Goal: Task Accomplishment & Management: Manage account settings

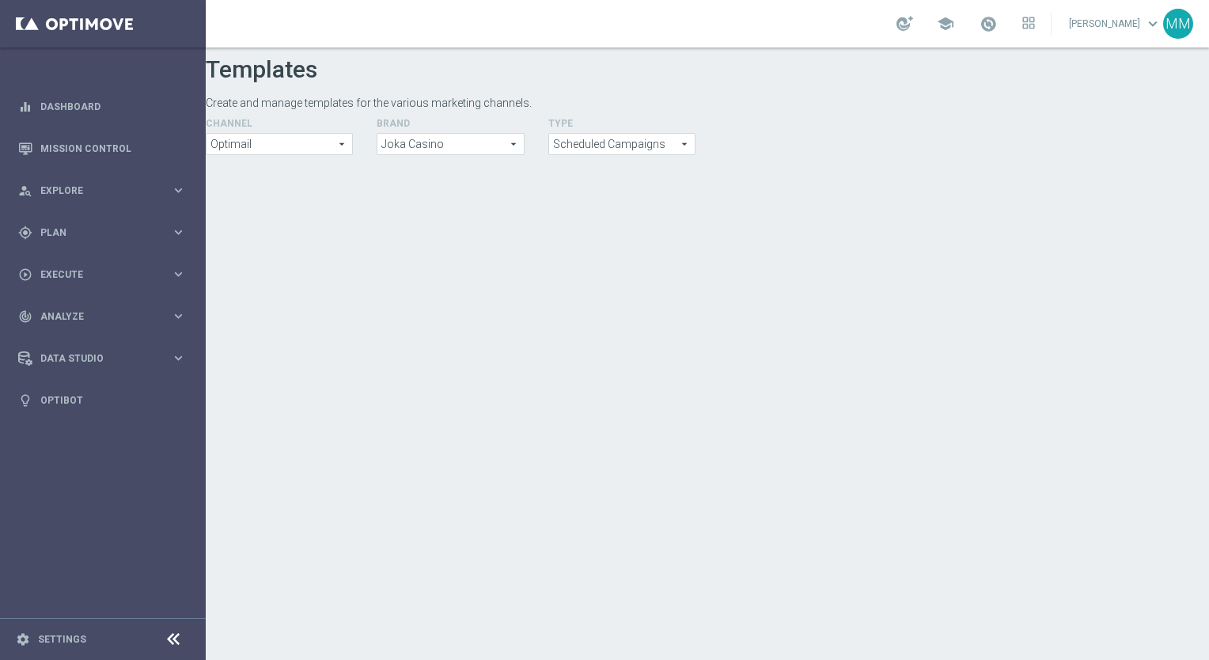
click at [640, 310] on div at bounding box center [707, 461] width 1003 height 612
click at [664, 296] on div at bounding box center [707, 461] width 1003 height 612
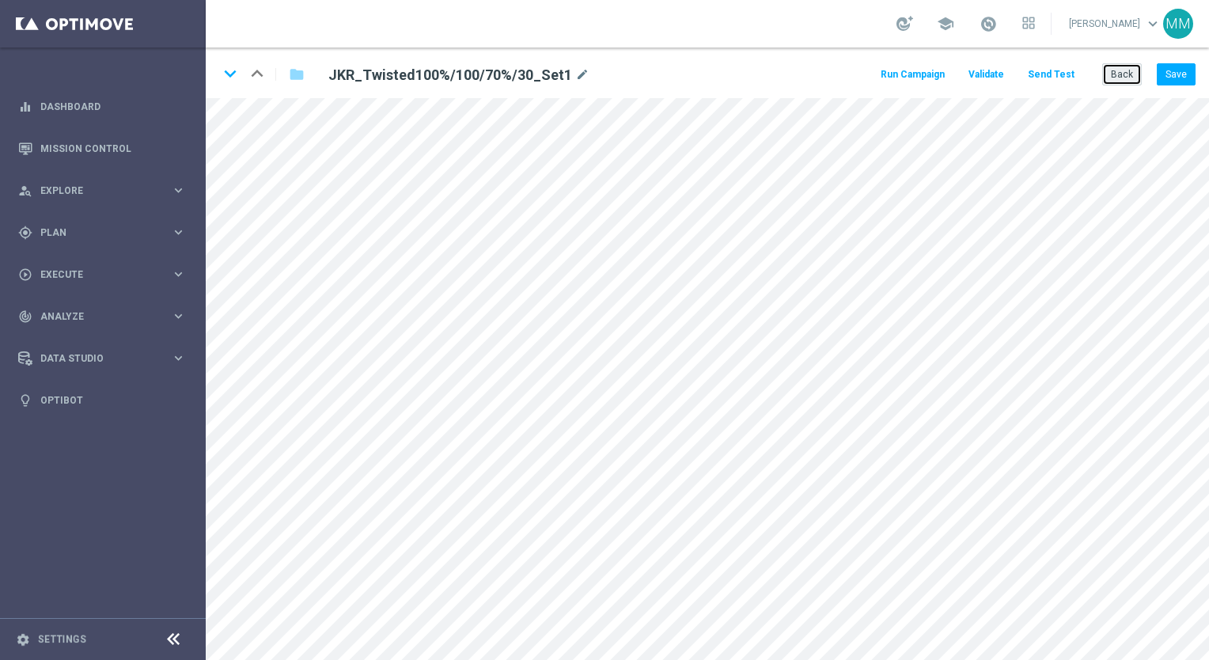
click at [1106, 74] on button "Back" at bounding box center [1122, 74] width 40 height 22
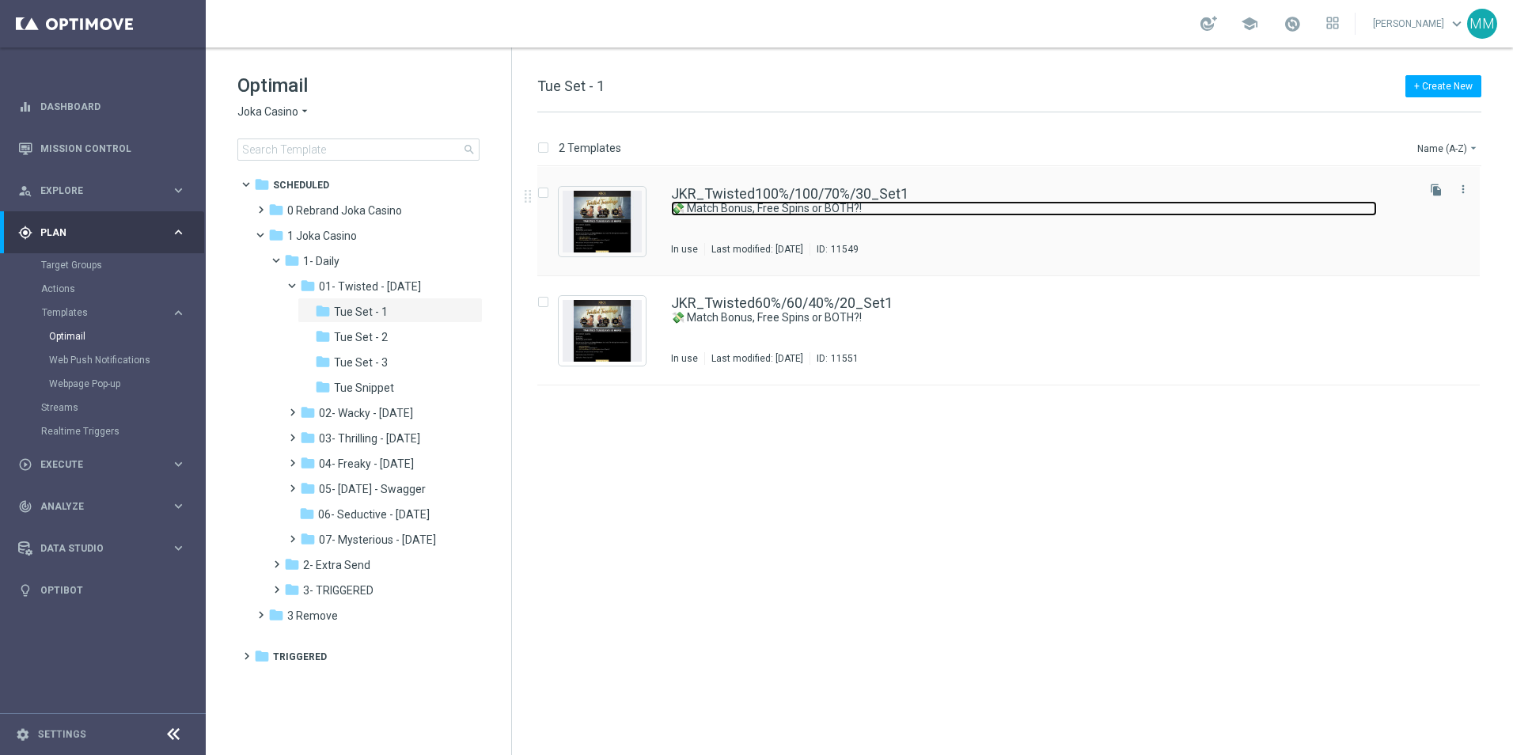
click at [869, 202] on link "💸 Match Bonus, Free Spins or BOTH?!" at bounding box center [1024, 208] width 706 height 15
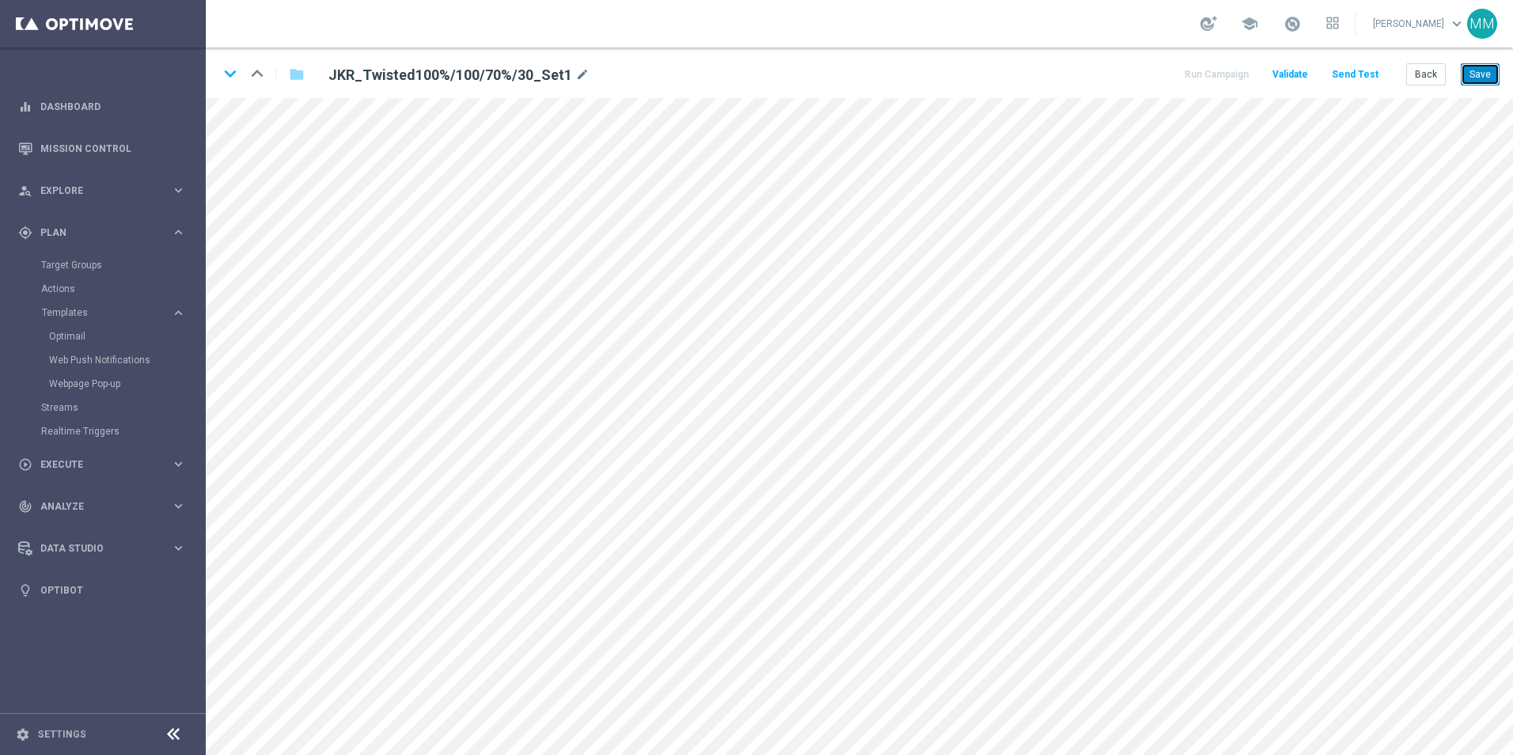
click at [1208, 71] on button "Save" at bounding box center [1479, 74] width 39 height 22
click at [1208, 72] on button "Save" at bounding box center [1479, 74] width 39 height 22
click at [1208, 74] on button "Save" at bounding box center [1479, 74] width 39 height 22
drag, startPoint x: 1468, startPoint y: 73, endPoint x: 1447, endPoint y: 97, distance: 31.4
click at [1208, 74] on button "Save" at bounding box center [1479, 74] width 39 height 22
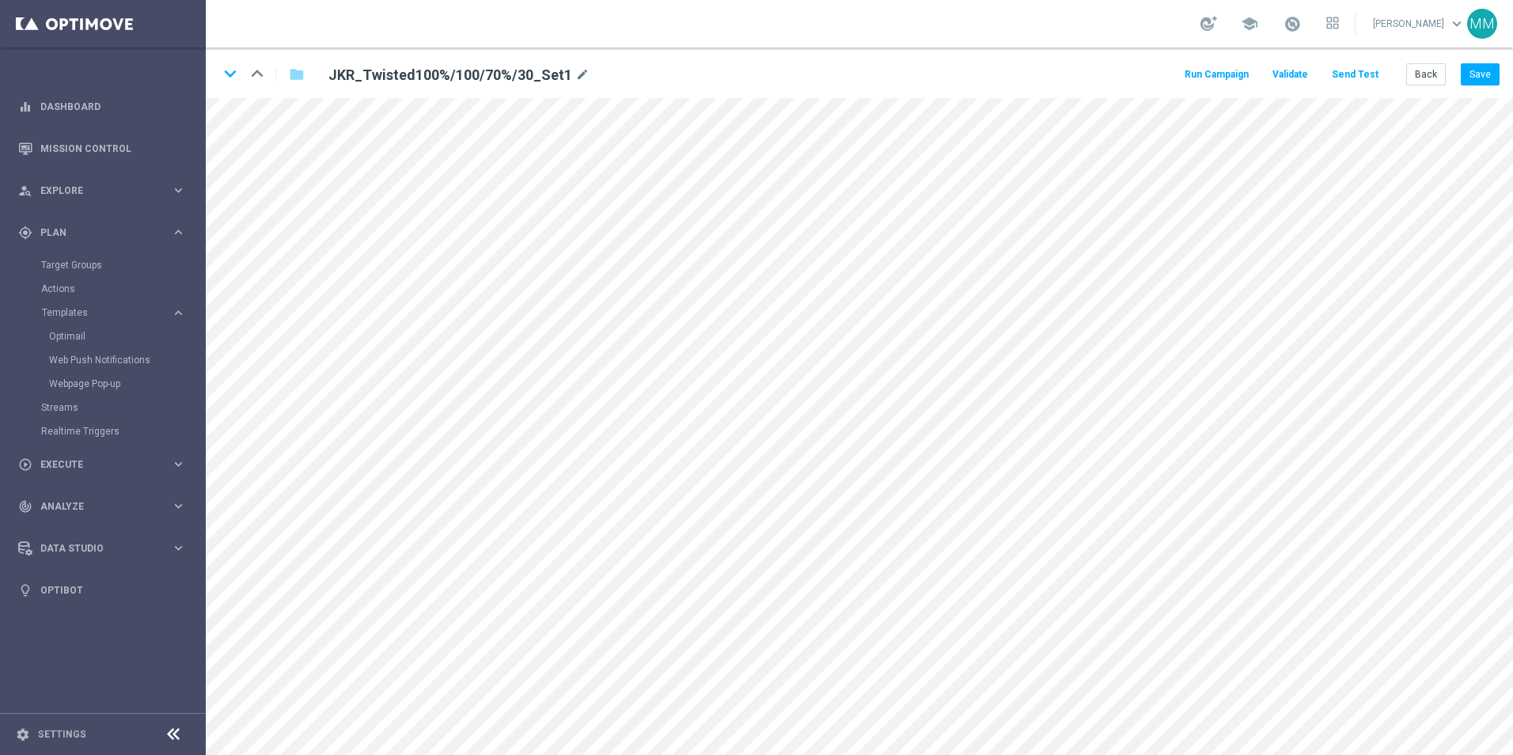
click at [1208, 73] on button "Send Test" at bounding box center [1354, 74] width 51 height 21
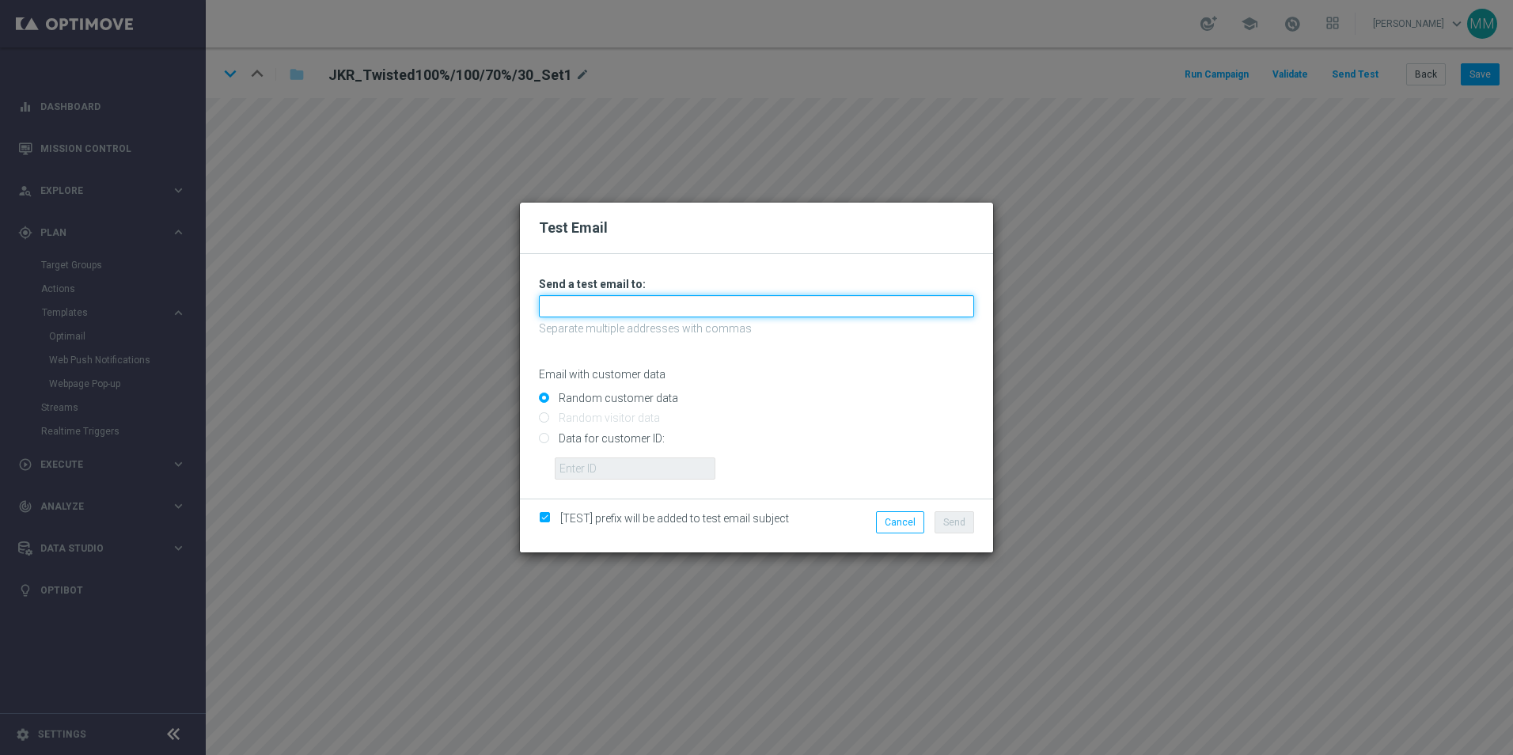
click at [656, 301] on input "text" at bounding box center [756, 306] width 435 height 22
click at [659, 311] on input "text" at bounding box center [756, 306] width 435 height 22
type input "t"
type input "m"
click at [634, 310] on input "text" at bounding box center [756, 306] width 435 height 22
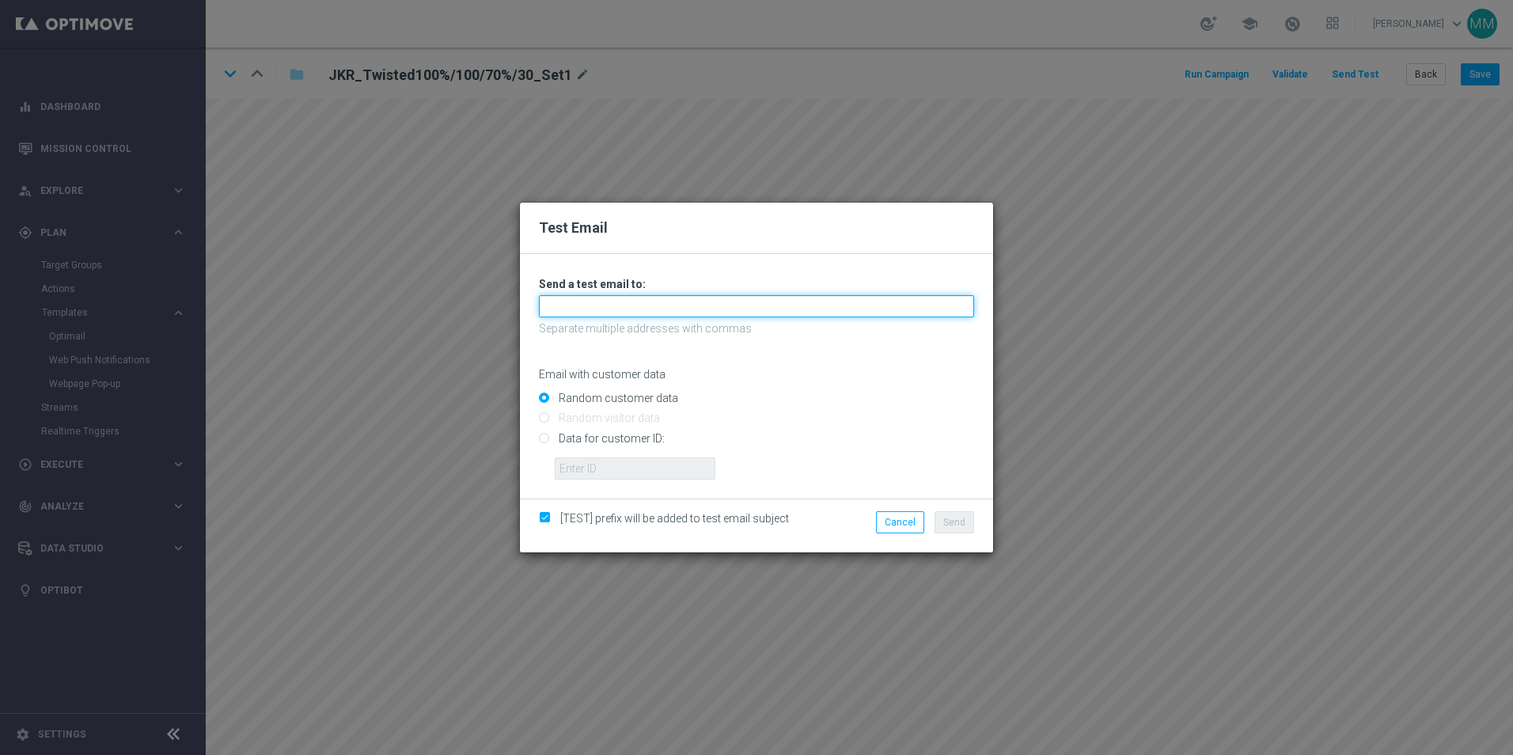
paste input "testingalltesting@gmail.com"
type input "testingalltesting@gmail.com"
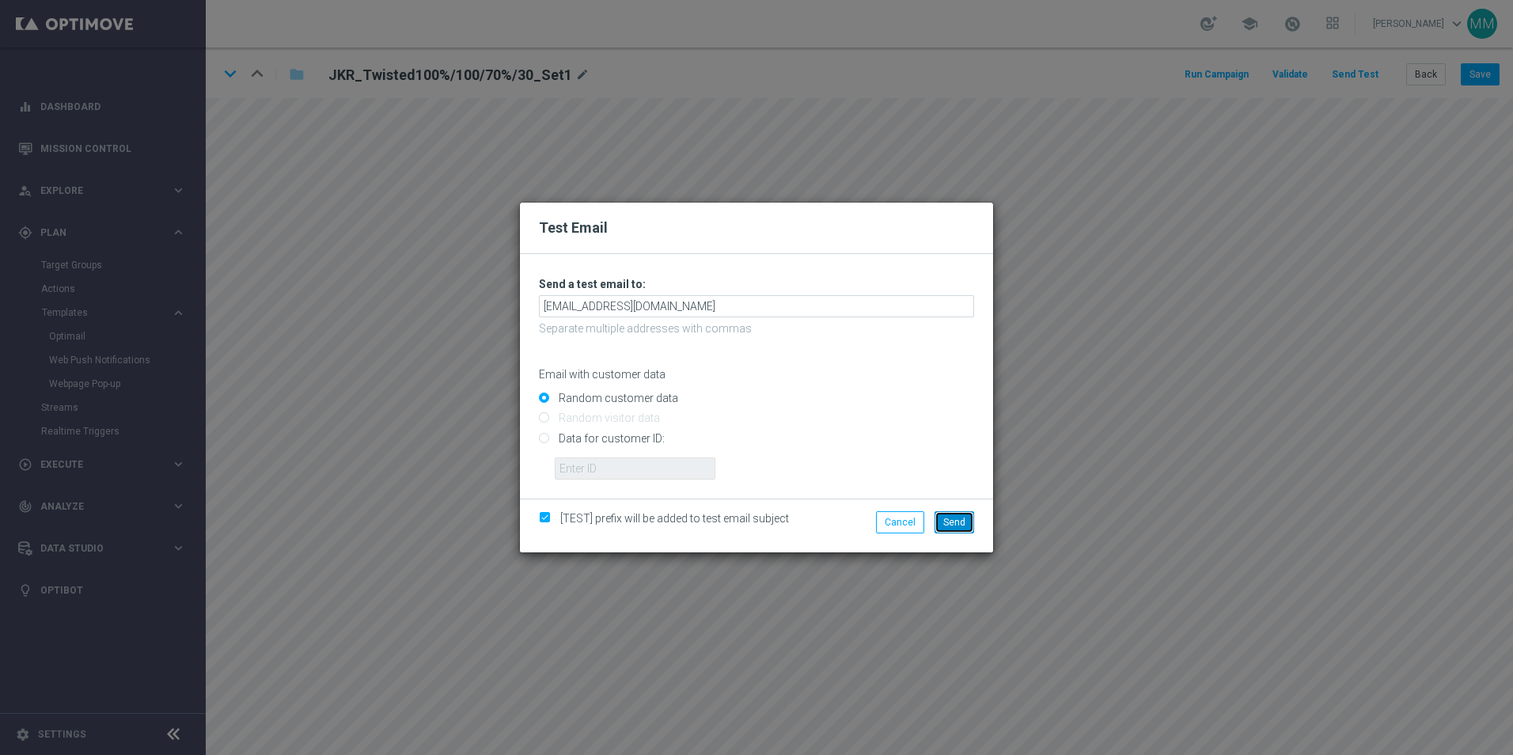
click at [946, 522] on span "Send" at bounding box center [954, 522] width 22 height 11
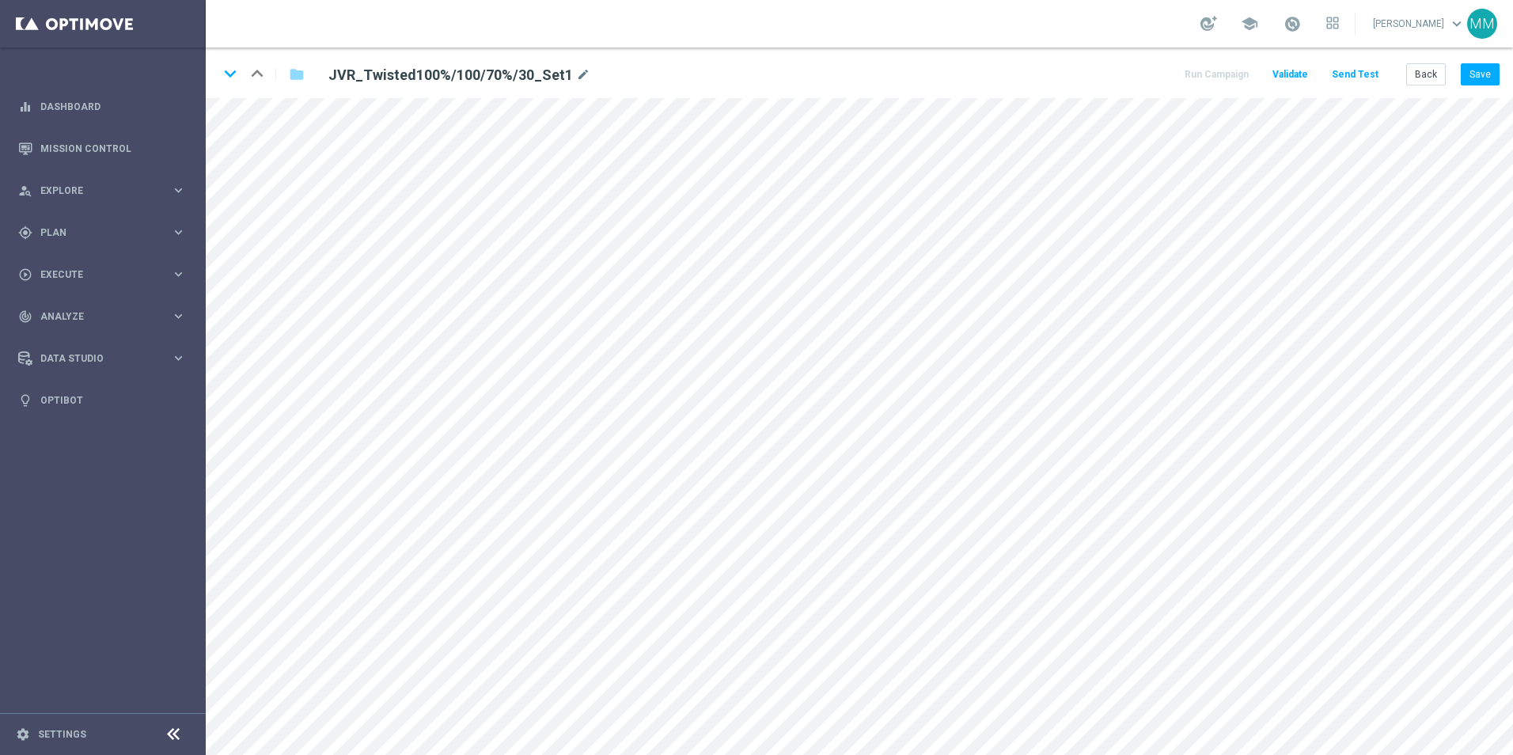
click at [1485, 87] on div "keyboard_arrow_down keyboard_arrow_up folder JVR_Twisted100%/100/70%/30_Set1 mo…" at bounding box center [859, 72] width 1307 height 51
click at [1476, 78] on button "Save" at bounding box center [1479, 74] width 39 height 22
click at [1478, 78] on button "Save" at bounding box center [1479, 74] width 39 height 22
click at [1482, 74] on button "Save" at bounding box center [1479, 74] width 39 height 22
click at [1348, 73] on button "Send Test" at bounding box center [1354, 74] width 51 height 21
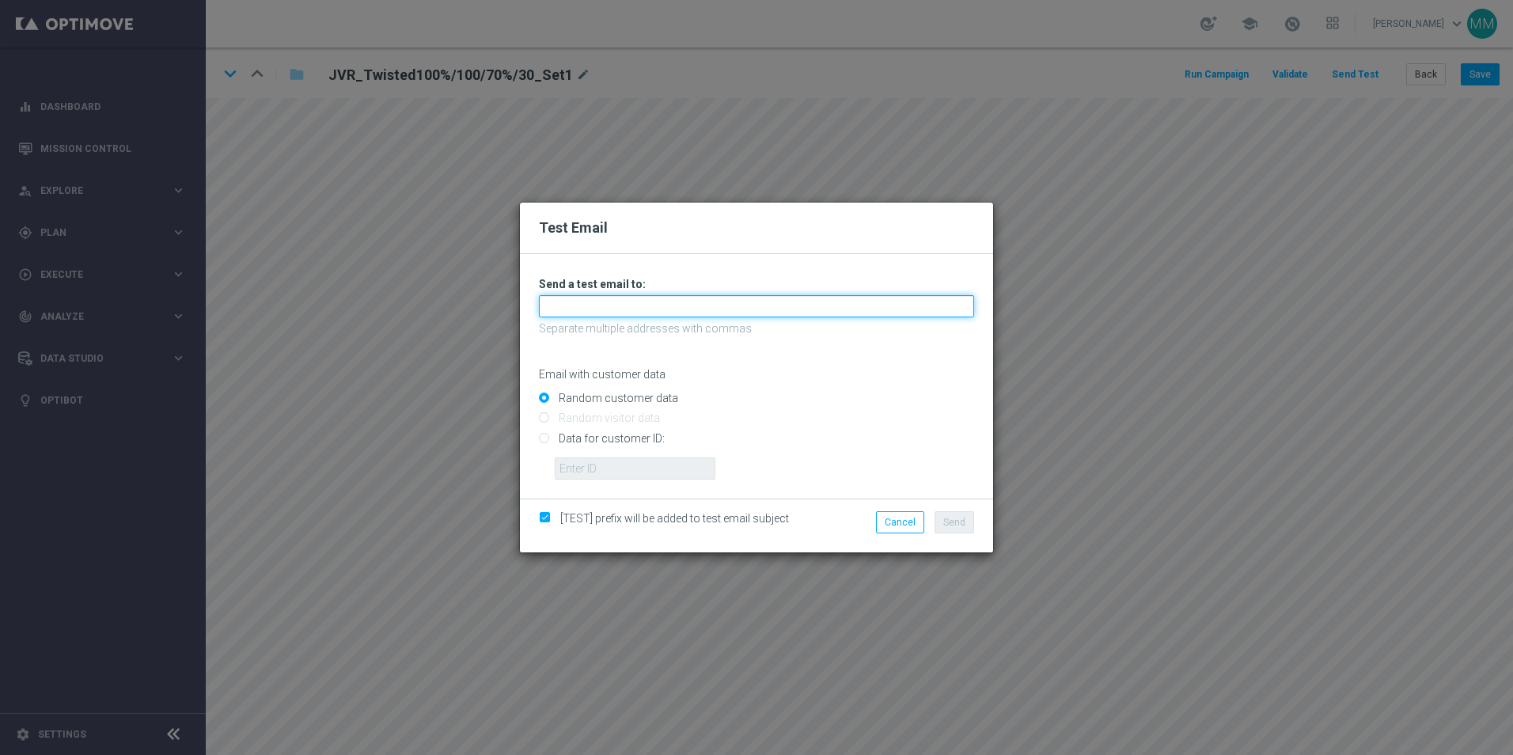
click at [695, 311] on input "text" at bounding box center [756, 306] width 435 height 22
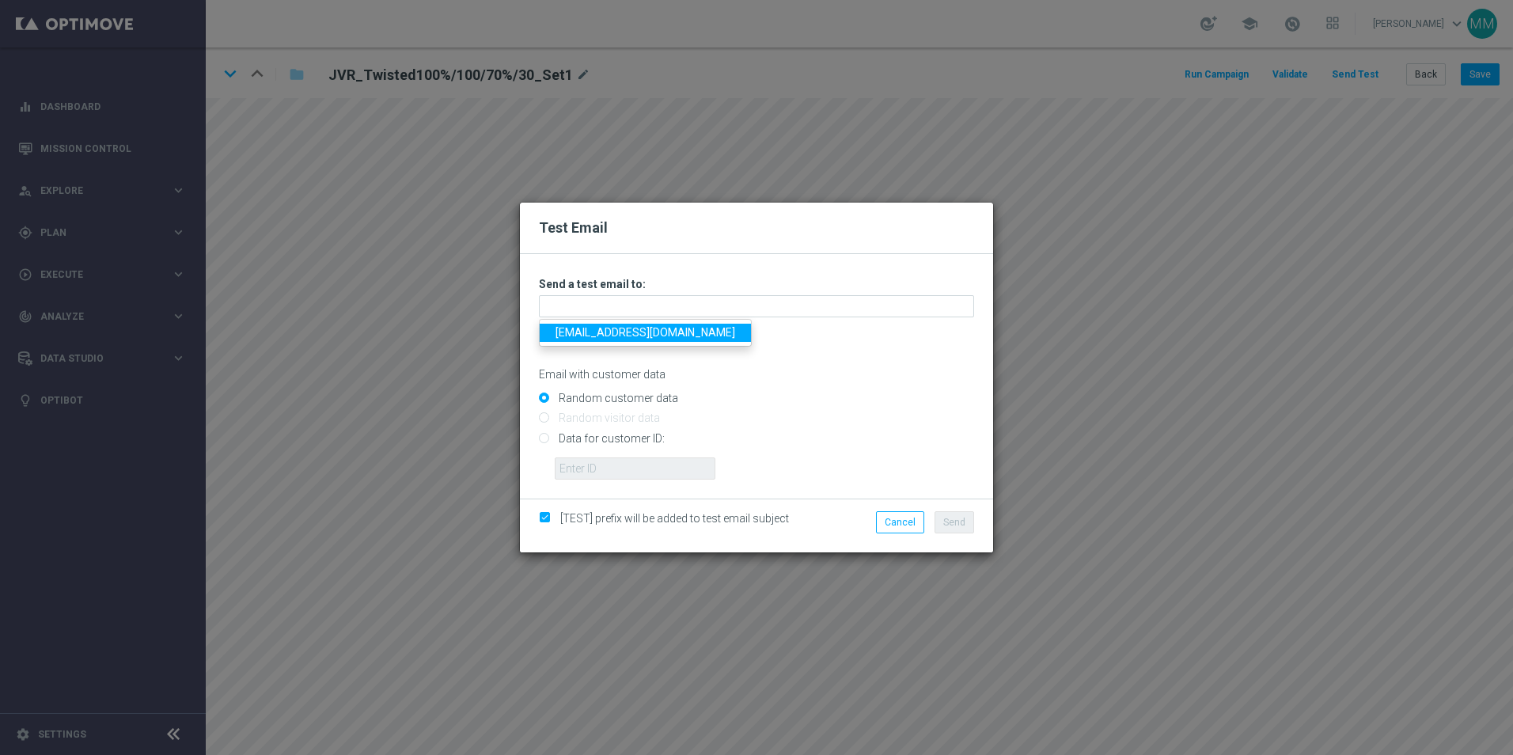
drag, startPoint x: 695, startPoint y: 311, endPoint x: 624, endPoint y: 333, distance: 74.6
click at [624, 333] on link "[EMAIL_ADDRESS][DOMAIN_NAME]" at bounding box center [645, 333] width 211 height 18
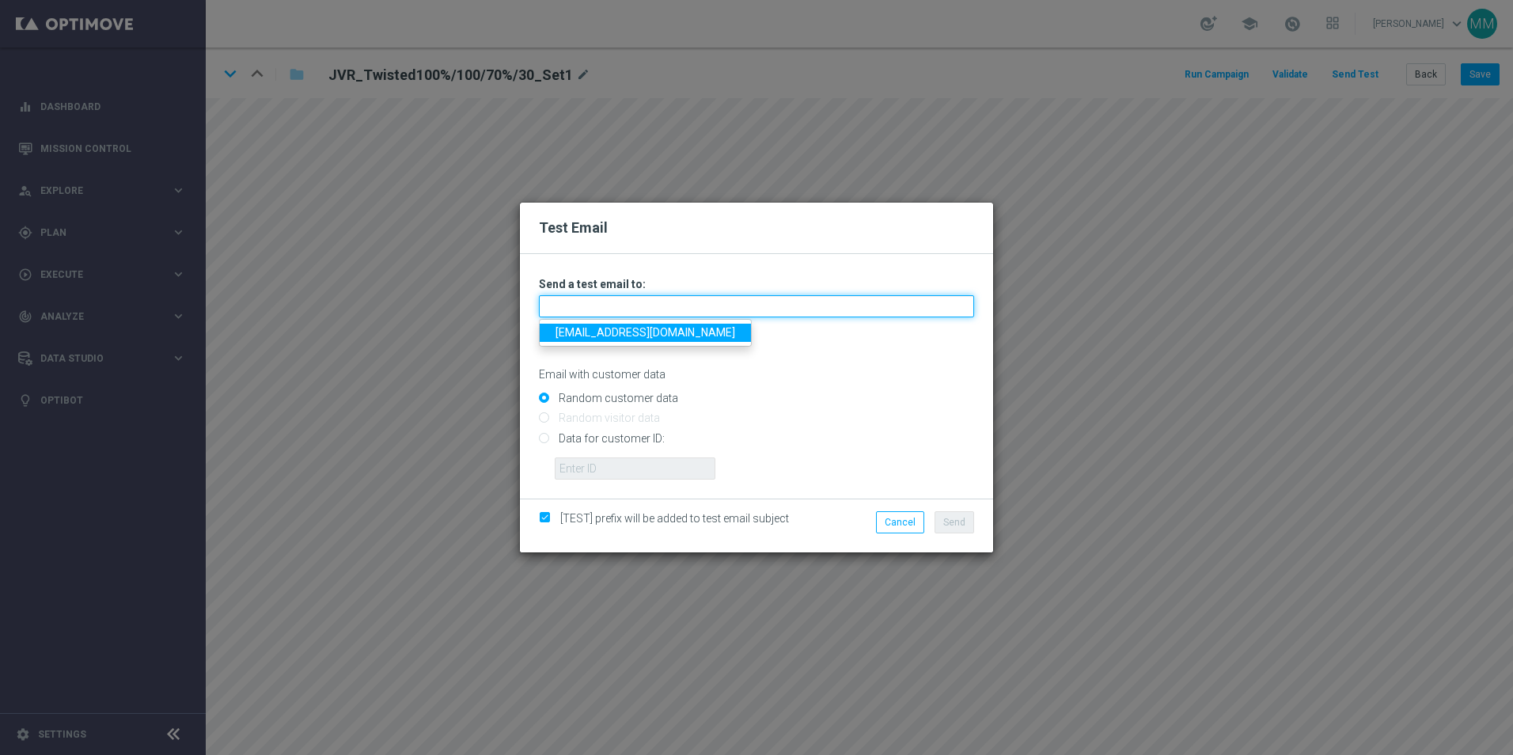
type input "[EMAIL_ADDRESS][DOMAIN_NAME]"
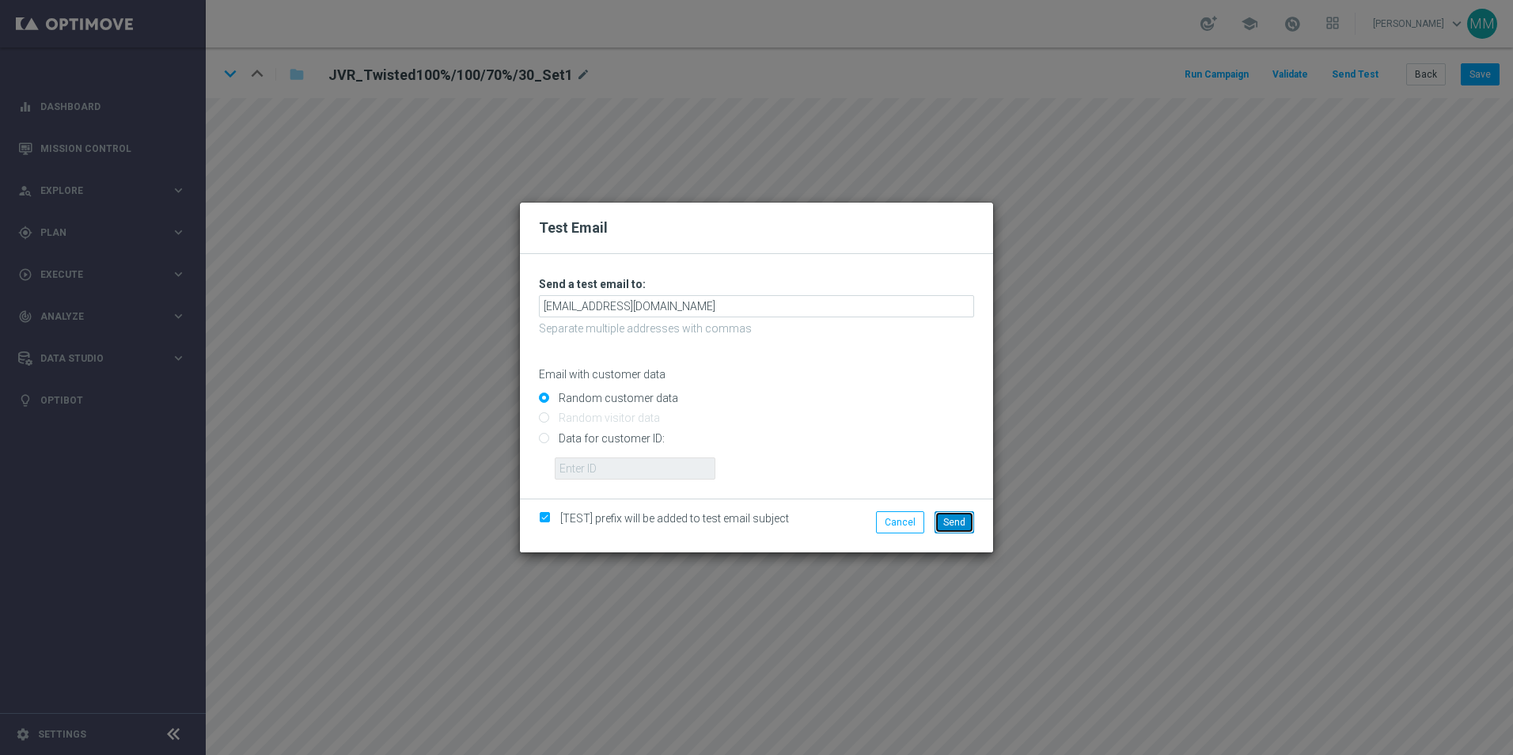
click at [956, 529] on button "Send" at bounding box center [954, 522] width 40 height 22
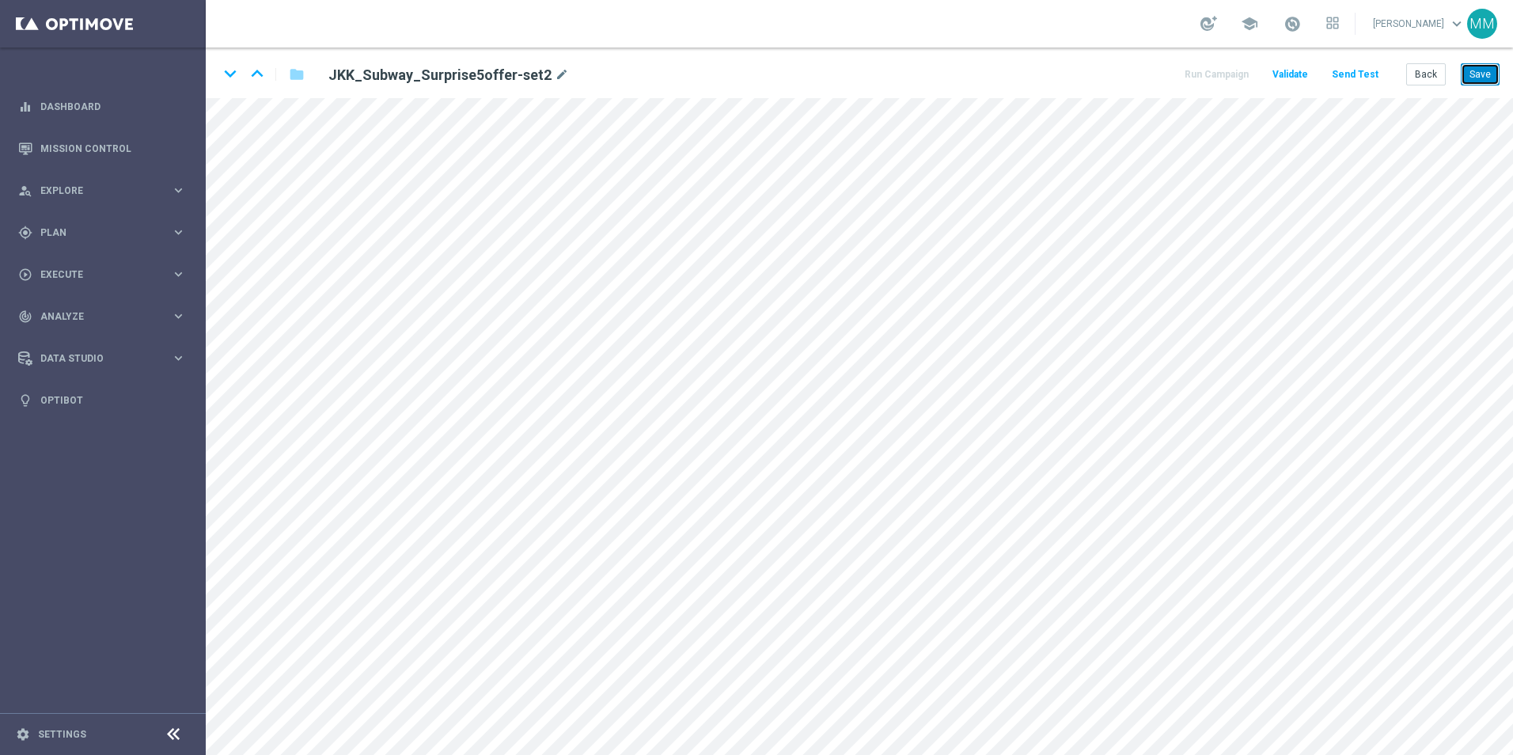
click at [1472, 80] on button "Save" at bounding box center [1479, 74] width 39 height 22
click at [1482, 78] on button "Save" at bounding box center [1479, 74] width 39 height 22
click at [1472, 74] on button "Save" at bounding box center [1479, 74] width 39 height 22
click at [1479, 74] on button "Save" at bounding box center [1479, 74] width 39 height 22
click at [1347, 79] on button "Send Test" at bounding box center [1354, 74] width 51 height 21
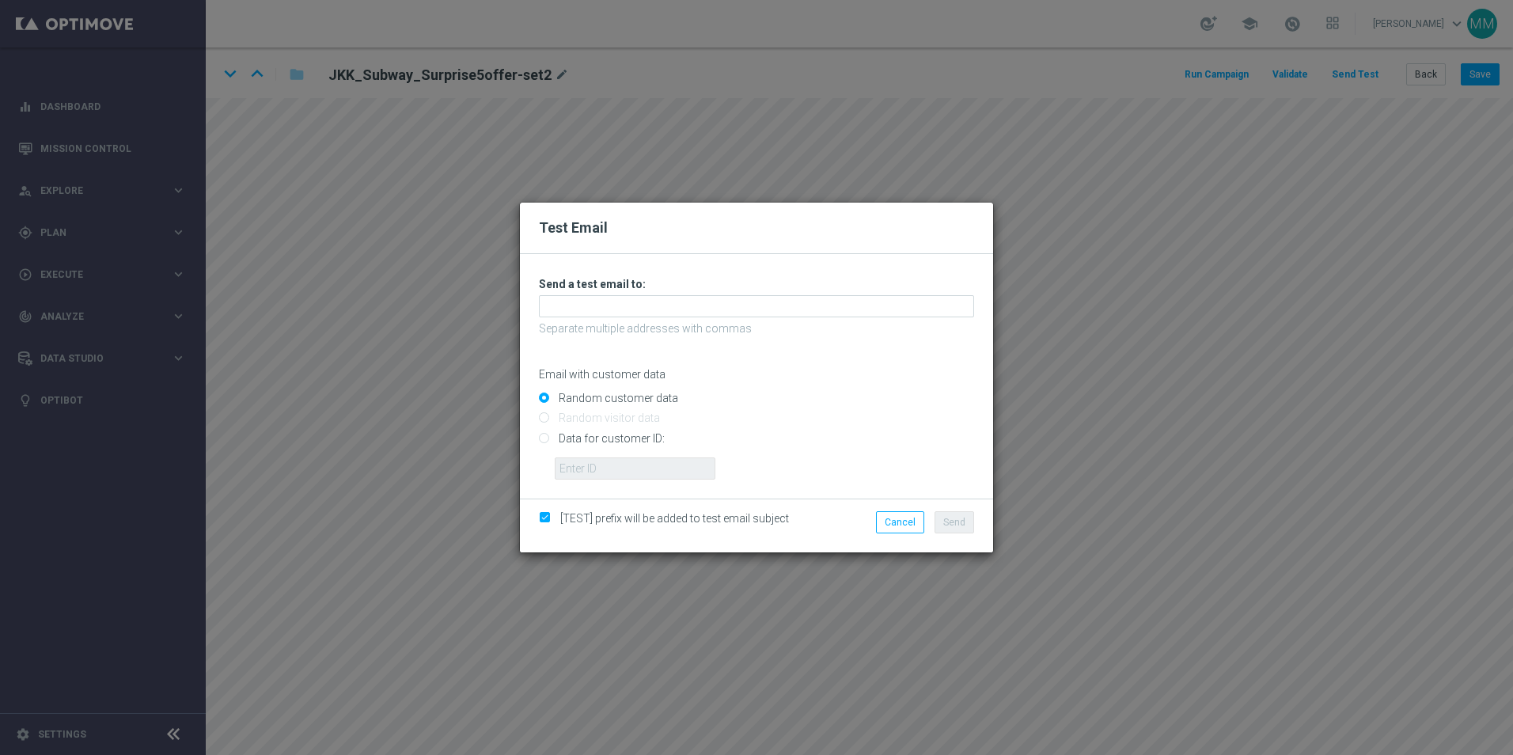
click at [670, 323] on p "Separate multiple addresses with commas" at bounding box center [756, 328] width 435 height 14
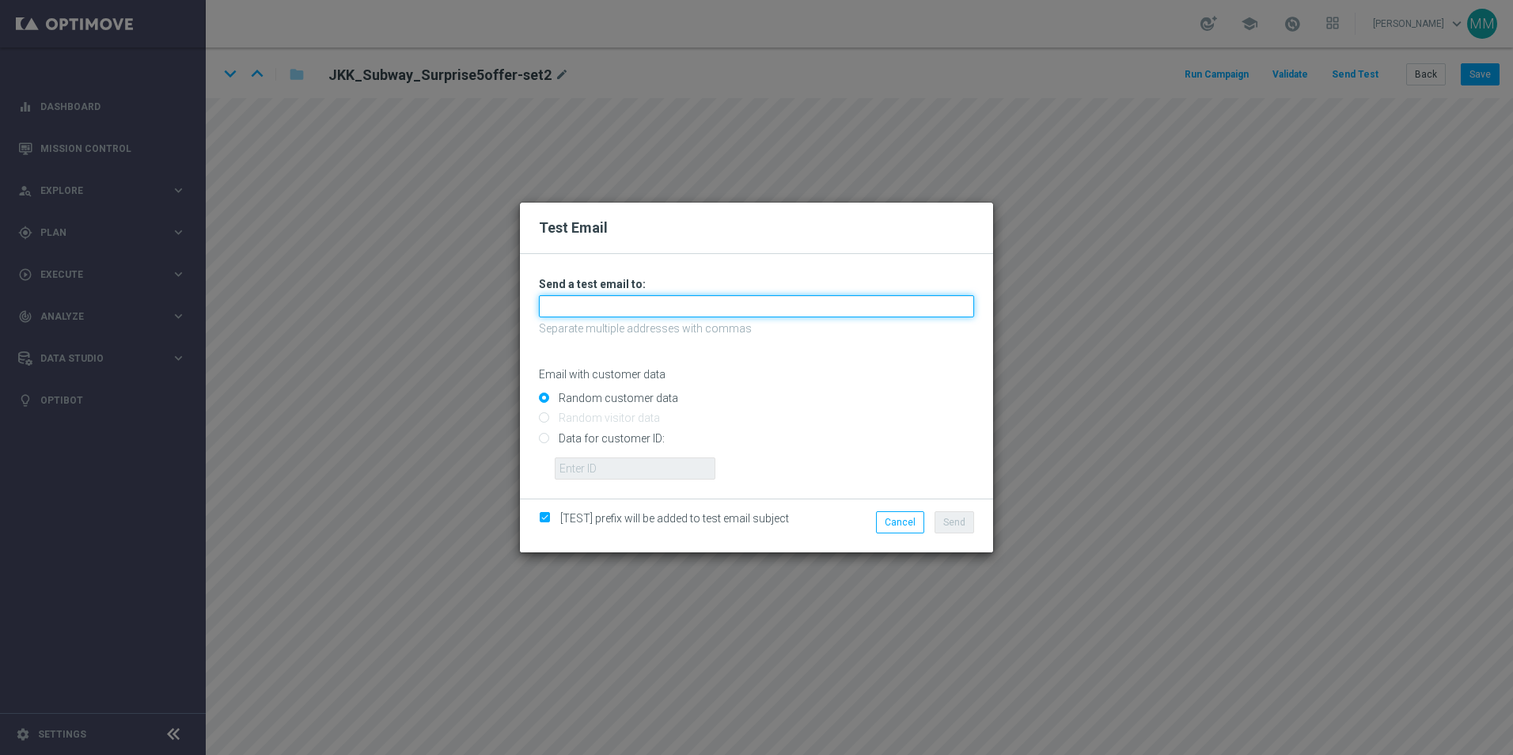
click at [670, 305] on input "text" at bounding box center [756, 306] width 435 height 22
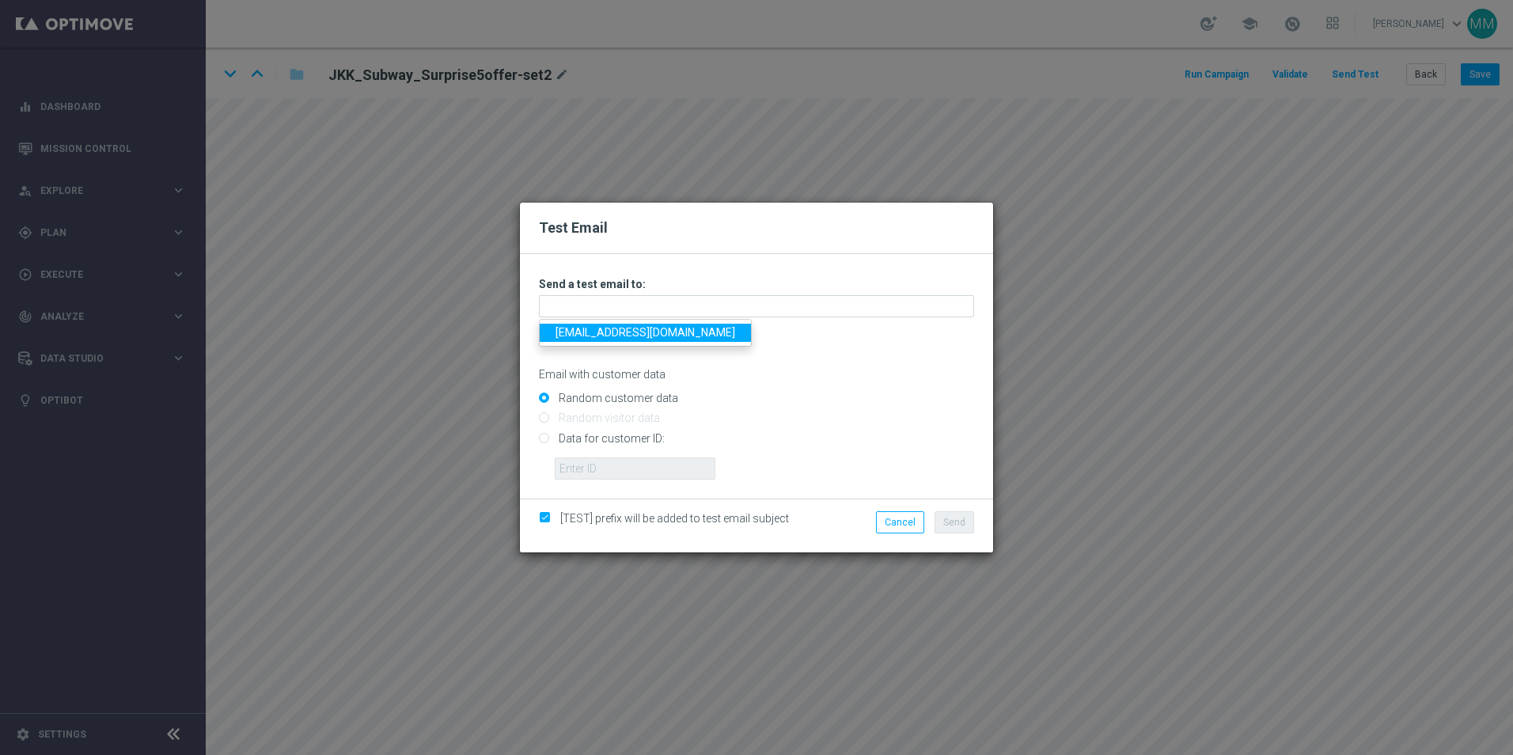
drag, startPoint x: 670, startPoint y: 304, endPoint x: 633, endPoint y: 336, distance: 49.3
click at [633, 336] on link "[EMAIL_ADDRESS][DOMAIN_NAME]" at bounding box center [645, 333] width 211 height 18
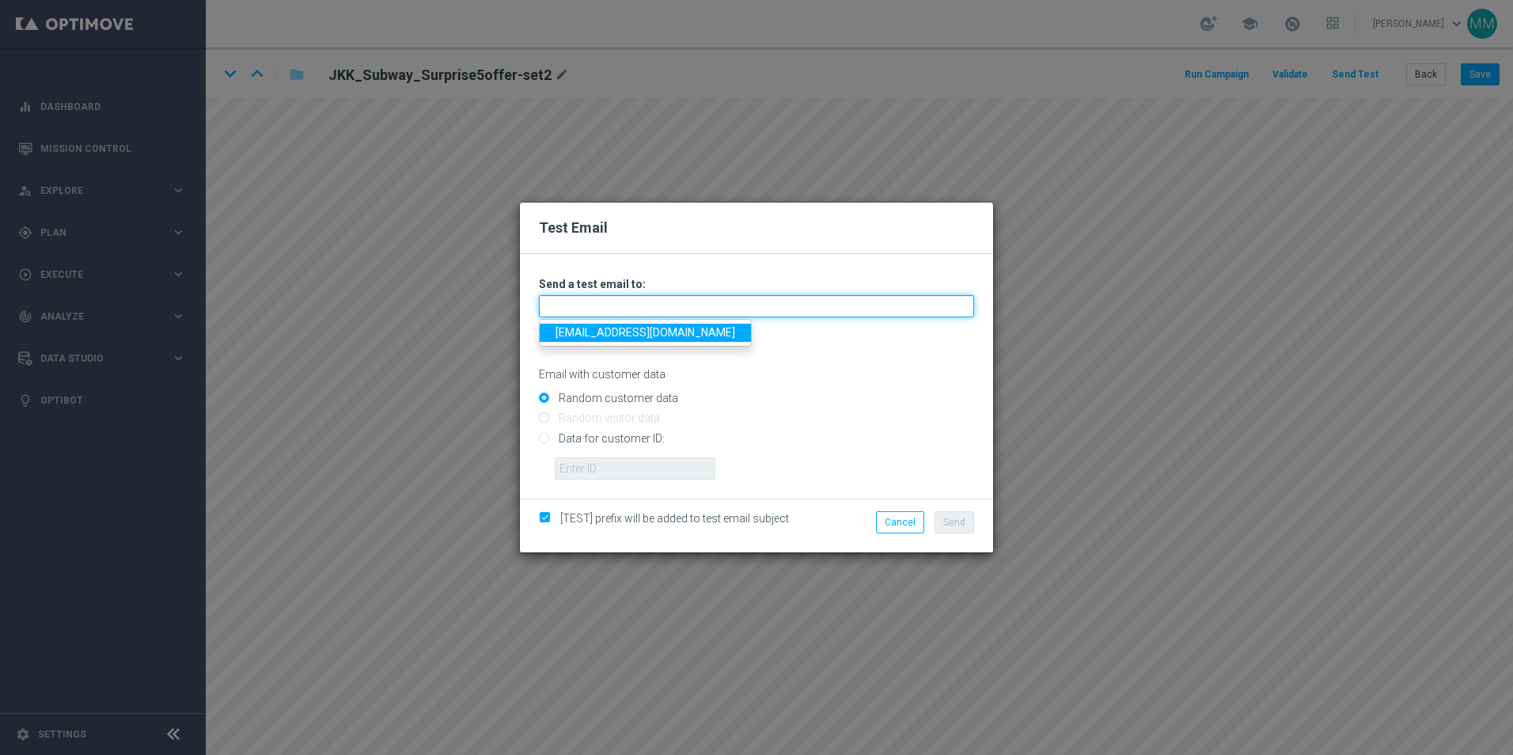
type input "[EMAIL_ADDRESS][DOMAIN_NAME]"
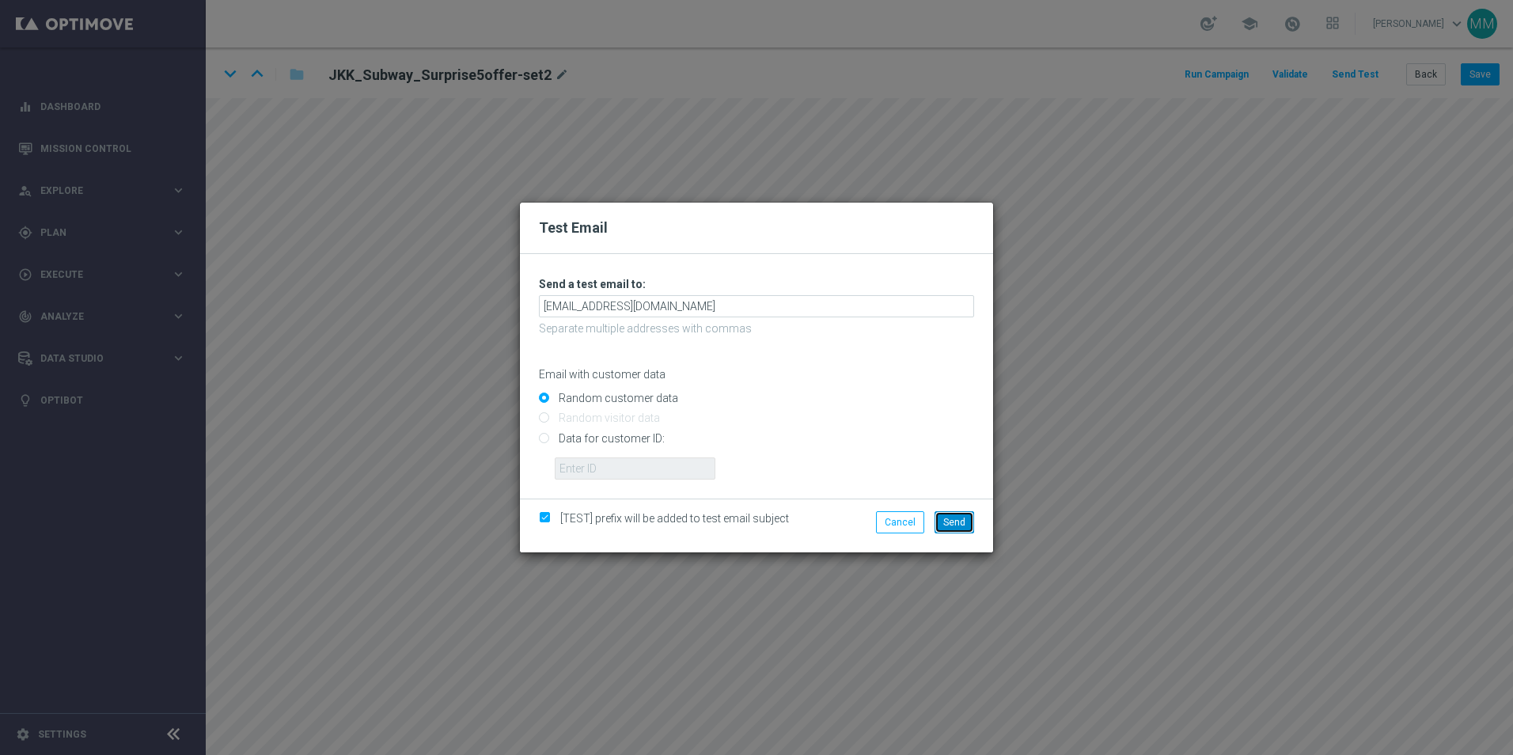
click at [946, 525] on span "Send" at bounding box center [954, 522] width 22 height 11
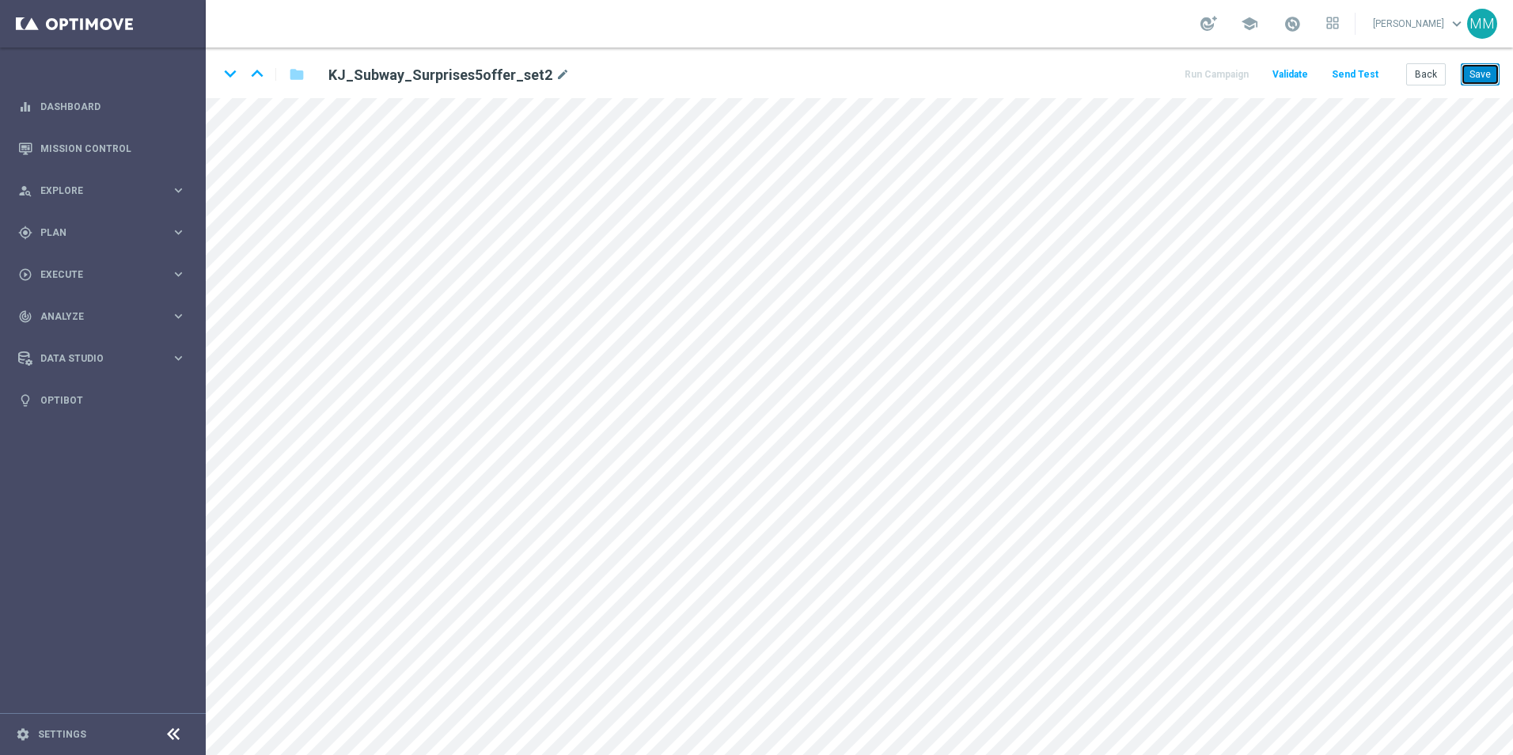
click at [1475, 74] on button "Save" at bounding box center [1479, 74] width 39 height 22
click at [1486, 78] on button "Save" at bounding box center [1479, 74] width 39 height 22
click at [1464, 74] on button "Save" at bounding box center [1479, 74] width 39 height 22
click at [1345, 77] on button "Send Test" at bounding box center [1354, 74] width 51 height 21
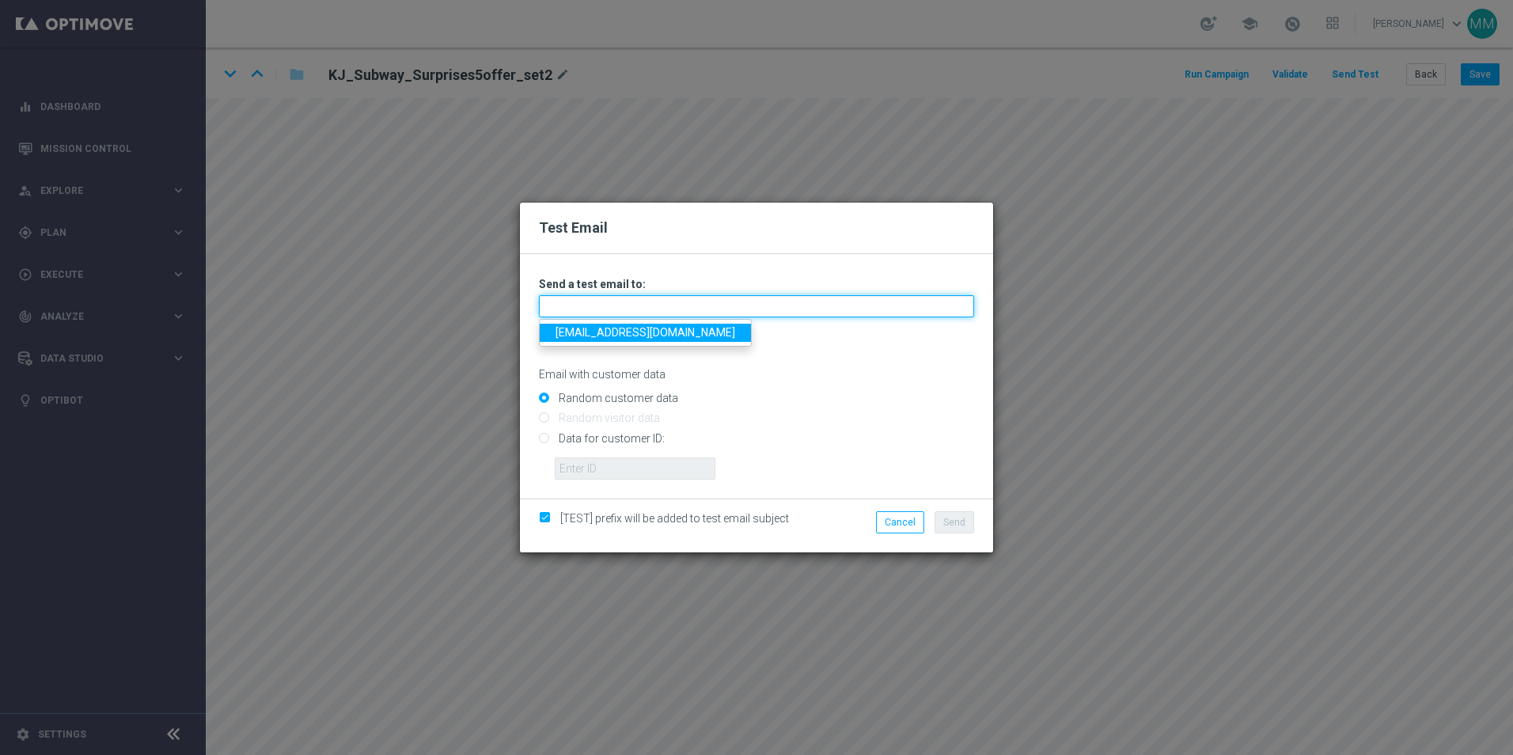
click at [638, 300] on input "text" at bounding box center [756, 306] width 435 height 22
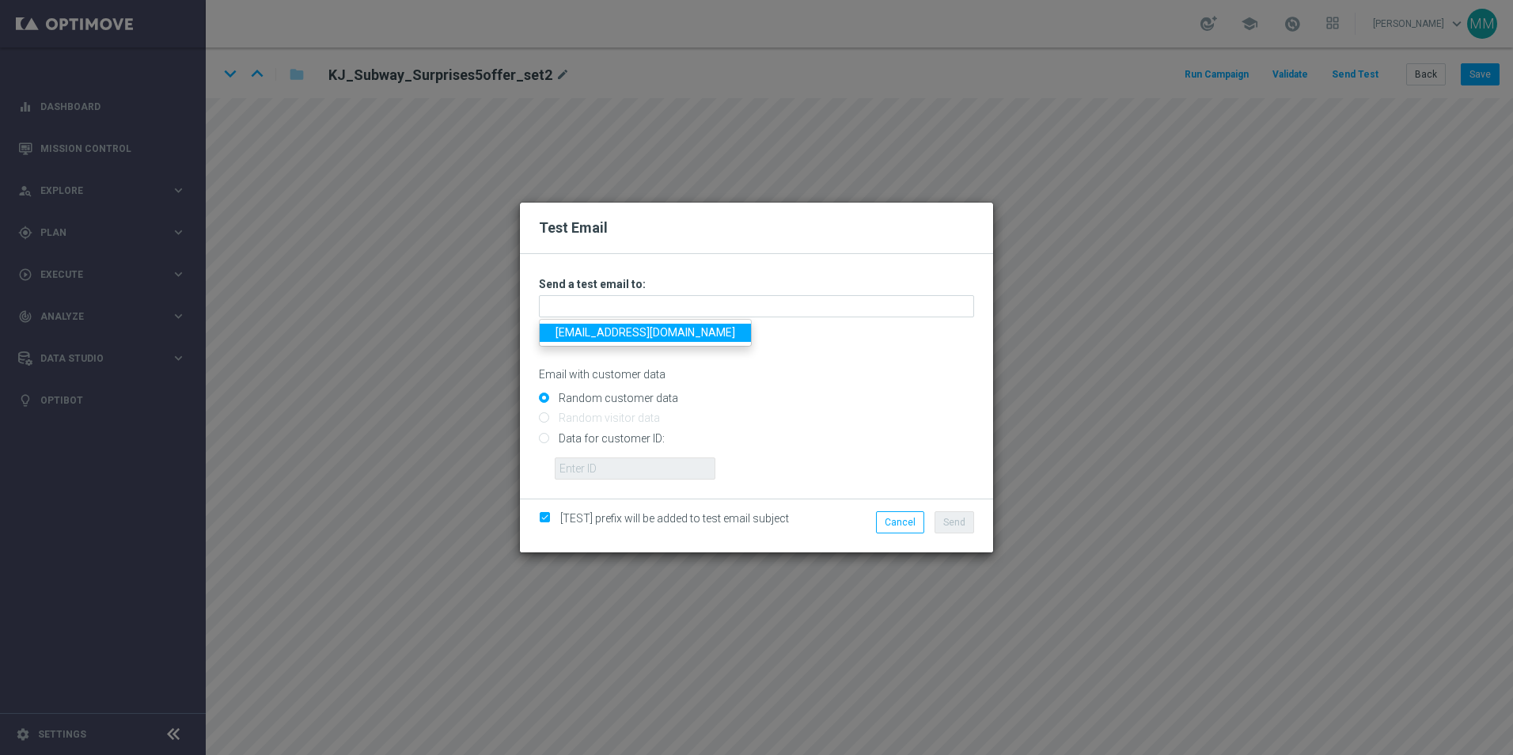
click at [629, 335] on link "[EMAIL_ADDRESS][DOMAIN_NAME]" at bounding box center [645, 333] width 211 height 18
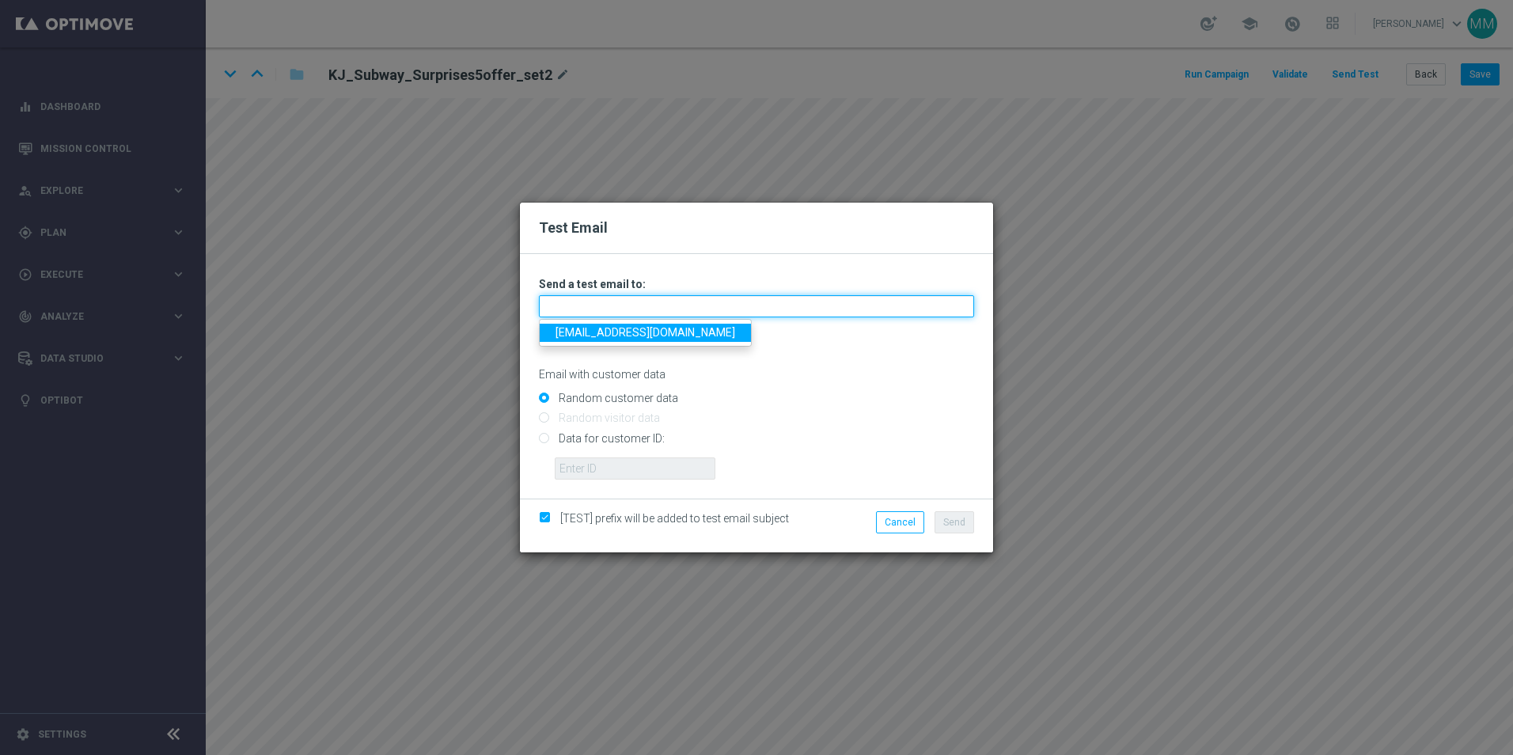
type input "[EMAIL_ADDRESS][DOMAIN_NAME]"
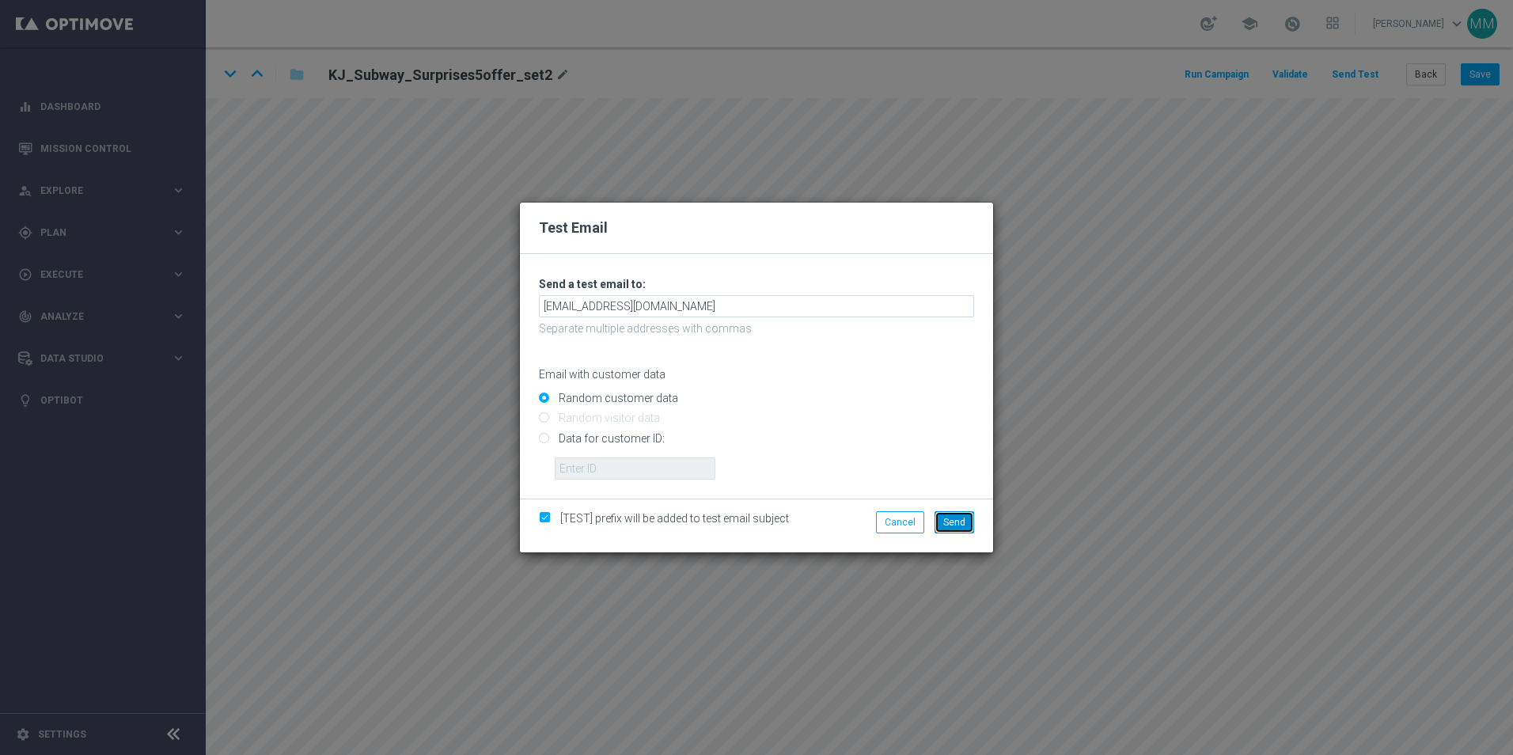
click at [942, 520] on button "Send" at bounding box center [954, 522] width 40 height 22
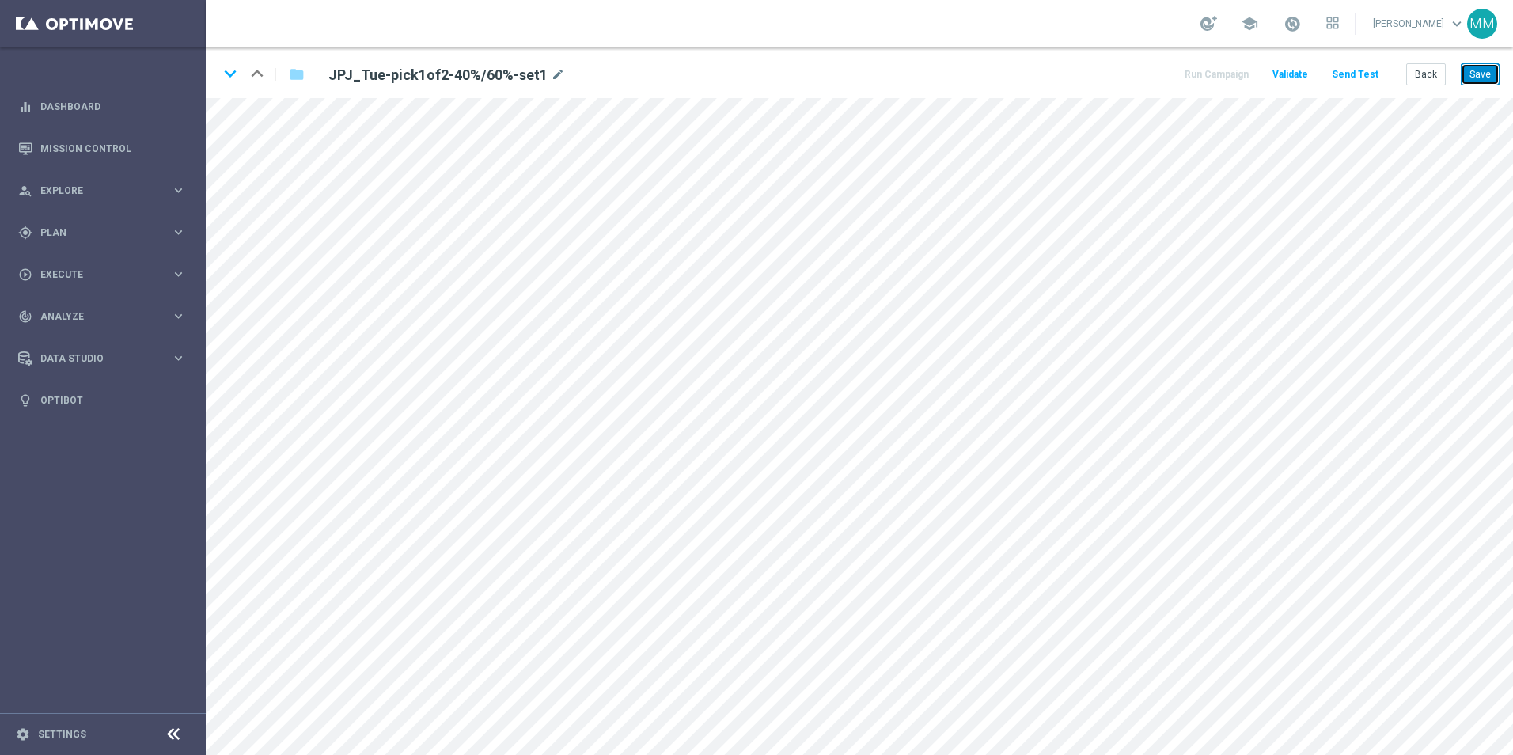
click at [1468, 79] on button "Save" at bounding box center [1479, 74] width 39 height 22
click at [1479, 73] on button "Save" at bounding box center [1479, 74] width 39 height 22
click at [1471, 74] on button "Save" at bounding box center [1479, 74] width 39 height 22
click at [1348, 71] on button "Send Test" at bounding box center [1354, 74] width 51 height 21
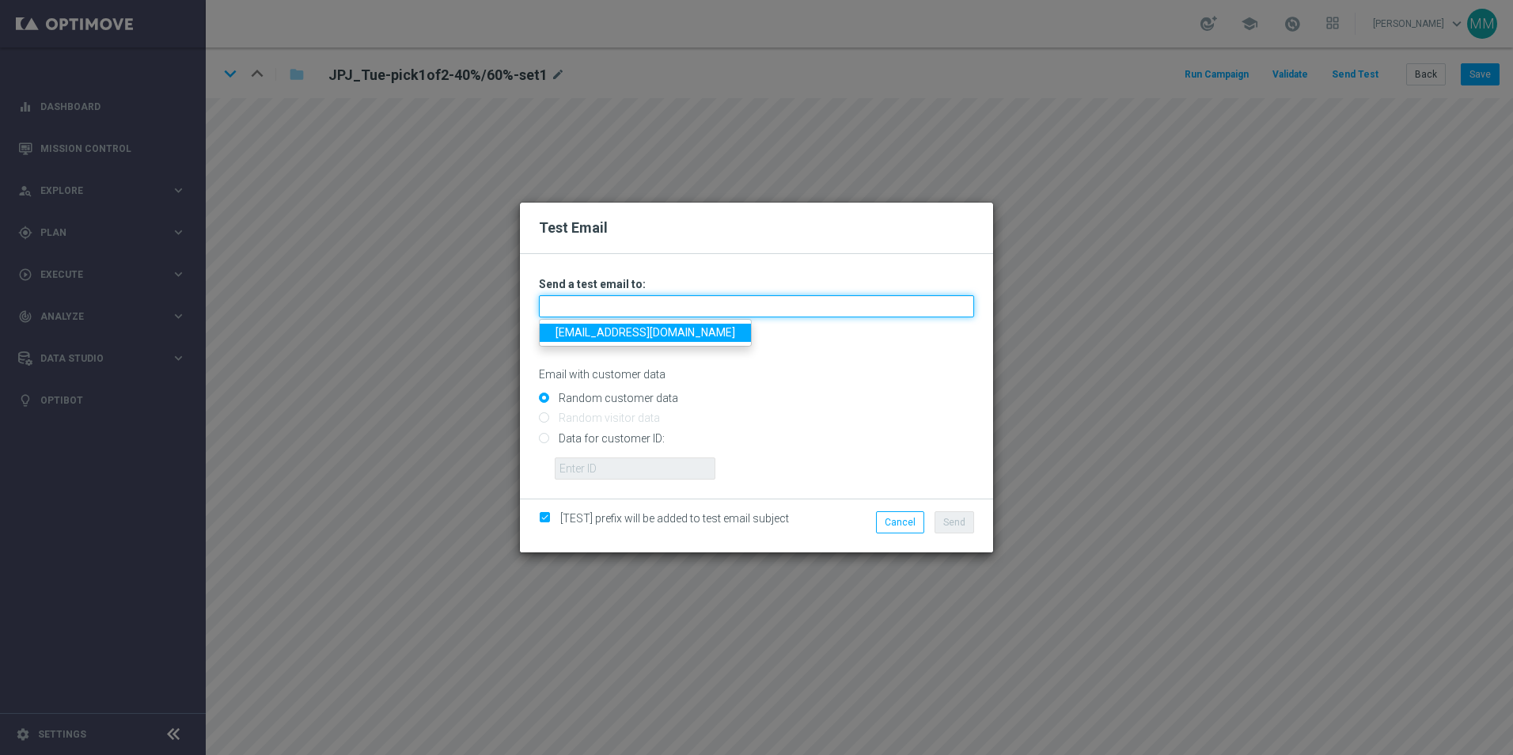
click at [757, 312] on input "text" at bounding box center [756, 306] width 435 height 22
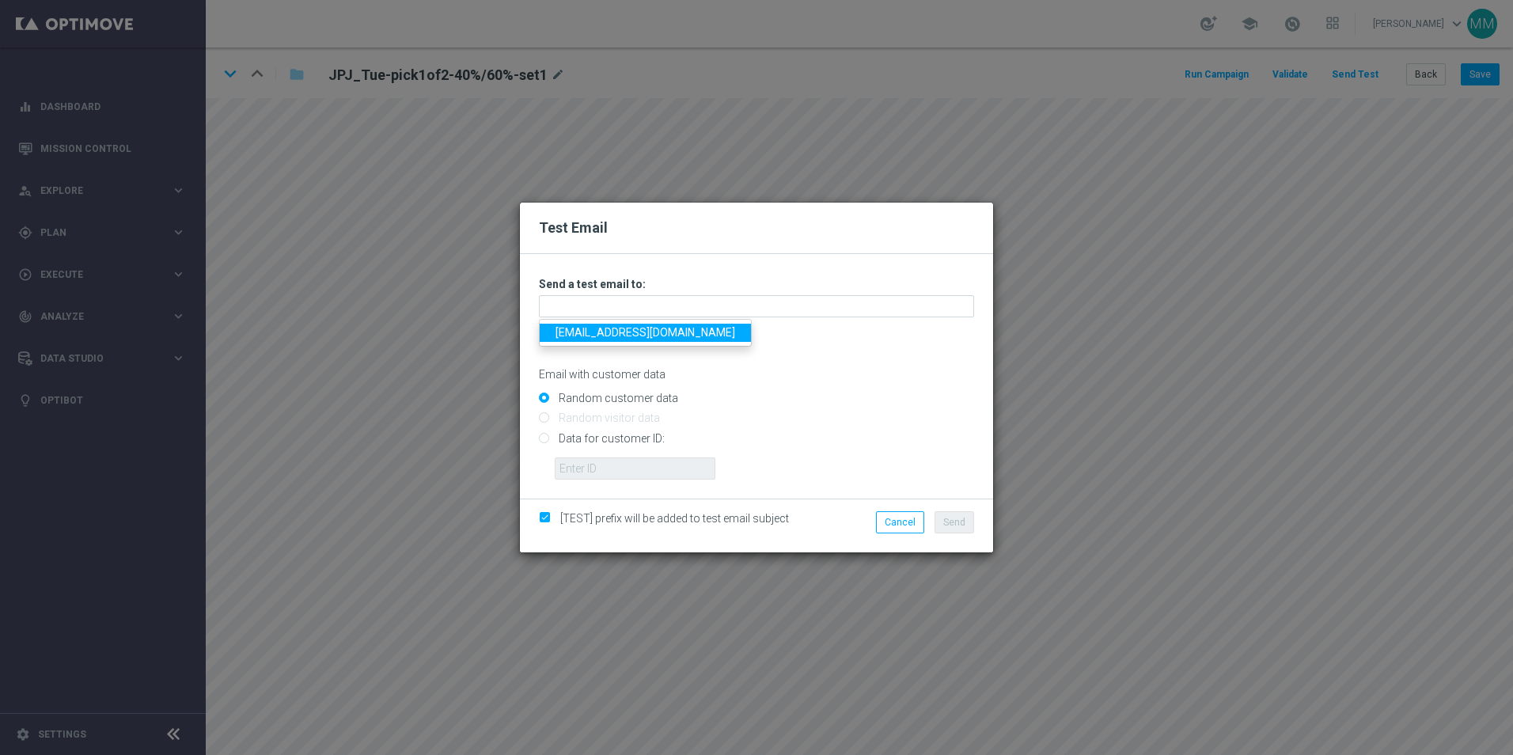
click at [688, 331] on link "[EMAIL_ADDRESS][DOMAIN_NAME]" at bounding box center [645, 333] width 211 height 18
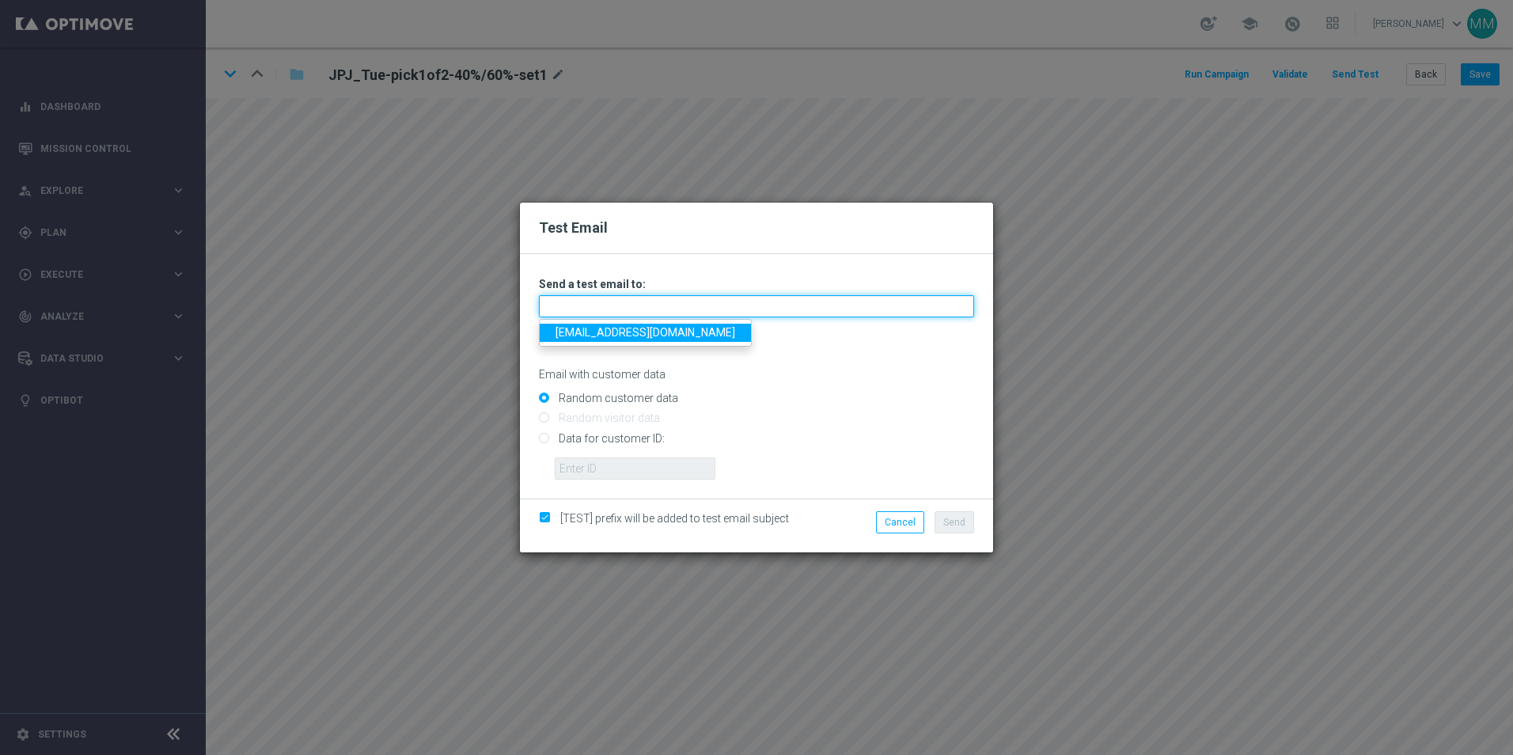
type input "[EMAIL_ADDRESS][DOMAIN_NAME]"
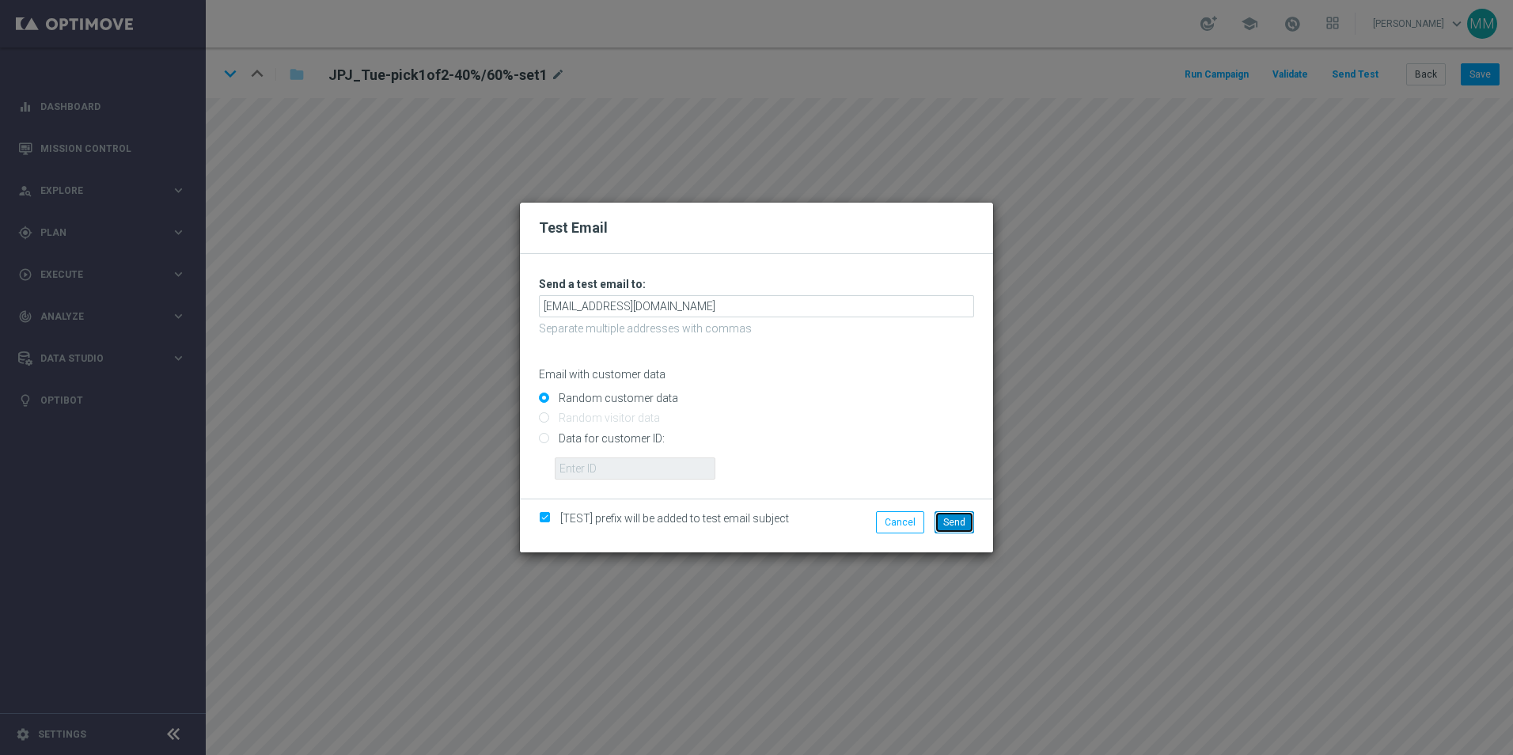
click at [957, 524] on span "Send" at bounding box center [954, 522] width 22 height 11
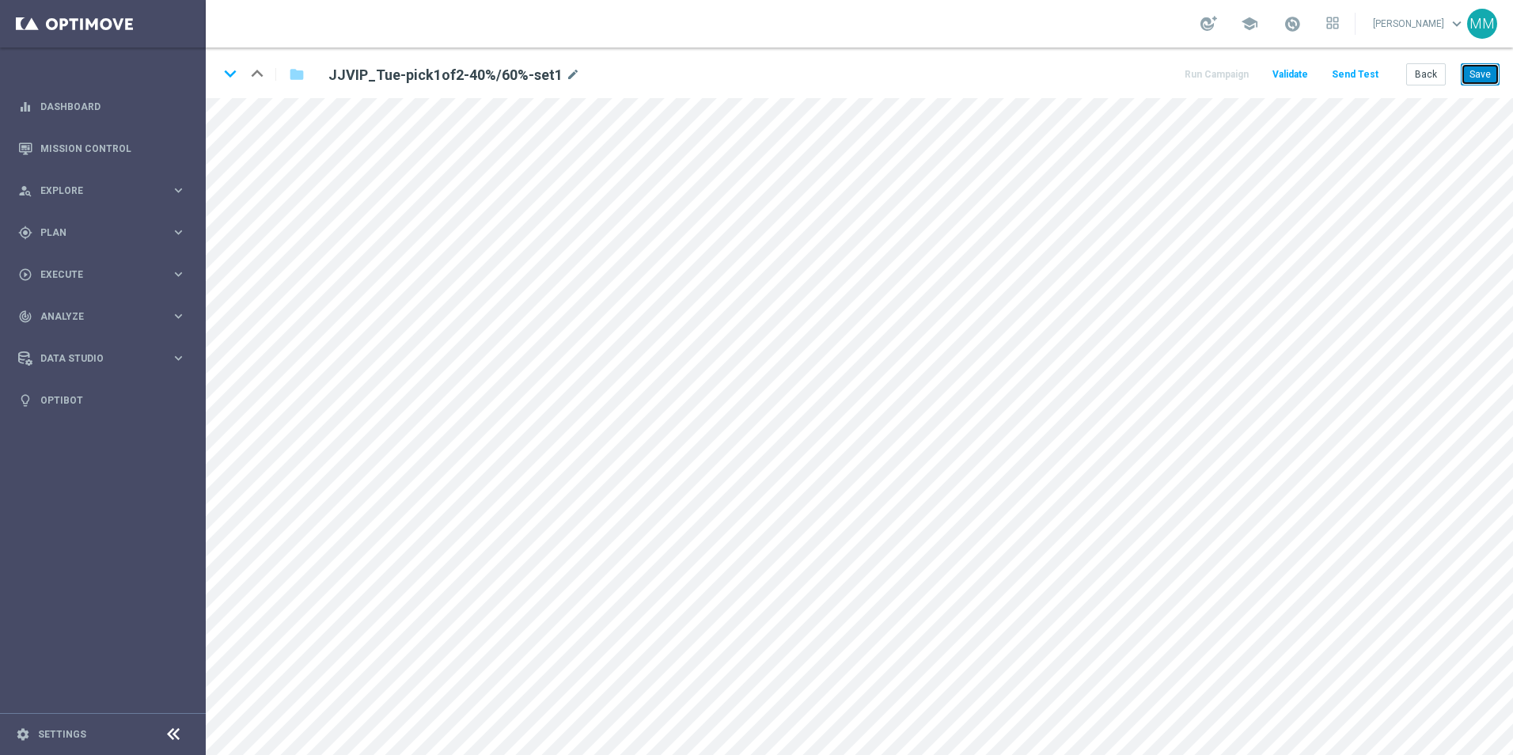
click at [1484, 77] on button "Save" at bounding box center [1479, 74] width 39 height 22
click at [1470, 76] on button "Save" at bounding box center [1479, 74] width 39 height 22
drag, startPoint x: 1479, startPoint y: 69, endPoint x: 1468, endPoint y: 87, distance: 21.7
click at [1479, 69] on button "Save" at bounding box center [1479, 74] width 39 height 22
click at [1347, 74] on button "Send Test" at bounding box center [1354, 74] width 51 height 21
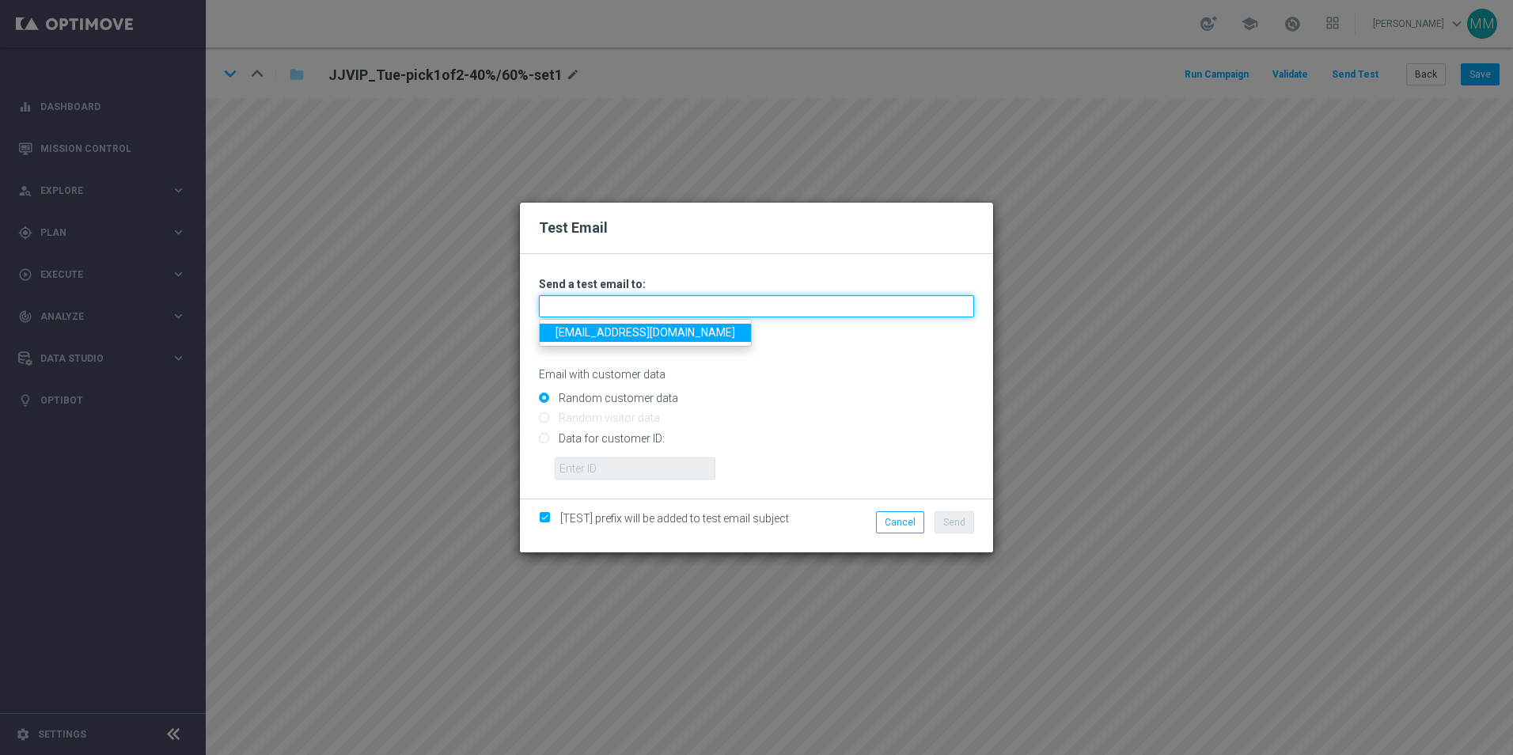
click at [688, 300] on input "text" at bounding box center [756, 306] width 435 height 22
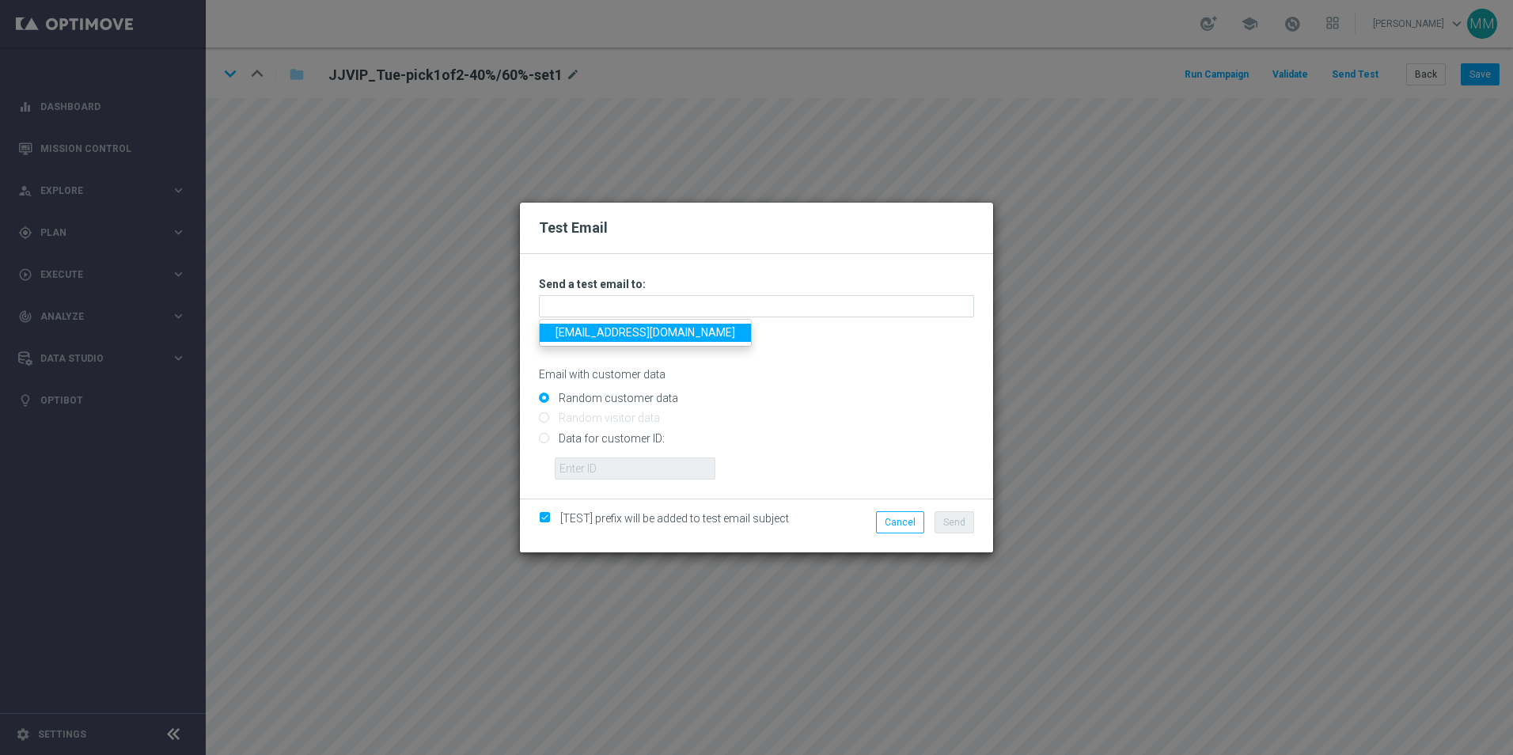
click at [672, 329] on link "[EMAIL_ADDRESS][DOMAIN_NAME]" at bounding box center [645, 333] width 211 height 18
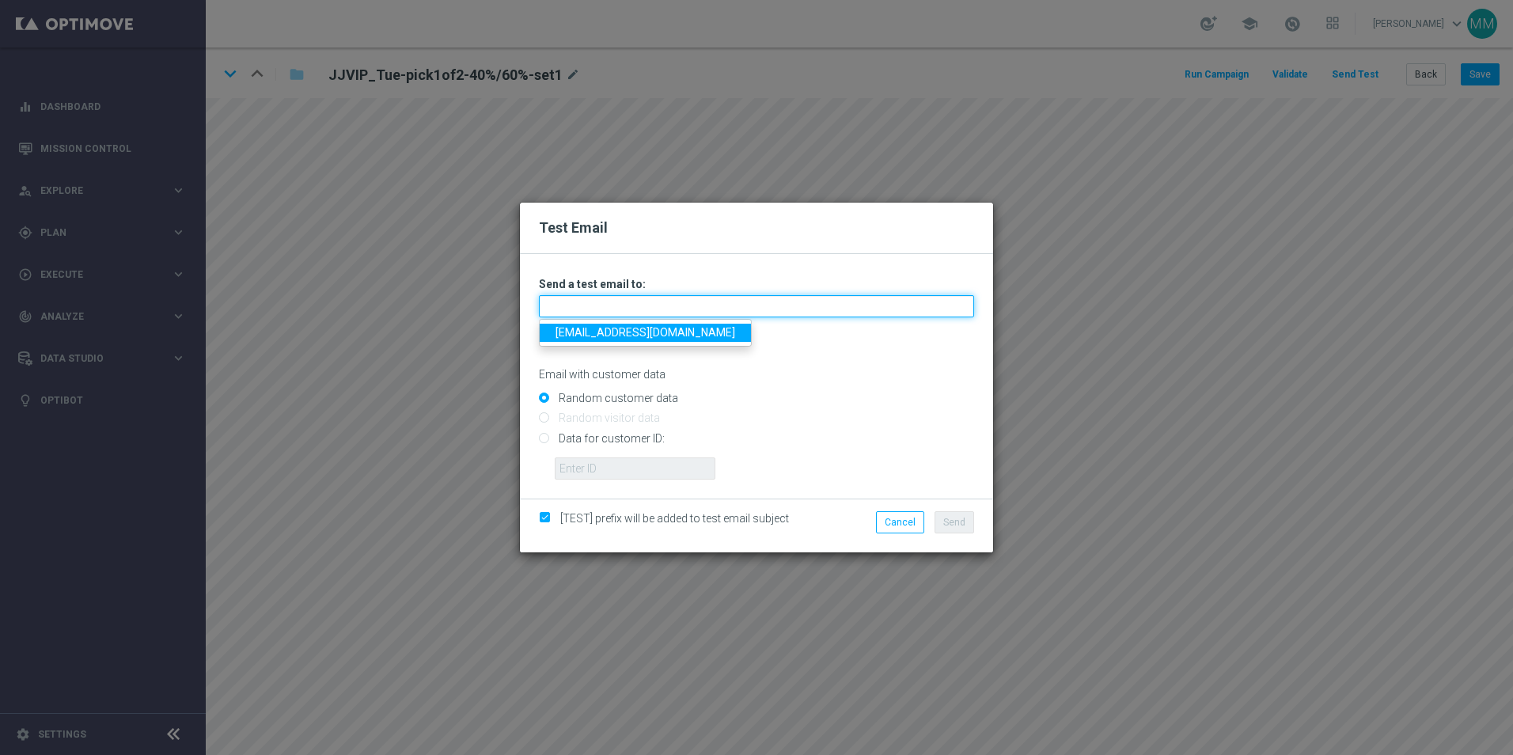
type input "[EMAIL_ADDRESS][DOMAIN_NAME]"
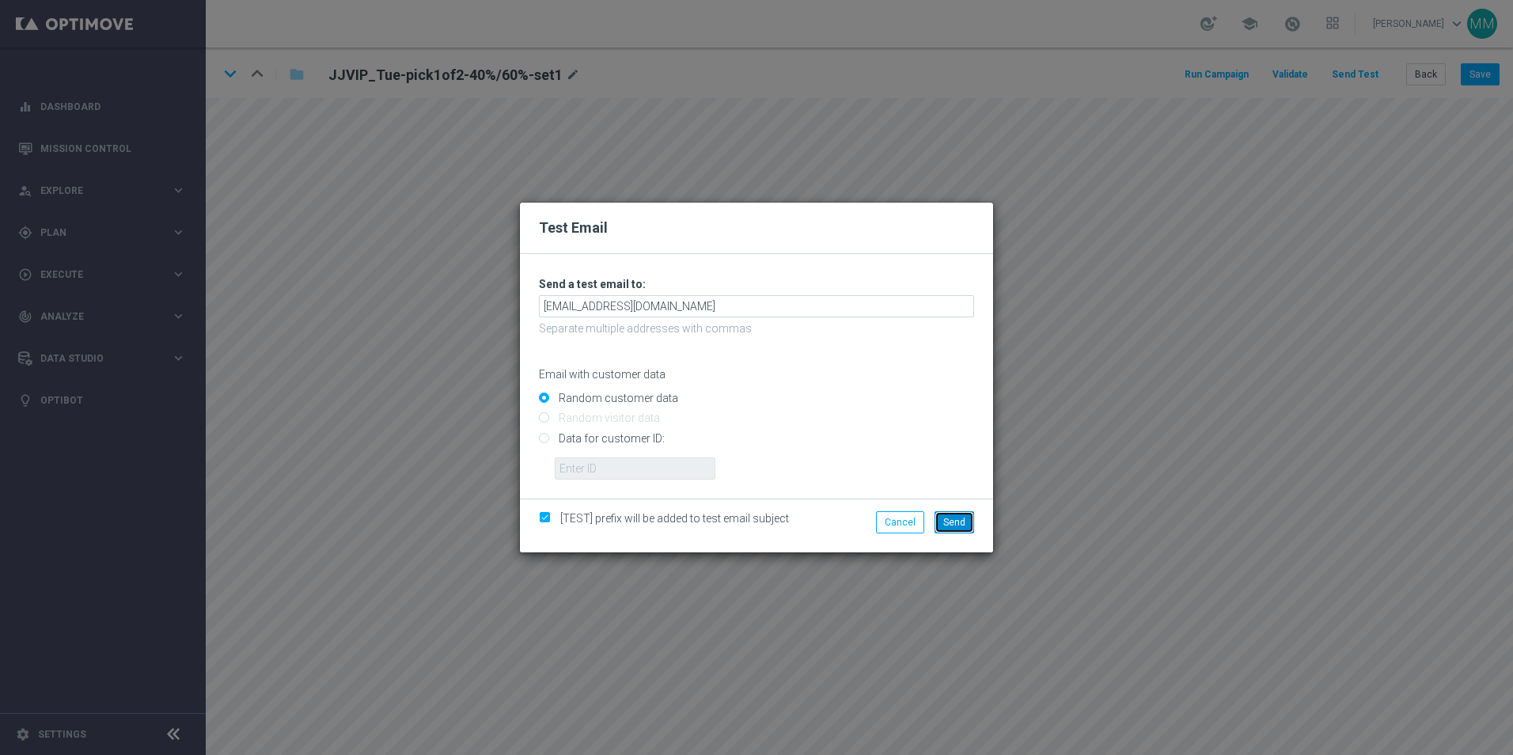
click at [959, 518] on span "Send" at bounding box center [954, 522] width 22 height 11
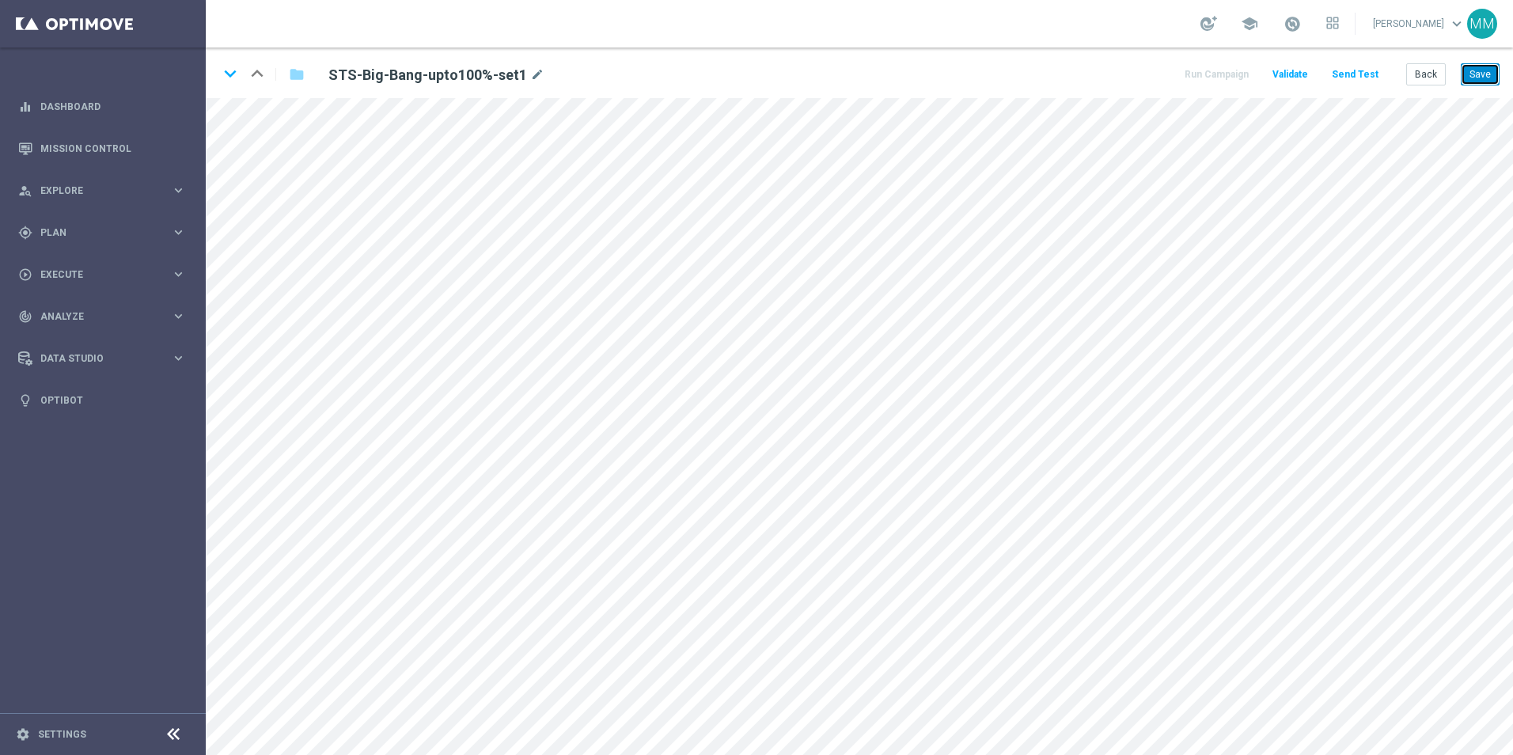
click at [1487, 76] on button "Save" at bounding box center [1479, 74] width 39 height 22
click at [1469, 64] on button "Save" at bounding box center [1479, 74] width 39 height 22
click at [1340, 74] on button "Send Test" at bounding box center [1354, 74] width 51 height 21
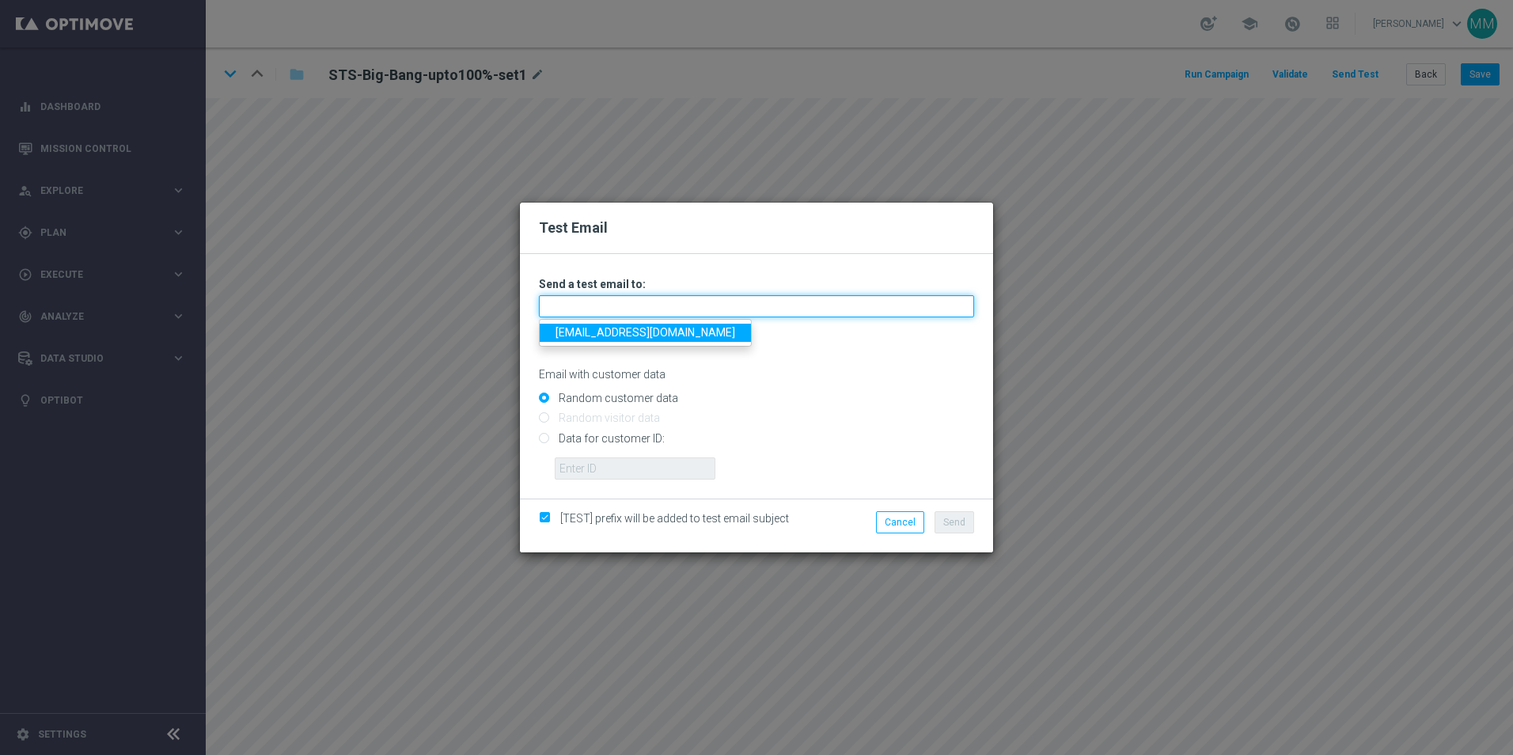
click at [677, 296] on input "text" at bounding box center [756, 306] width 435 height 22
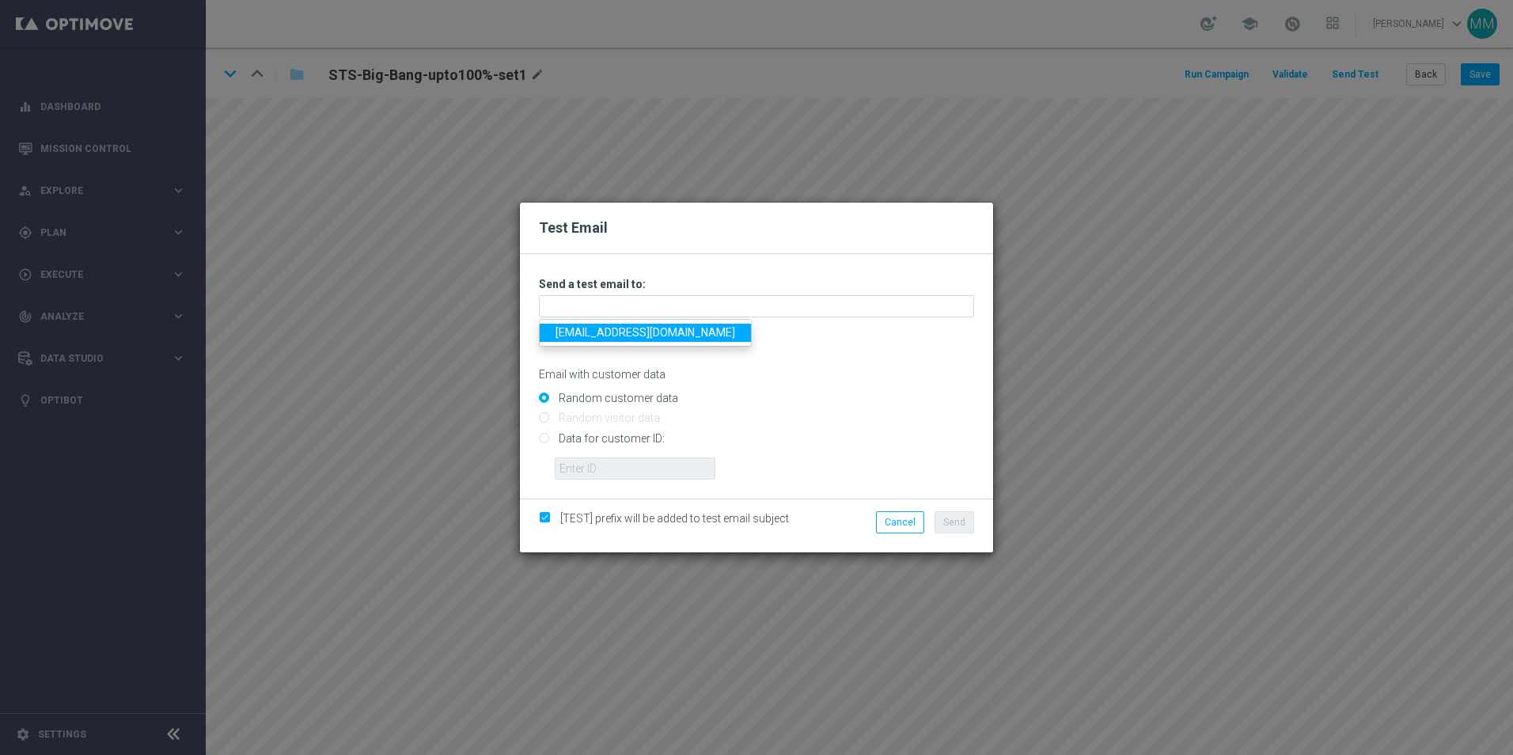
click at [640, 330] on link "[EMAIL_ADDRESS][DOMAIN_NAME]" at bounding box center [645, 333] width 211 height 18
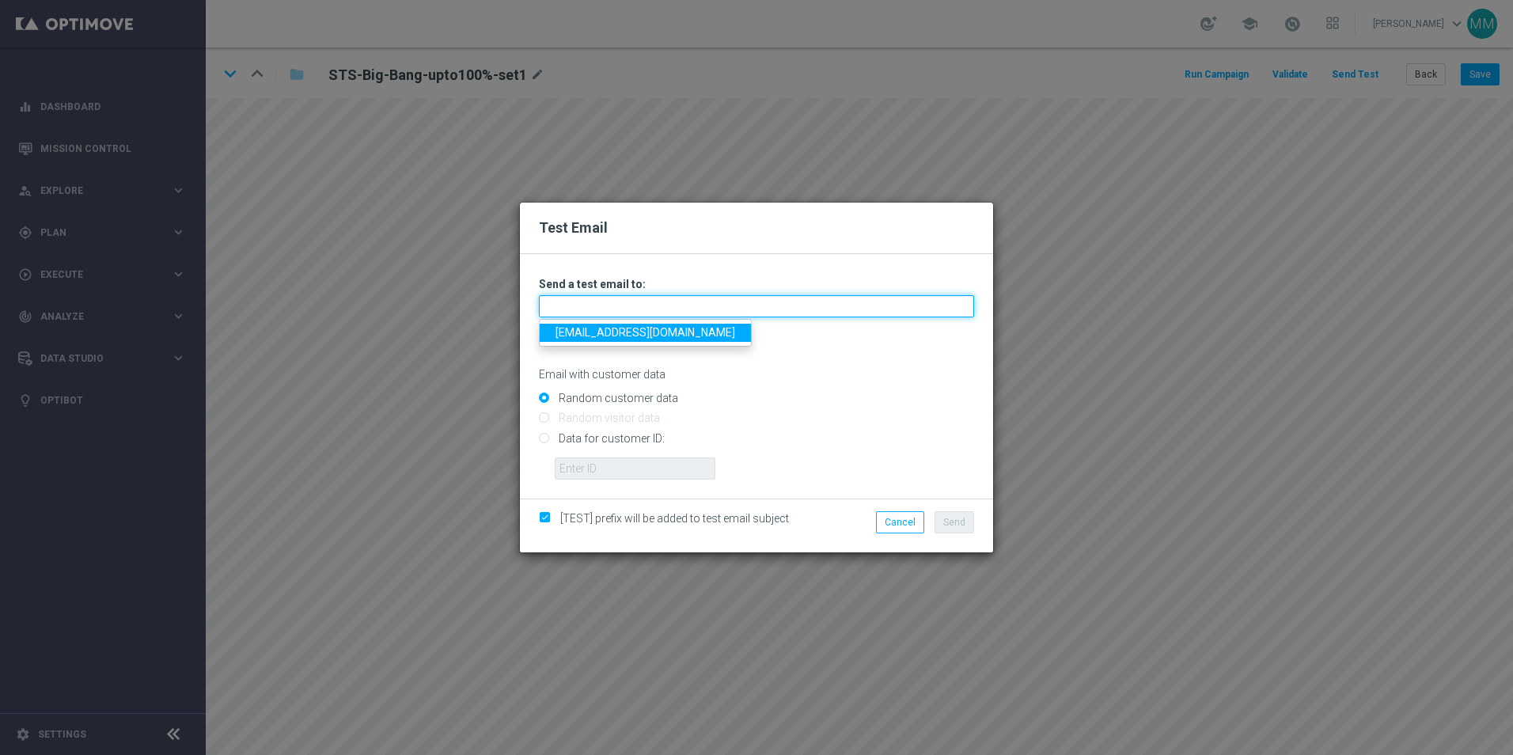
type input "[EMAIL_ADDRESS][DOMAIN_NAME]"
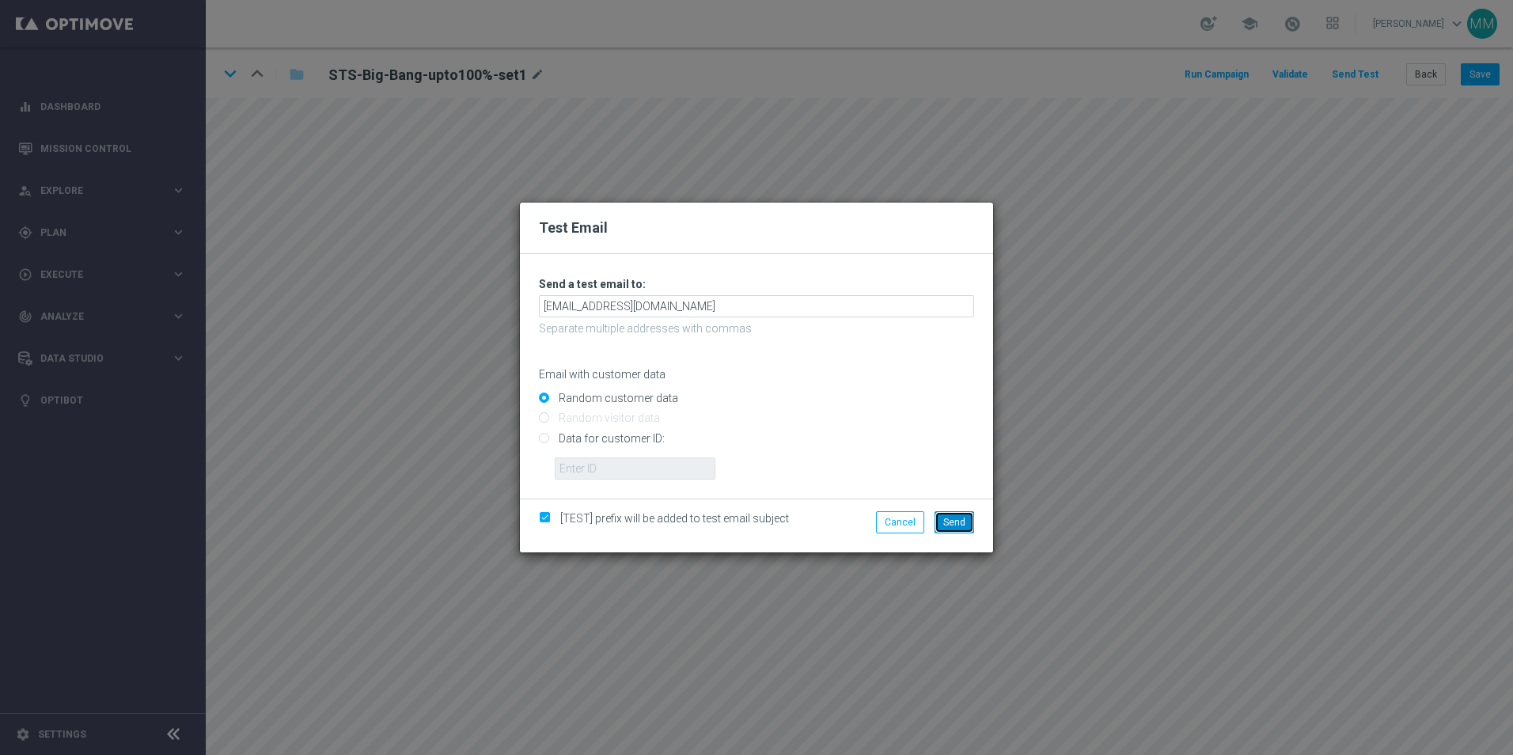
click at [950, 520] on span "Send" at bounding box center [954, 522] width 22 height 11
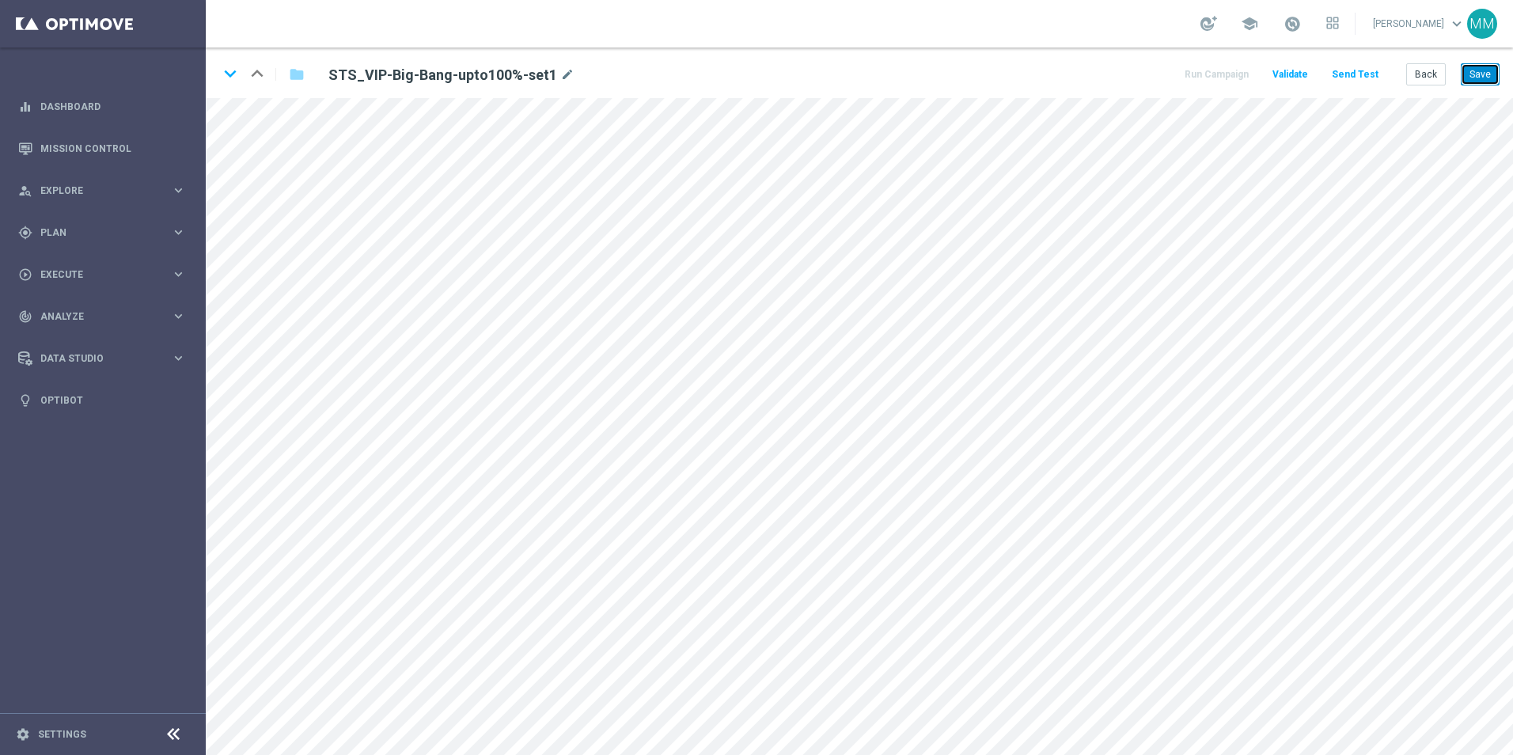
click at [1472, 71] on button "Save" at bounding box center [1479, 74] width 39 height 22
click at [1473, 71] on button "Save" at bounding box center [1479, 74] width 39 height 22
click at [1362, 80] on button "Send Test" at bounding box center [1354, 74] width 51 height 21
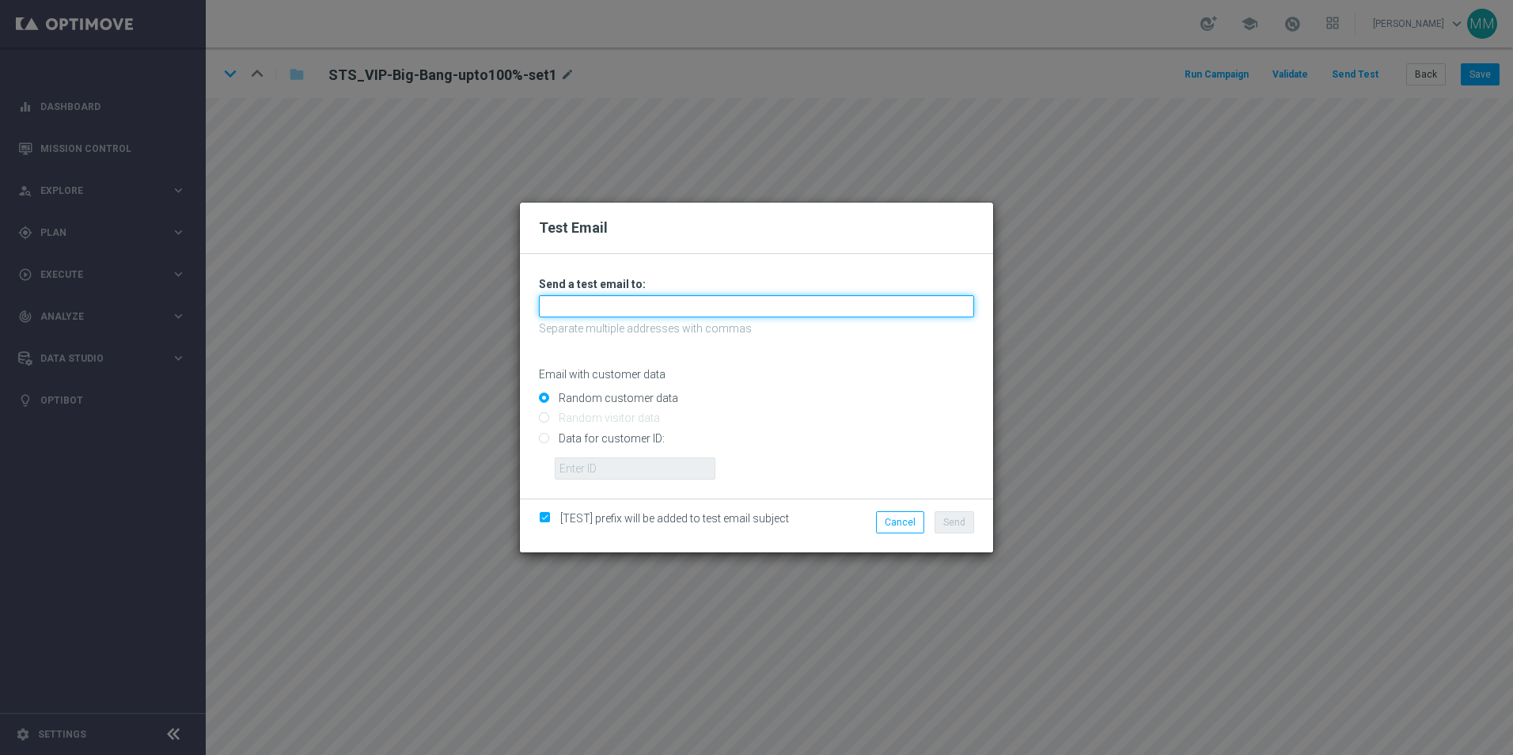
click at [598, 301] on input "text" at bounding box center [756, 306] width 435 height 22
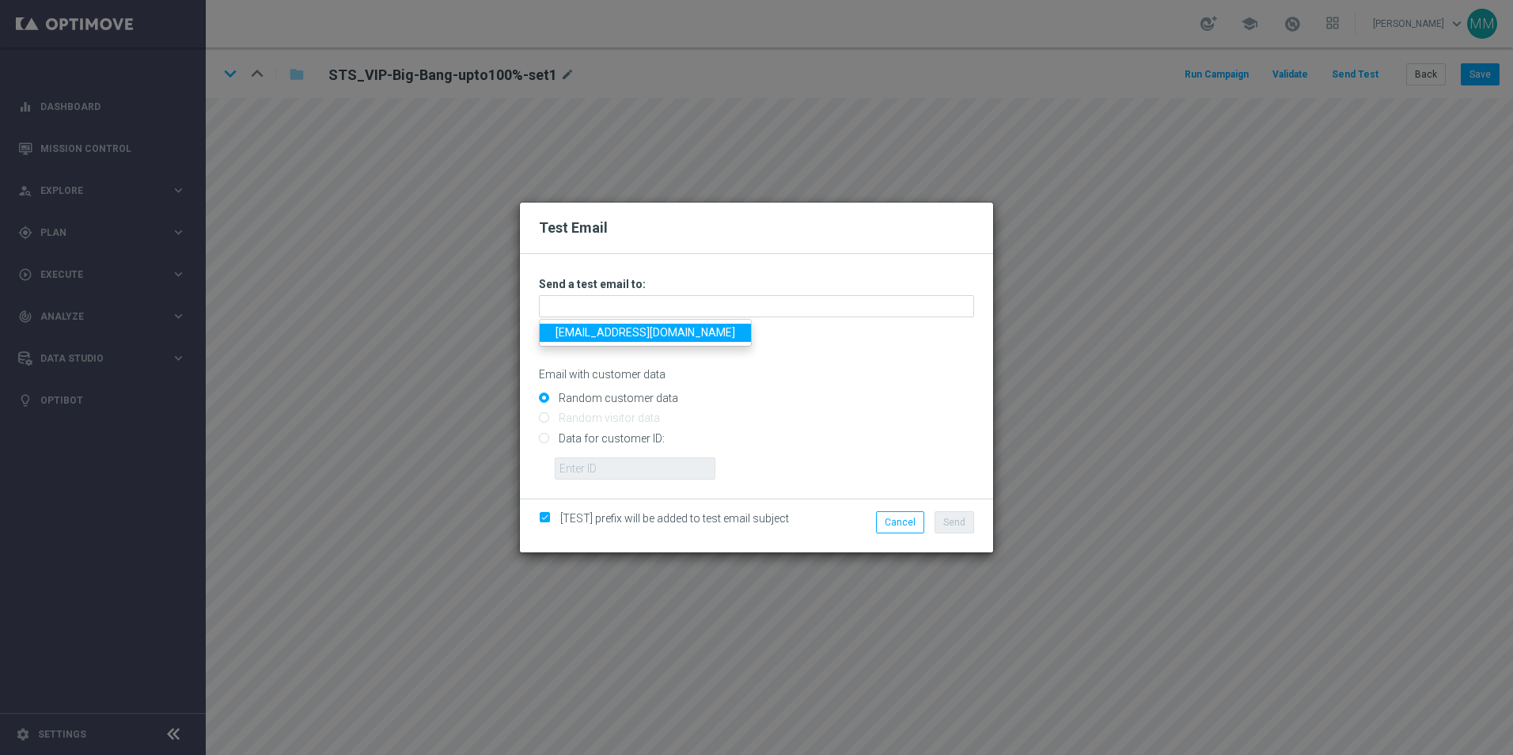
click at [598, 328] on link "[EMAIL_ADDRESS][DOMAIN_NAME]" at bounding box center [645, 333] width 211 height 18
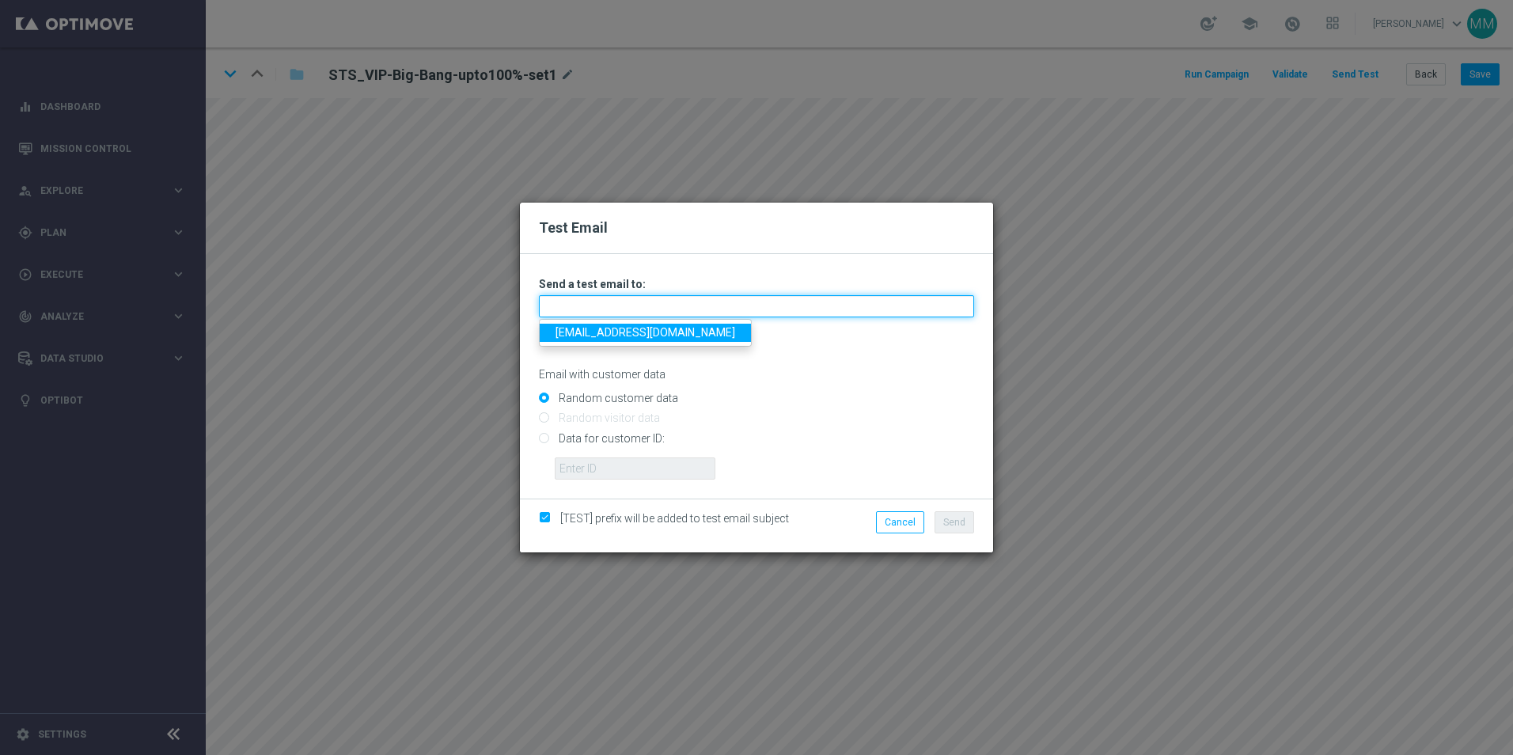
type input "[EMAIL_ADDRESS][DOMAIN_NAME]"
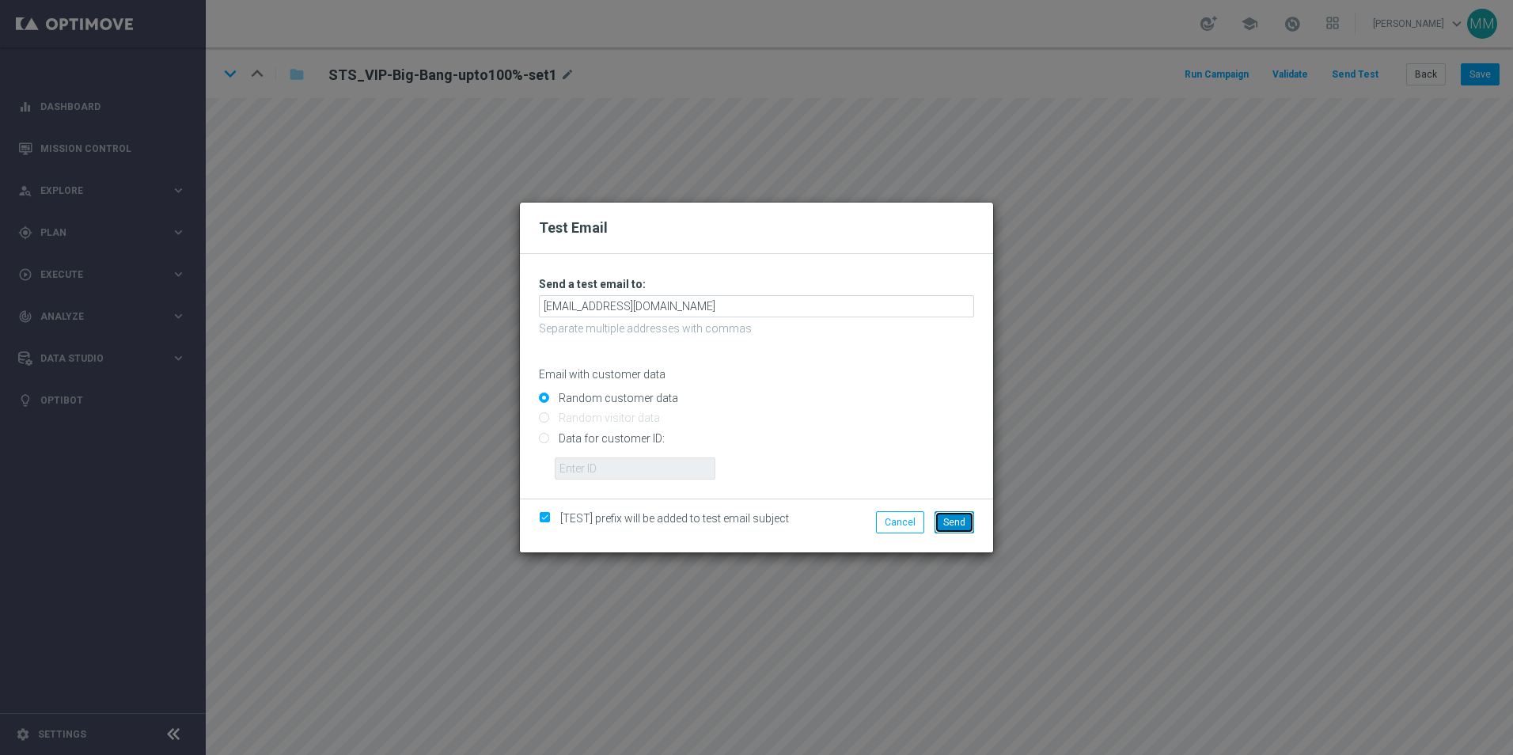
click at [949, 524] on span "Send" at bounding box center [954, 522] width 22 height 11
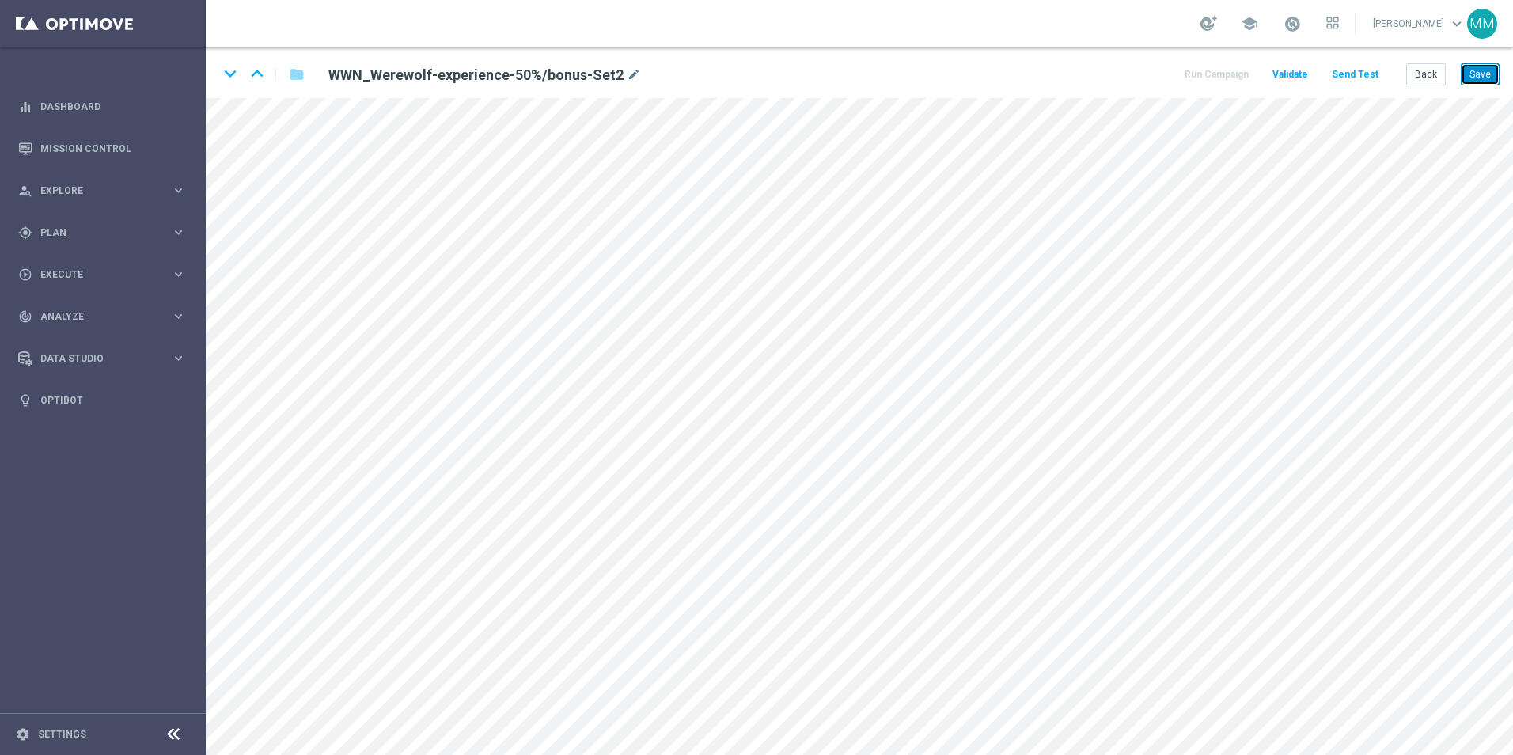
click at [1474, 74] on button "Save" at bounding box center [1479, 74] width 39 height 22
click at [1483, 72] on button "Save" at bounding box center [1479, 74] width 39 height 22
click at [1468, 73] on button "Save" at bounding box center [1479, 74] width 39 height 22
click at [1471, 76] on button "Save" at bounding box center [1479, 74] width 39 height 22
click at [1343, 78] on button "Send Test" at bounding box center [1354, 74] width 51 height 21
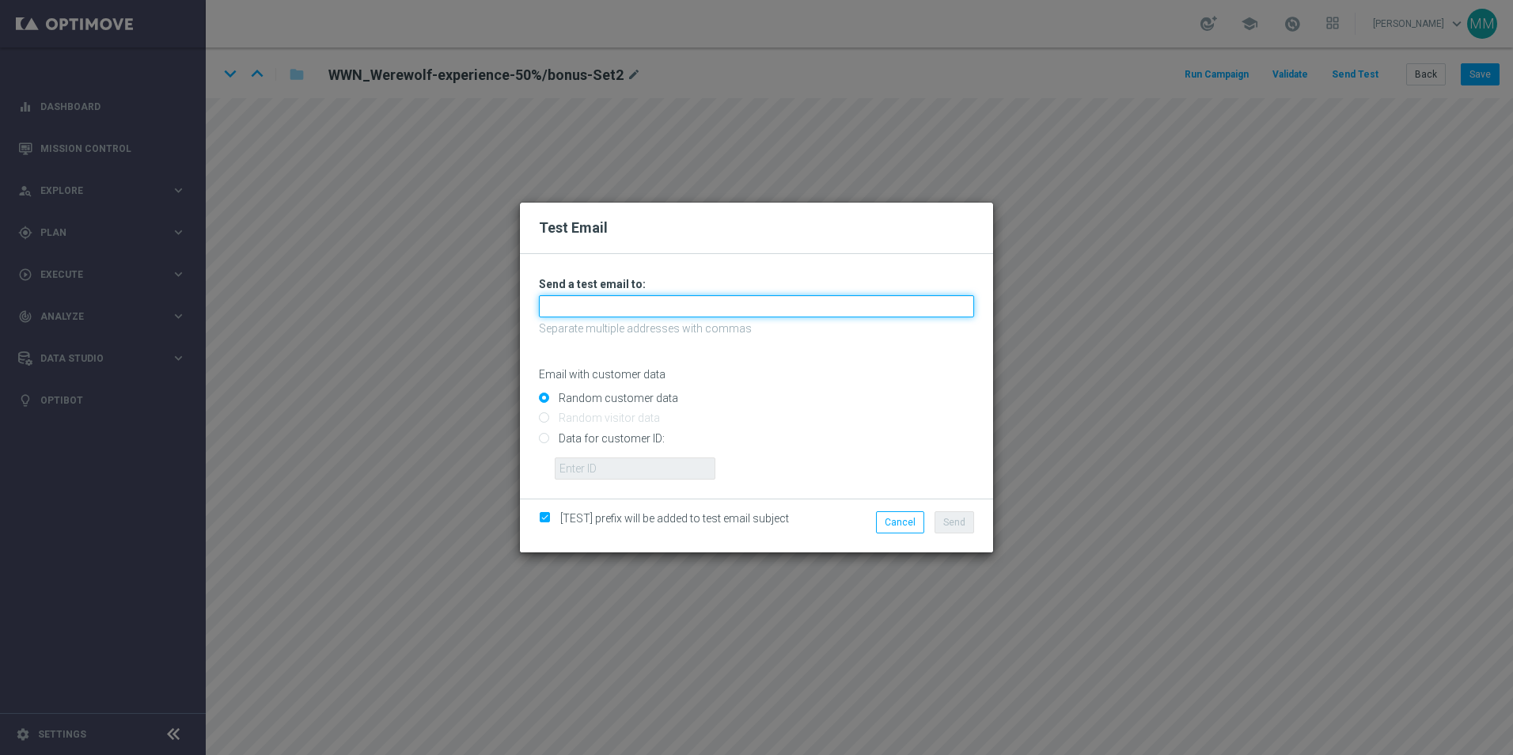
click at [661, 302] on input "text" at bounding box center [756, 306] width 435 height 22
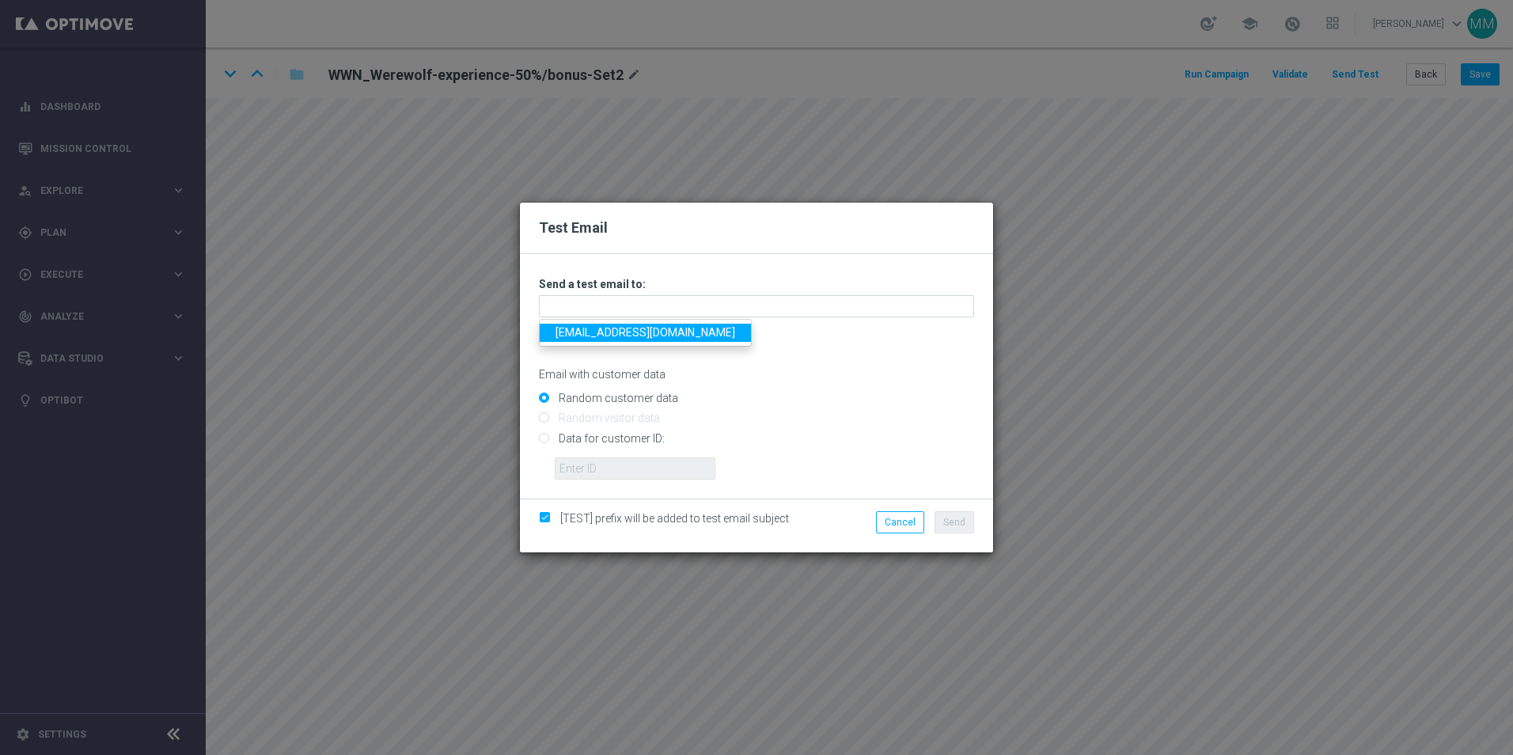
click at [668, 329] on link "testingalltesting@gmail.com" at bounding box center [645, 333] width 211 height 18
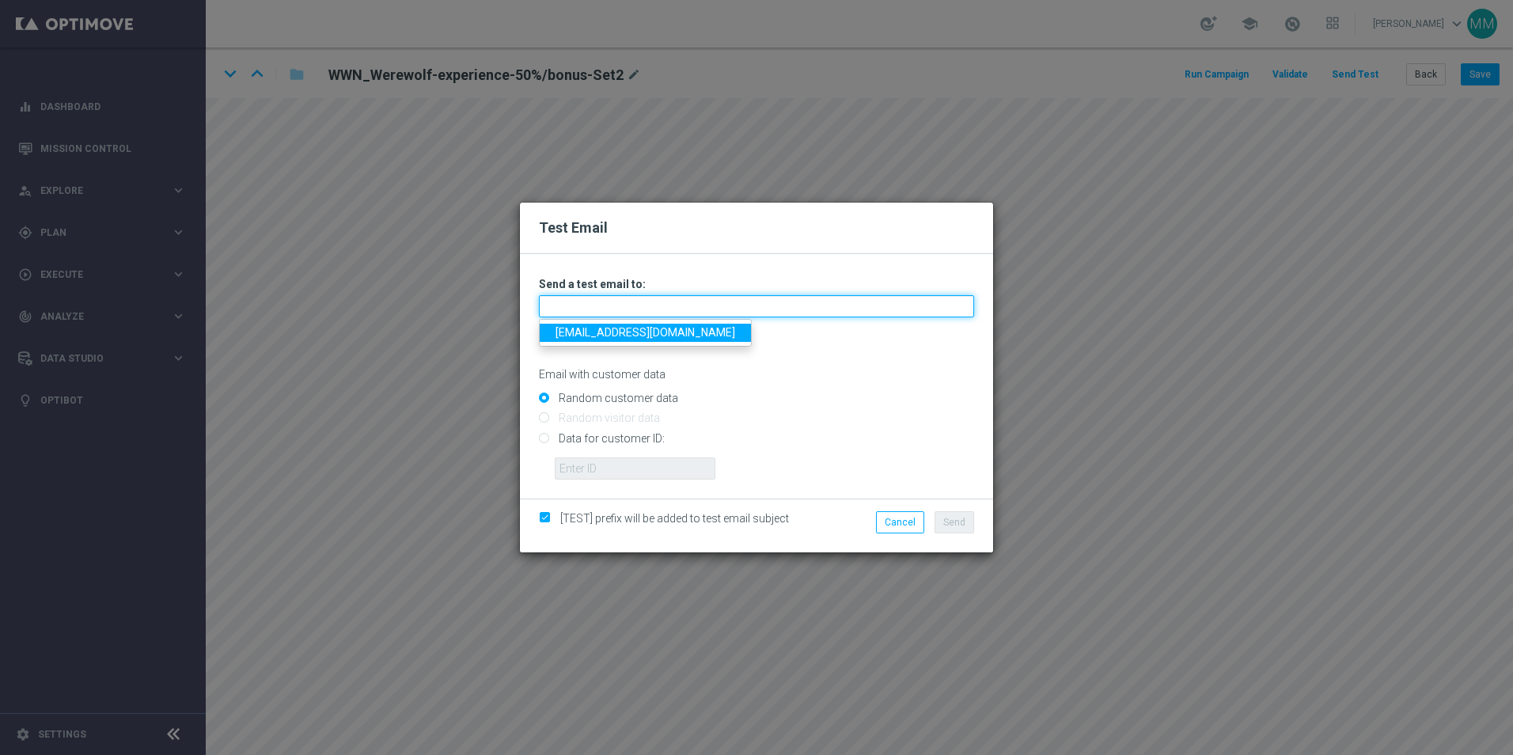
type input "testingalltesting@gmail.com"
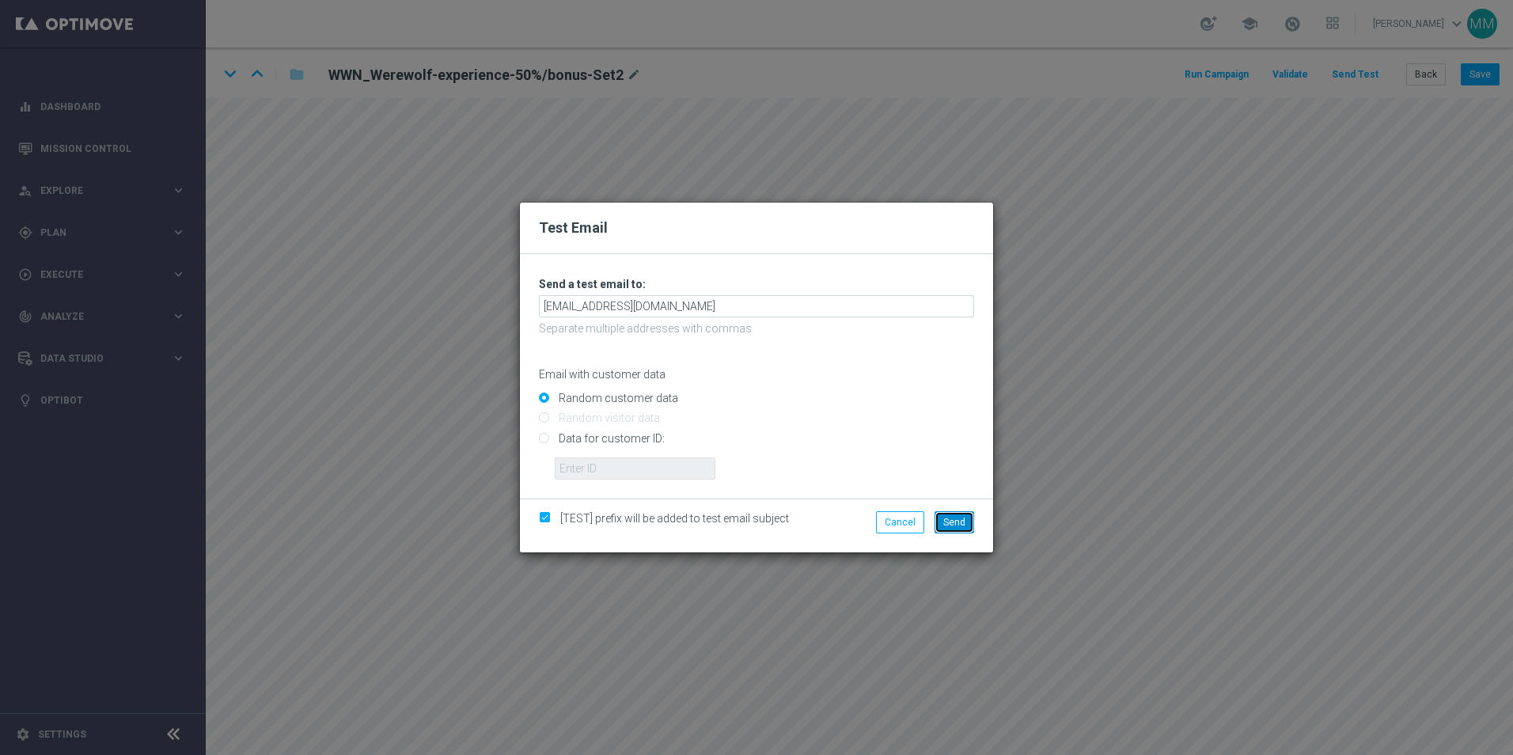
click at [970, 530] on button "Send" at bounding box center [954, 522] width 40 height 22
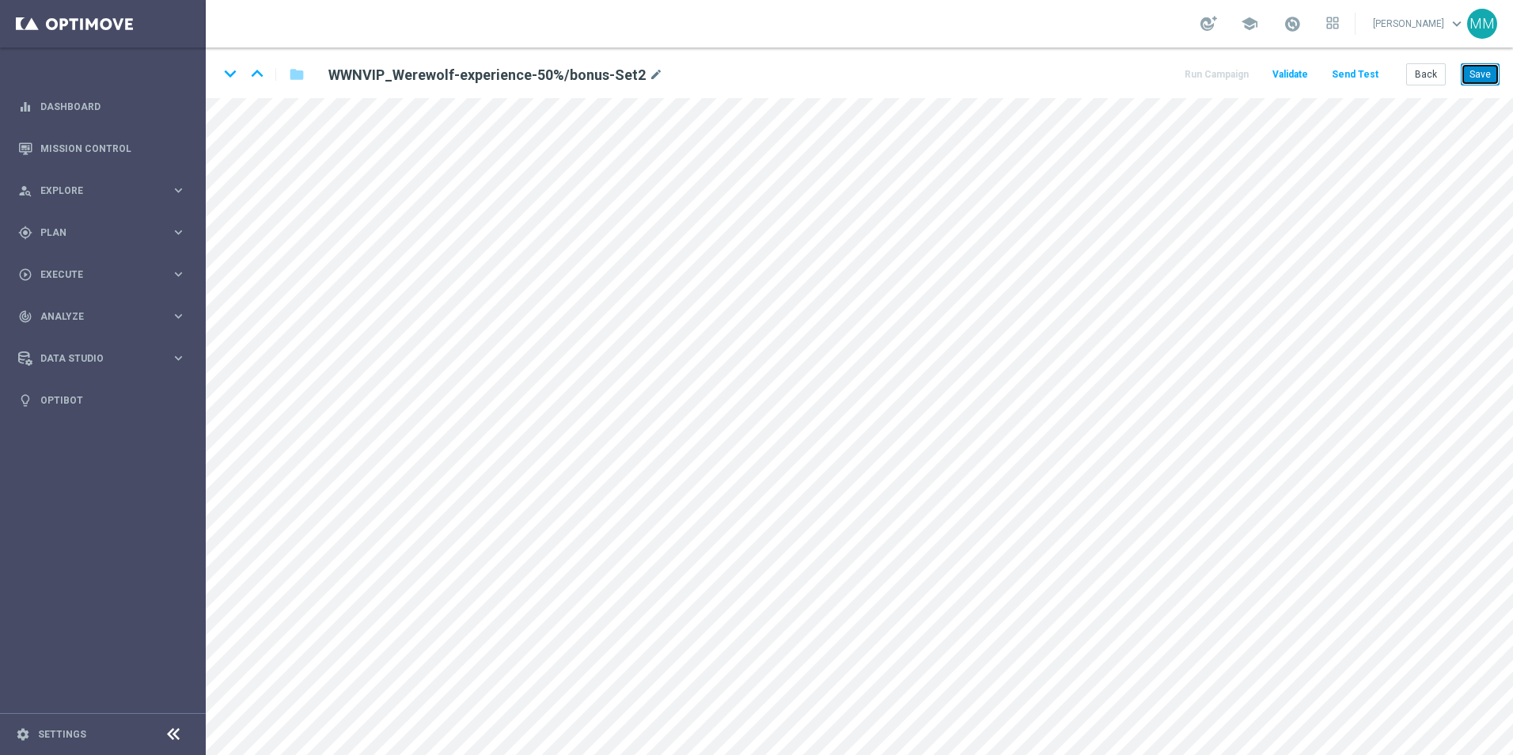
click at [1491, 65] on button "Save" at bounding box center [1479, 74] width 39 height 22
click at [1477, 79] on button "Save" at bounding box center [1479, 74] width 39 height 22
click at [1471, 77] on button "Save" at bounding box center [1479, 74] width 39 height 22
click at [1489, 69] on button "Save" at bounding box center [1479, 74] width 39 height 22
click at [1362, 81] on button "Send Test" at bounding box center [1354, 74] width 51 height 21
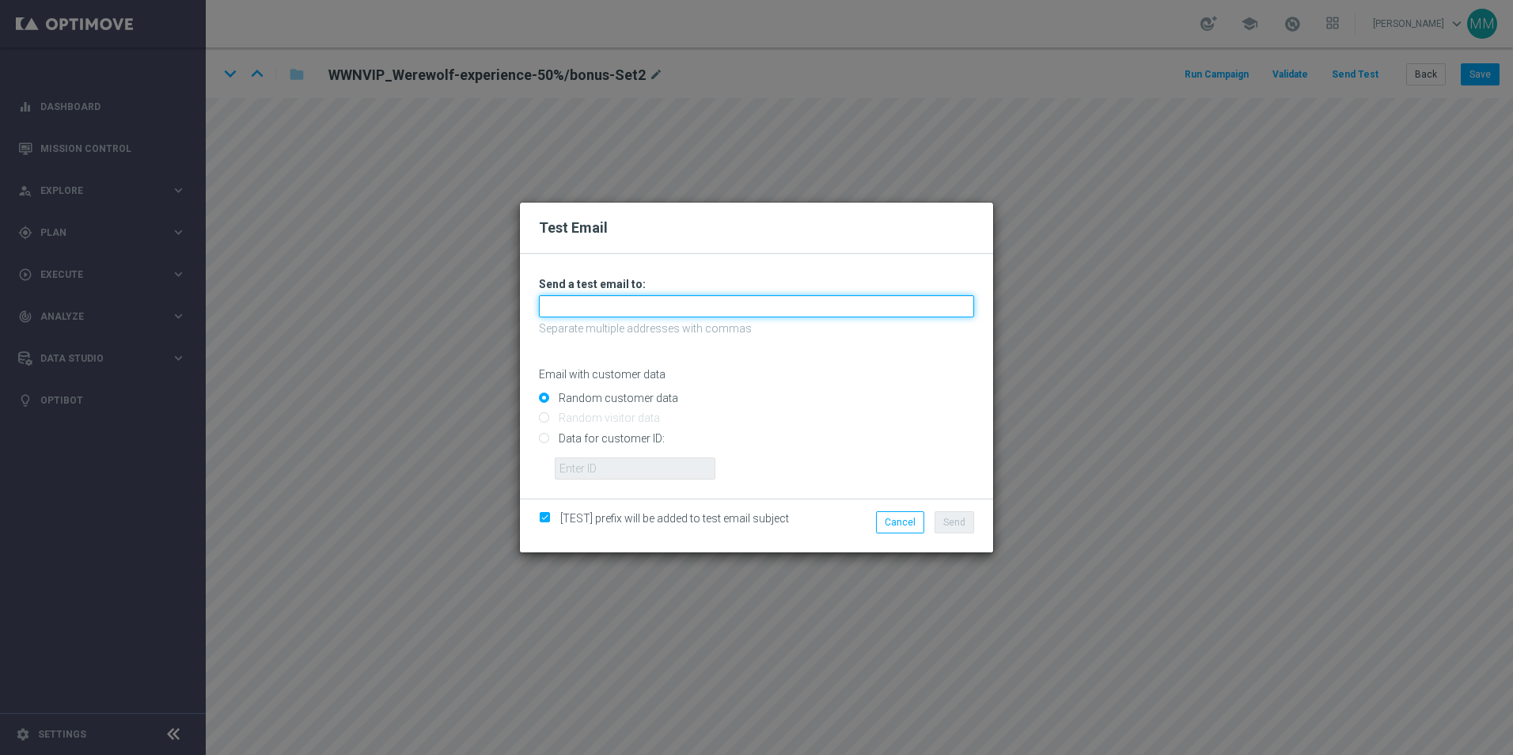
click at [622, 305] on input "text" at bounding box center [756, 306] width 435 height 22
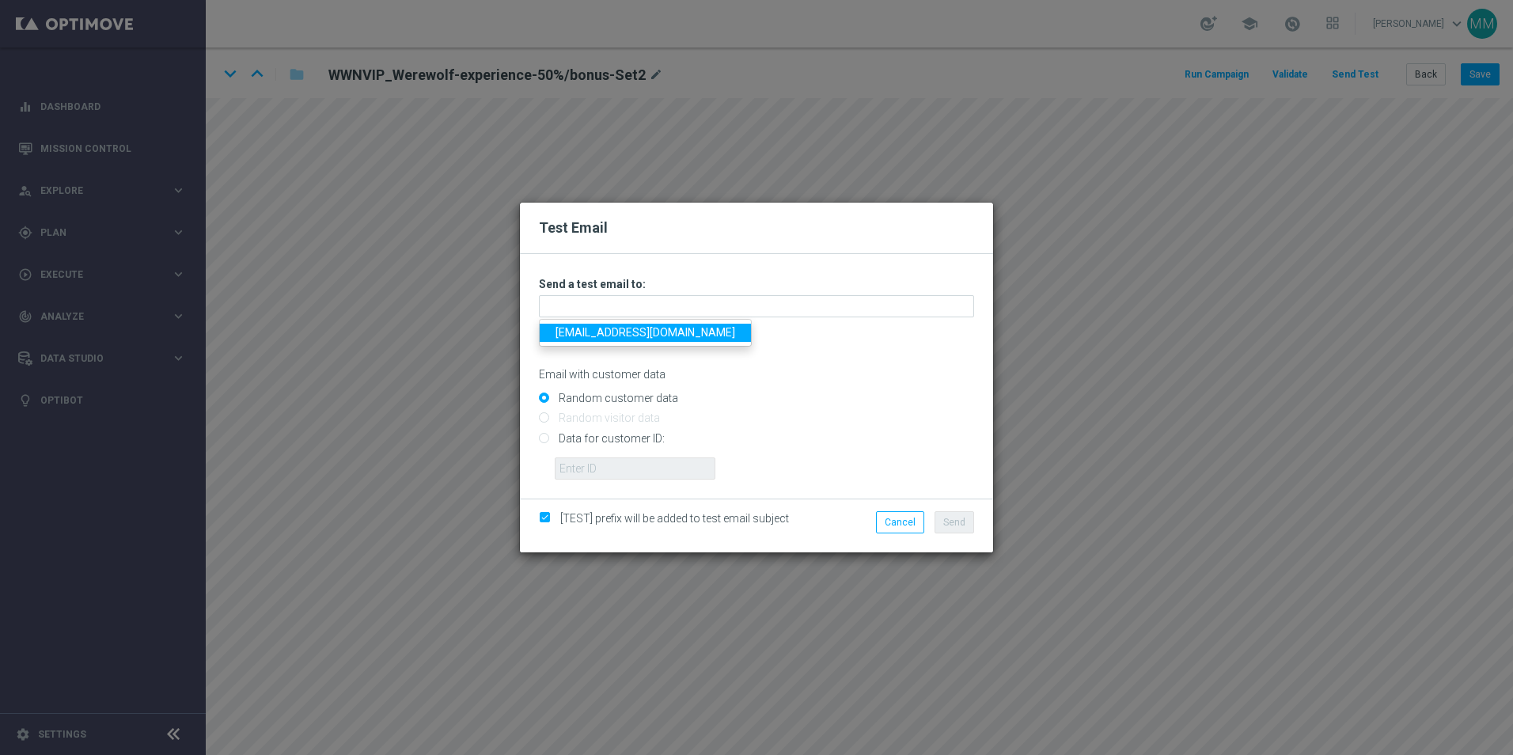
click at [630, 329] on link "testingalltesting@gmail.com" at bounding box center [645, 333] width 211 height 18
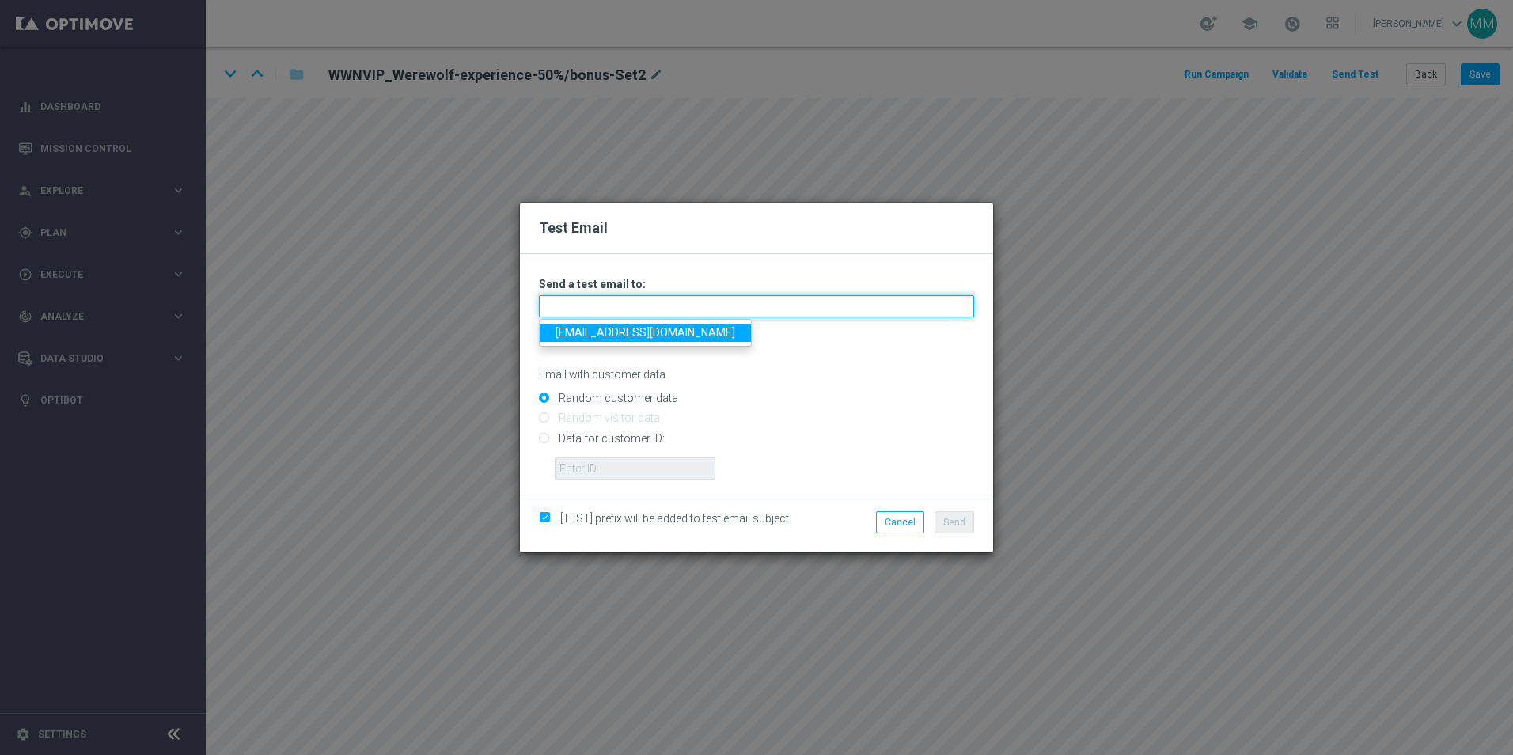
type input "testingalltesting@gmail.com"
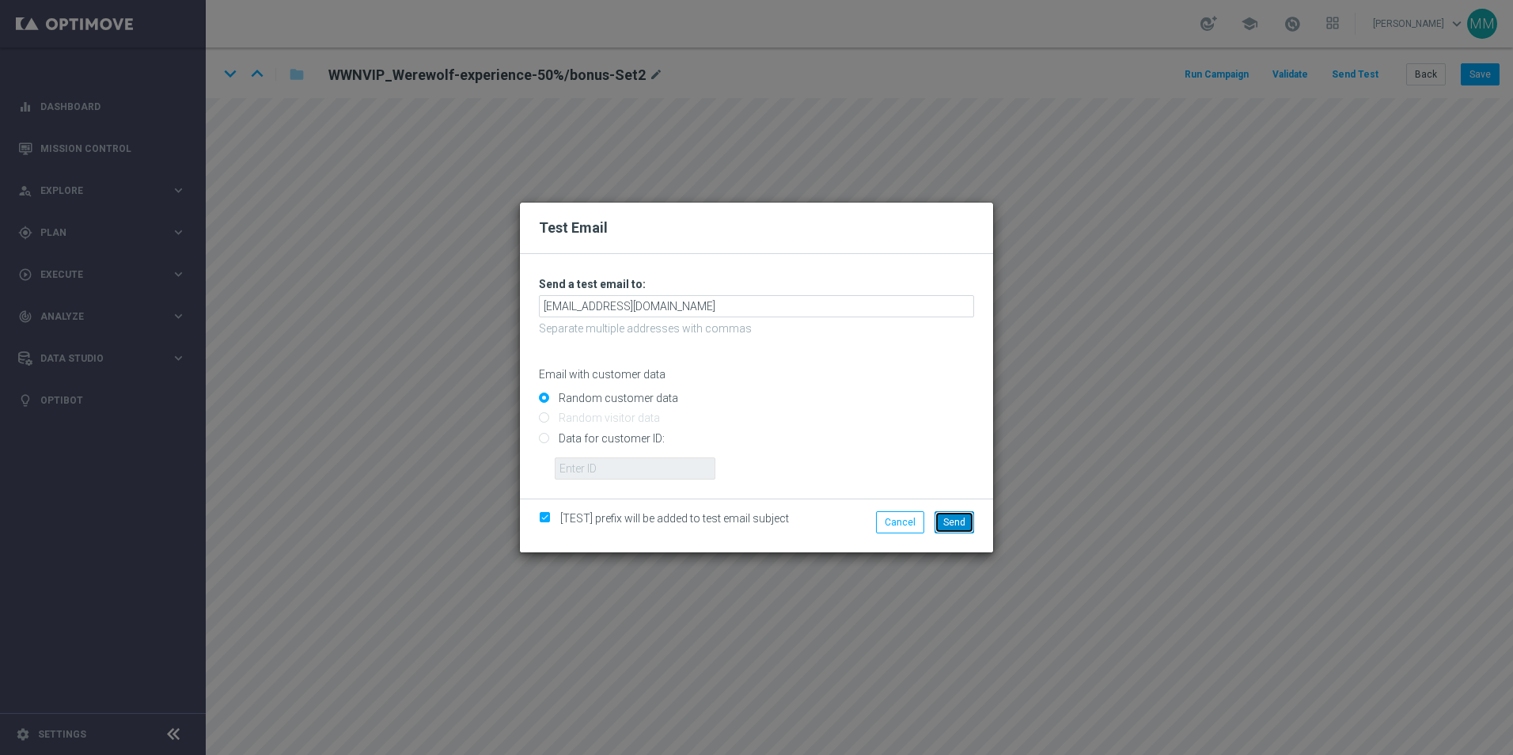
click at [952, 513] on button "Send" at bounding box center [954, 522] width 40 height 22
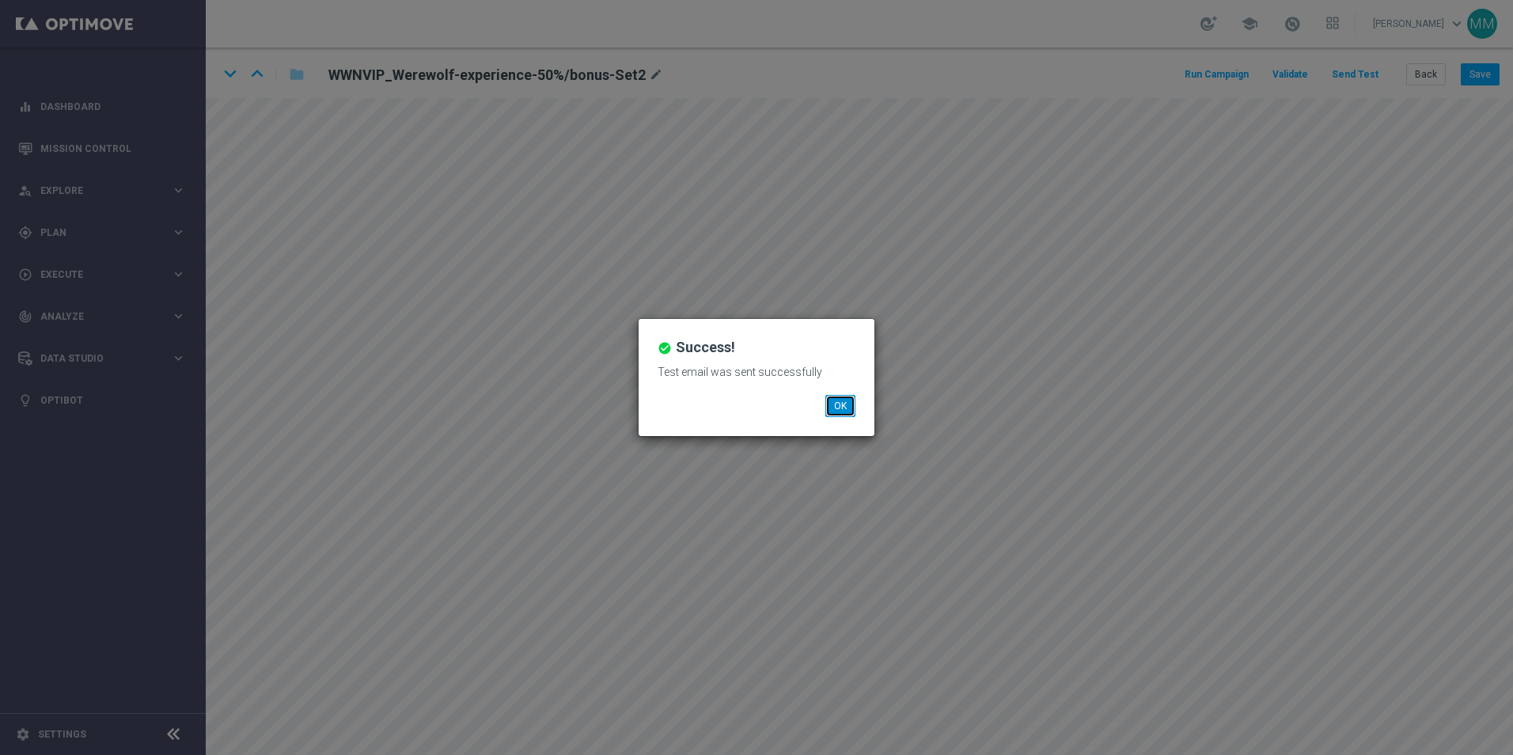
click at [842, 401] on button "OK" at bounding box center [840, 406] width 30 height 22
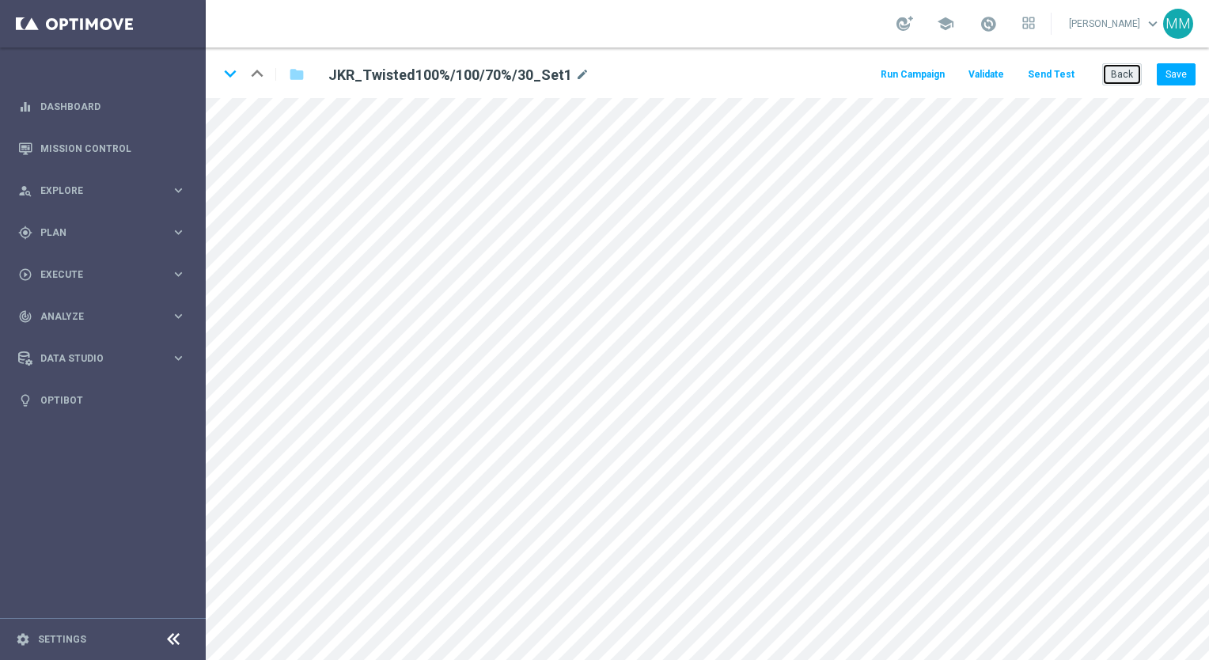
click at [1116, 74] on button "Back" at bounding box center [1122, 74] width 40 height 22
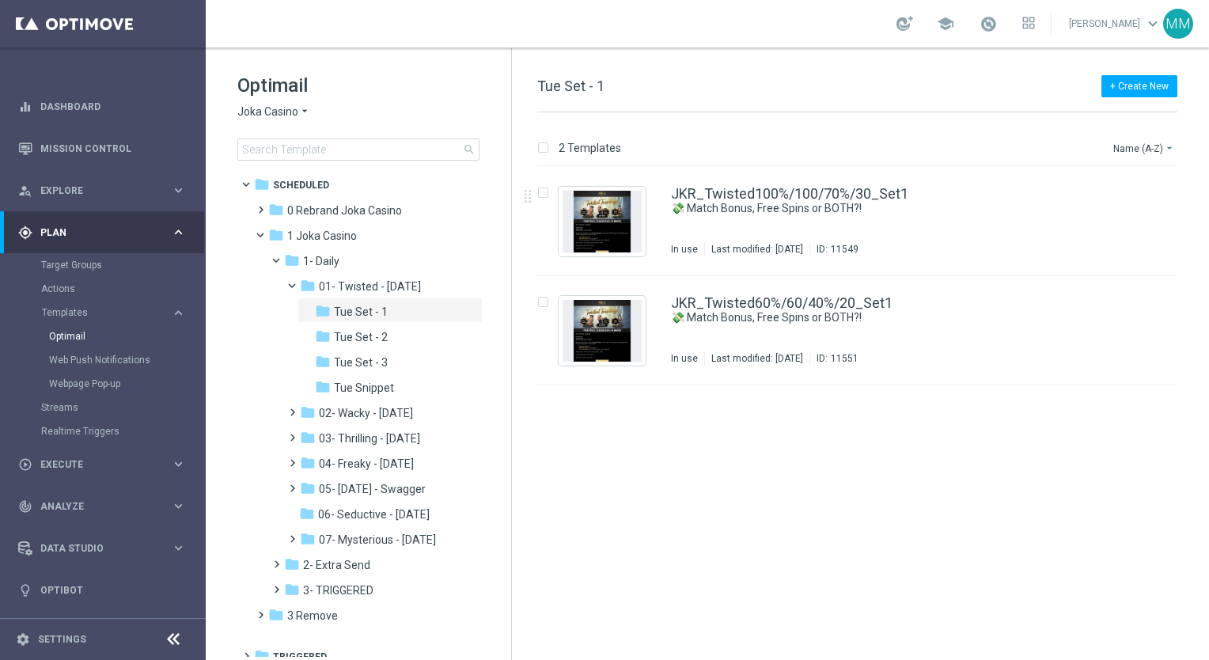
click at [1178, 231] on div "insert_drive_file JKR_Twisted100%/100/70%/30_Set1 💸 Match Bonus, Free Spins or …" at bounding box center [863, 221] width 684 height 109
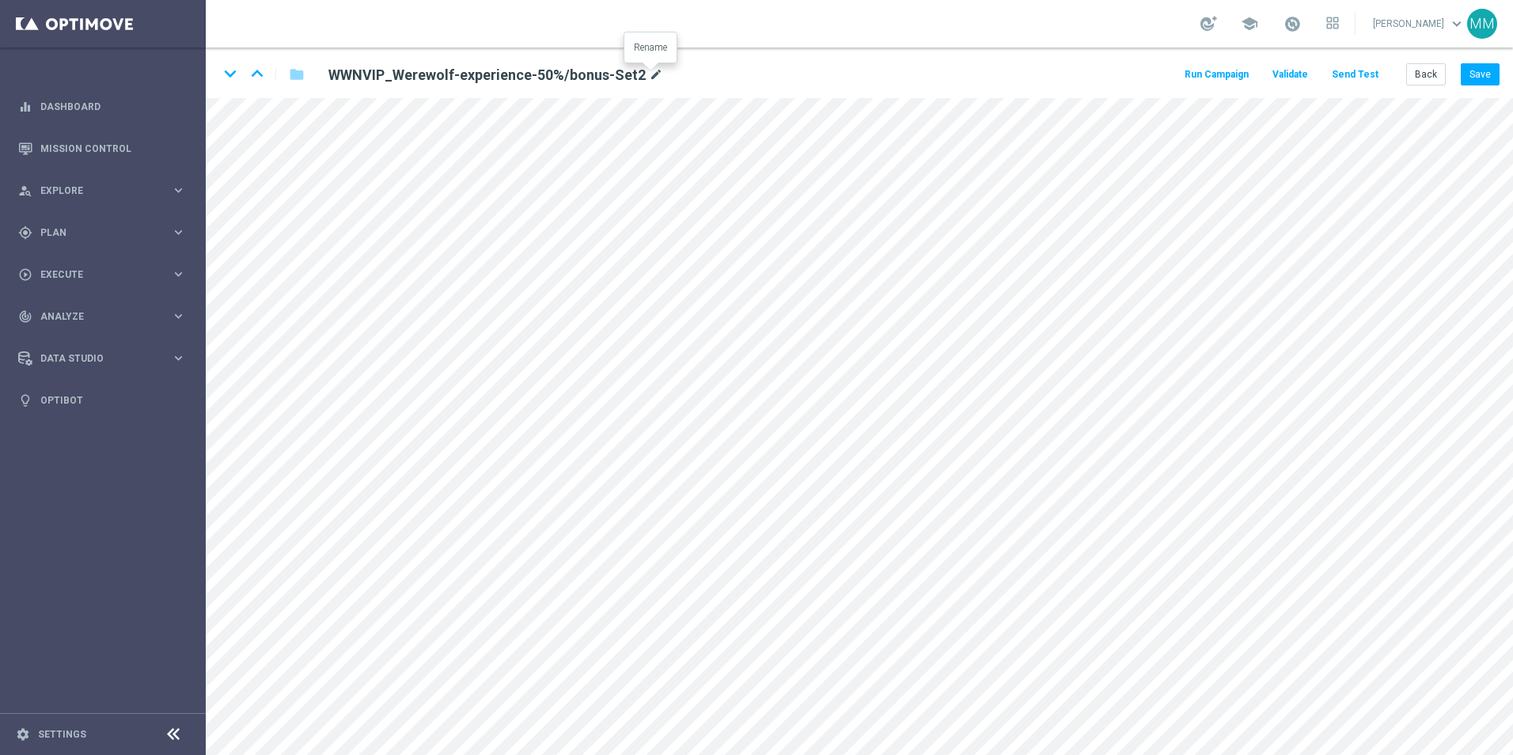
click at [652, 71] on icon "mode_edit" at bounding box center [656, 75] width 14 height 19
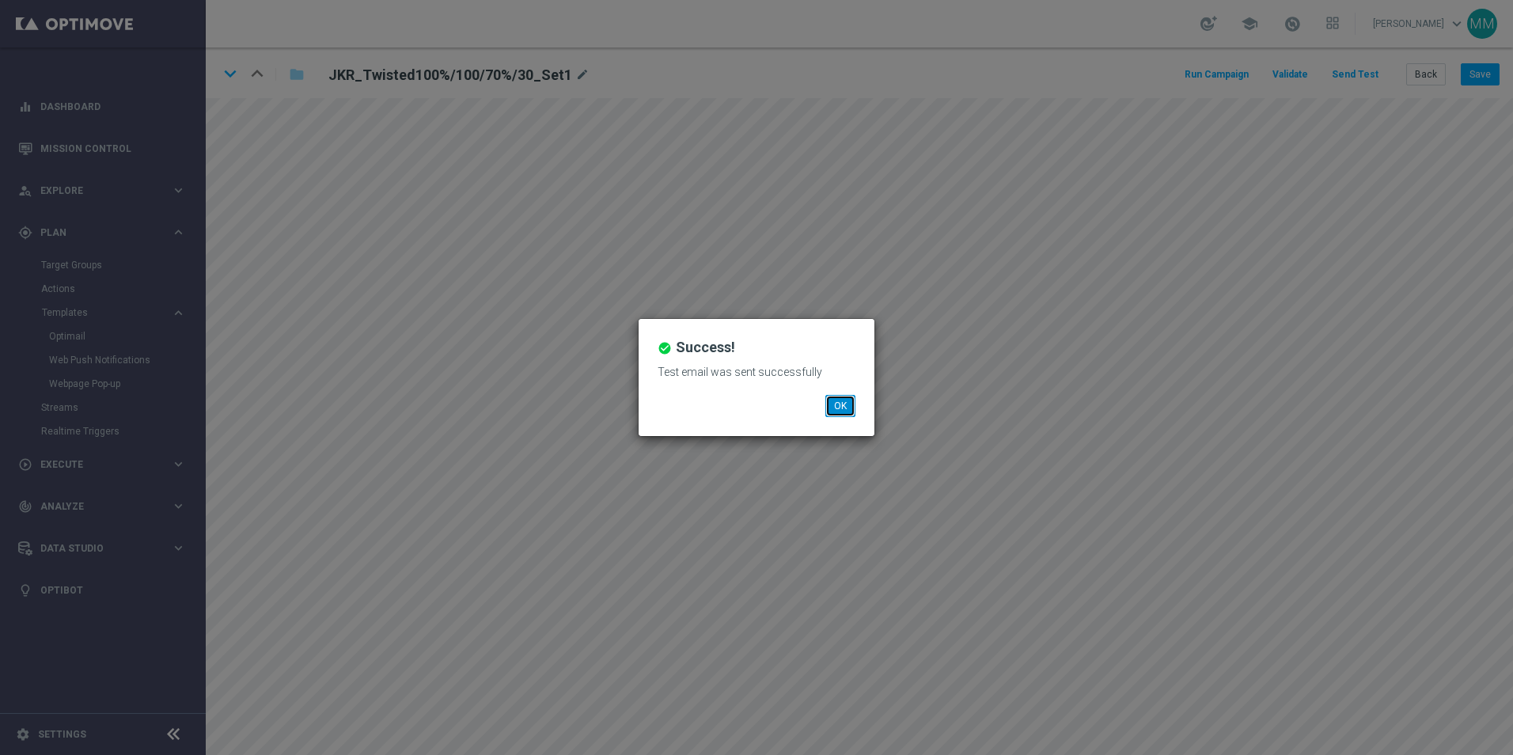
click at [843, 406] on button "OK" at bounding box center [840, 406] width 30 height 22
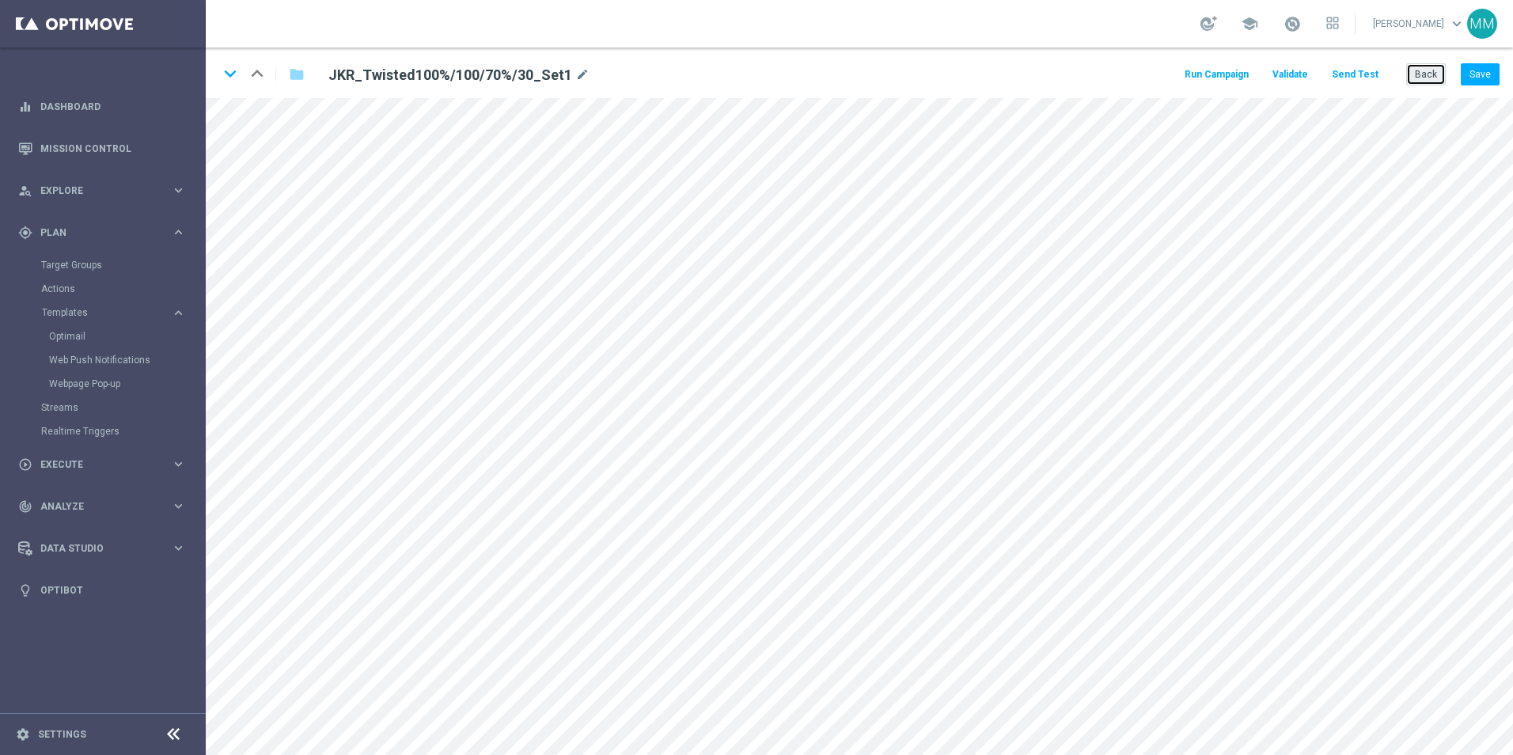
click at [1424, 71] on button "Back" at bounding box center [1426, 74] width 40 height 22
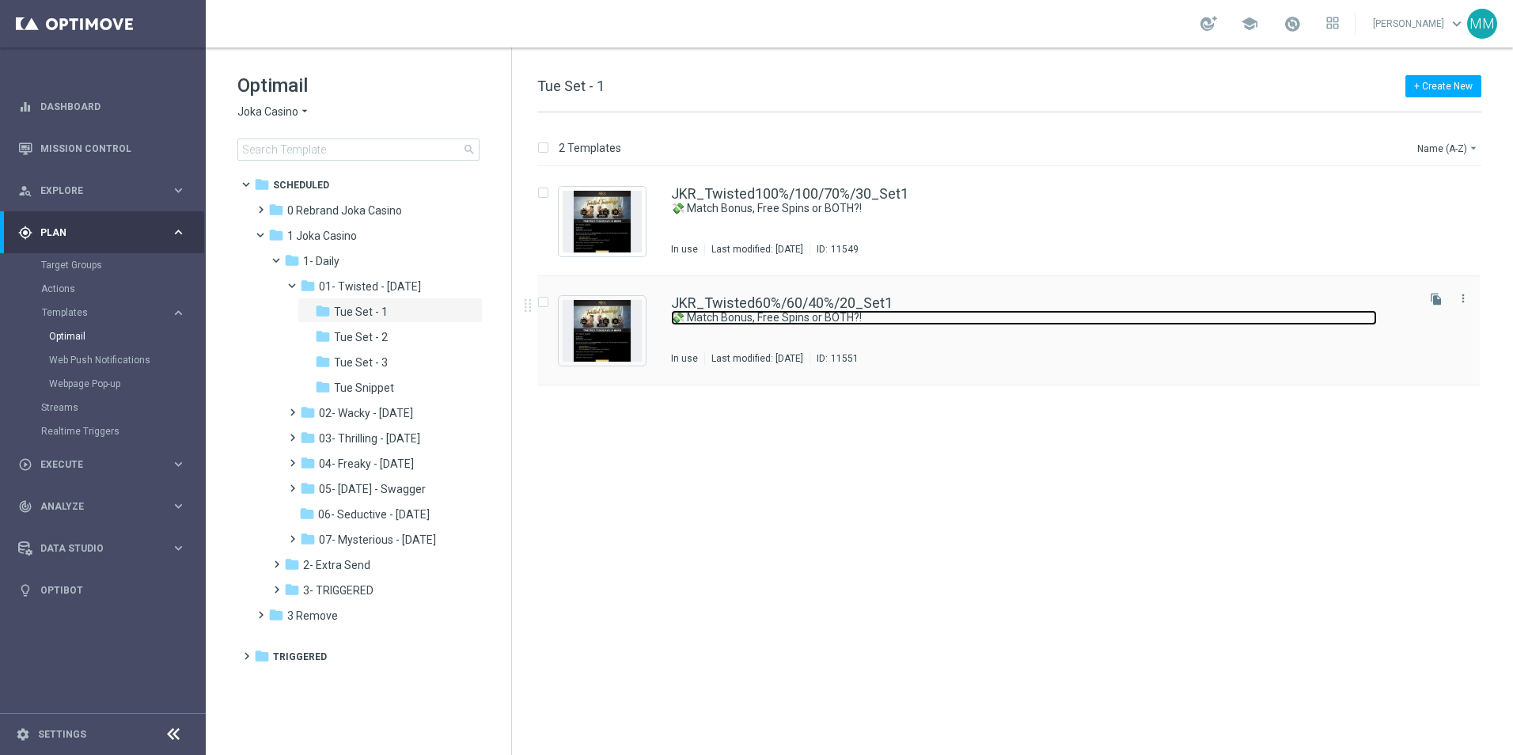
click at [824, 318] on link "💸 Match Bonus, Free Spins or BOTH?!" at bounding box center [1024, 317] width 706 height 15
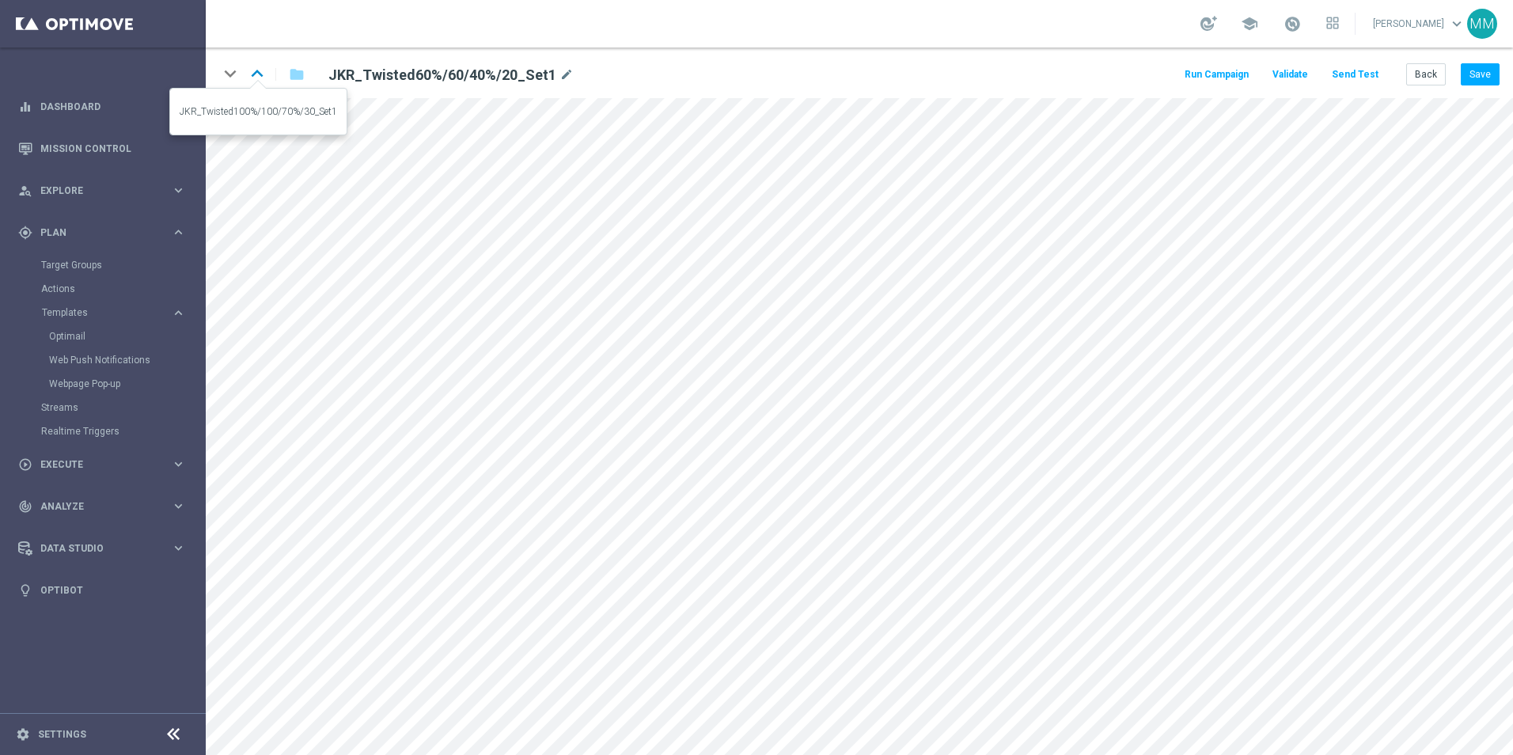
click at [256, 72] on icon "keyboard_arrow_up" at bounding box center [257, 74] width 24 height 24
click at [230, 74] on icon "keyboard_arrow_down" at bounding box center [230, 74] width 24 height 24
click at [1474, 70] on button "Save" at bounding box center [1479, 74] width 39 height 22
click at [1490, 76] on button "Save" at bounding box center [1479, 74] width 39 height 22
click at [1474, 66] on button "Save" at bounding box center [1479, 74] width 39 height 22
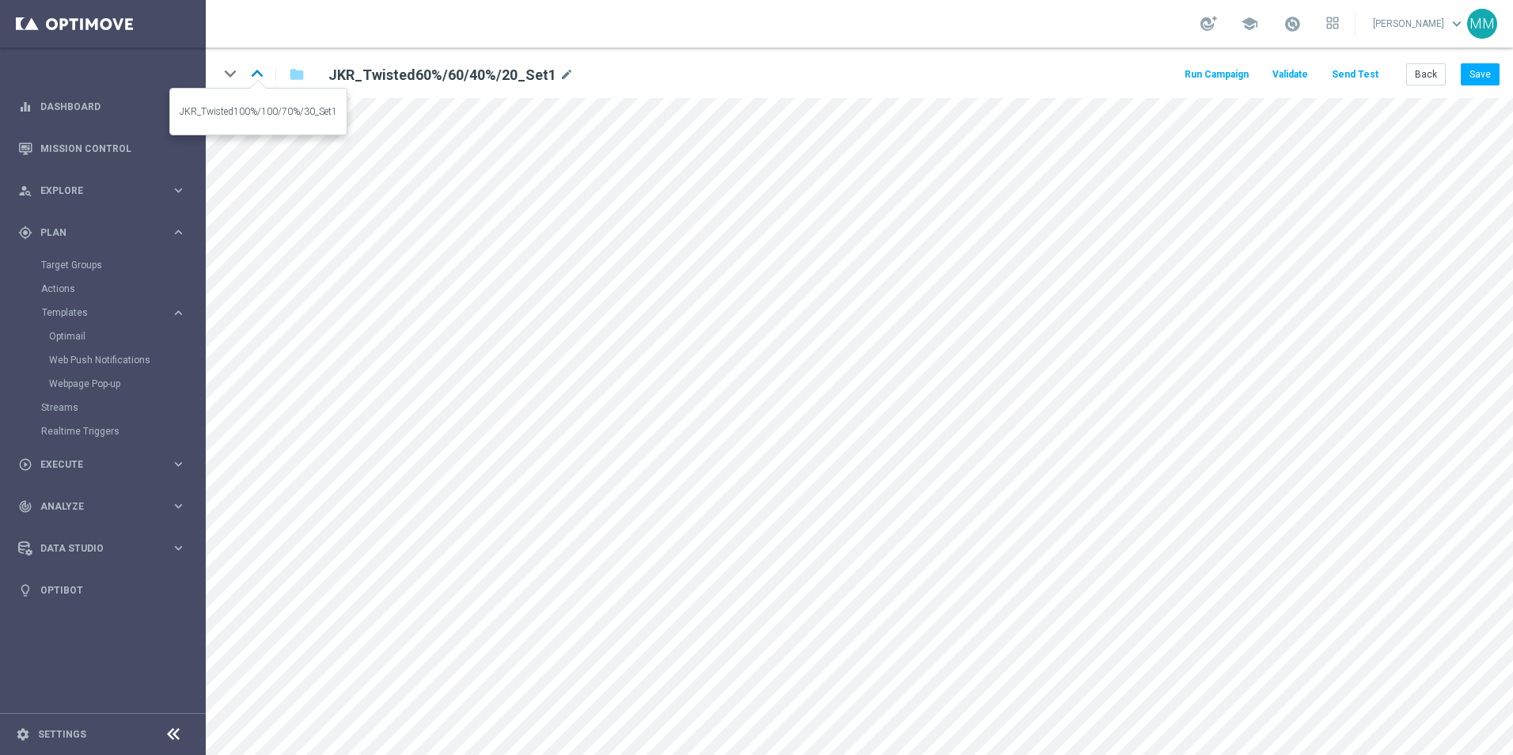
click at [259, 75] on icon "keyboard_arrow_up" at bounding box center [257, 74] width 24 height 24
click at [237, 81] on icon "keyboard_arrow_down" at bounding box center [230, 74] width 24 height 24
click at [1433, 79] on button "Back" at bounding box center [1426, 74] width 40 height 22
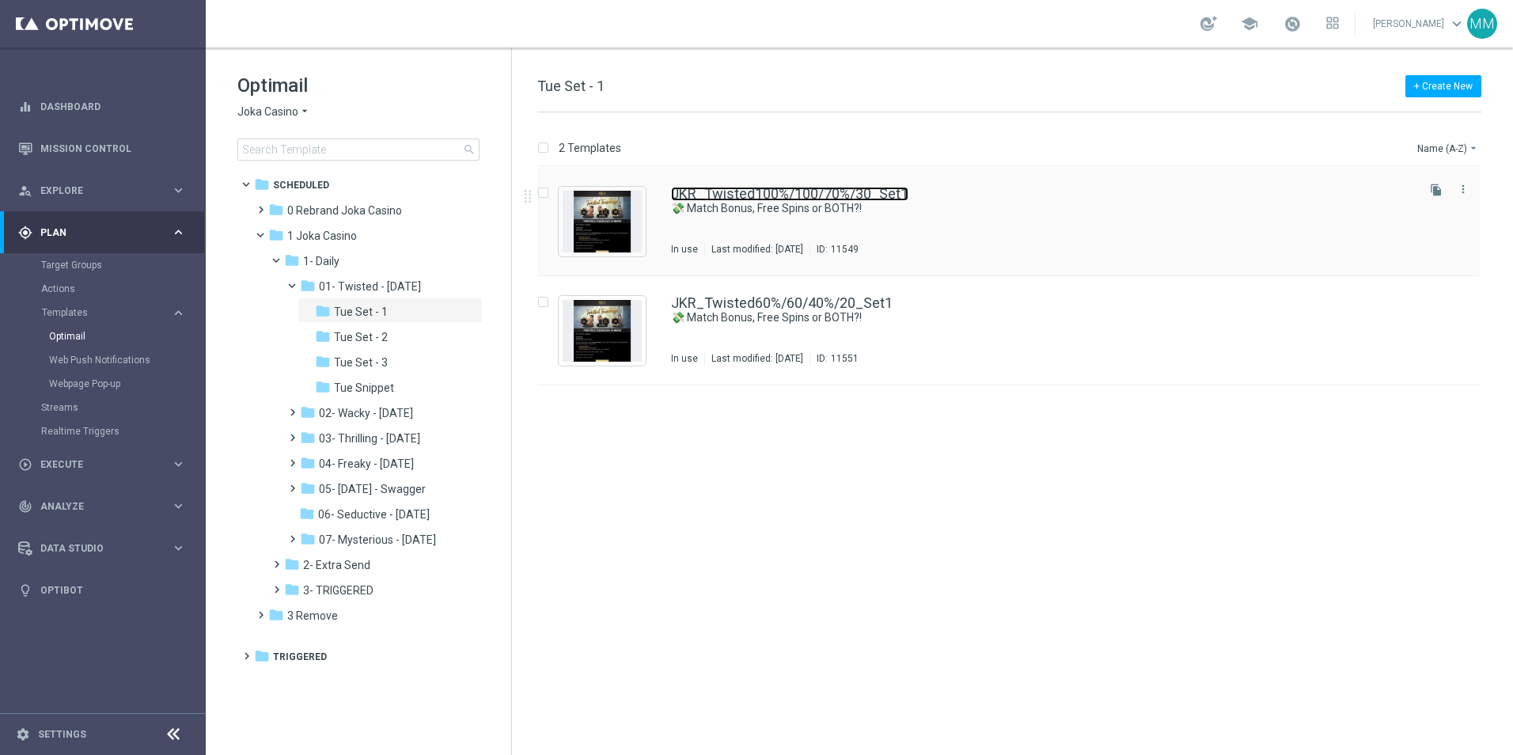
click at [751, 199] on link "JKR_Twisted100%/100/70%/30_Set1" at bounding box center [789, 194] width 237 height 14
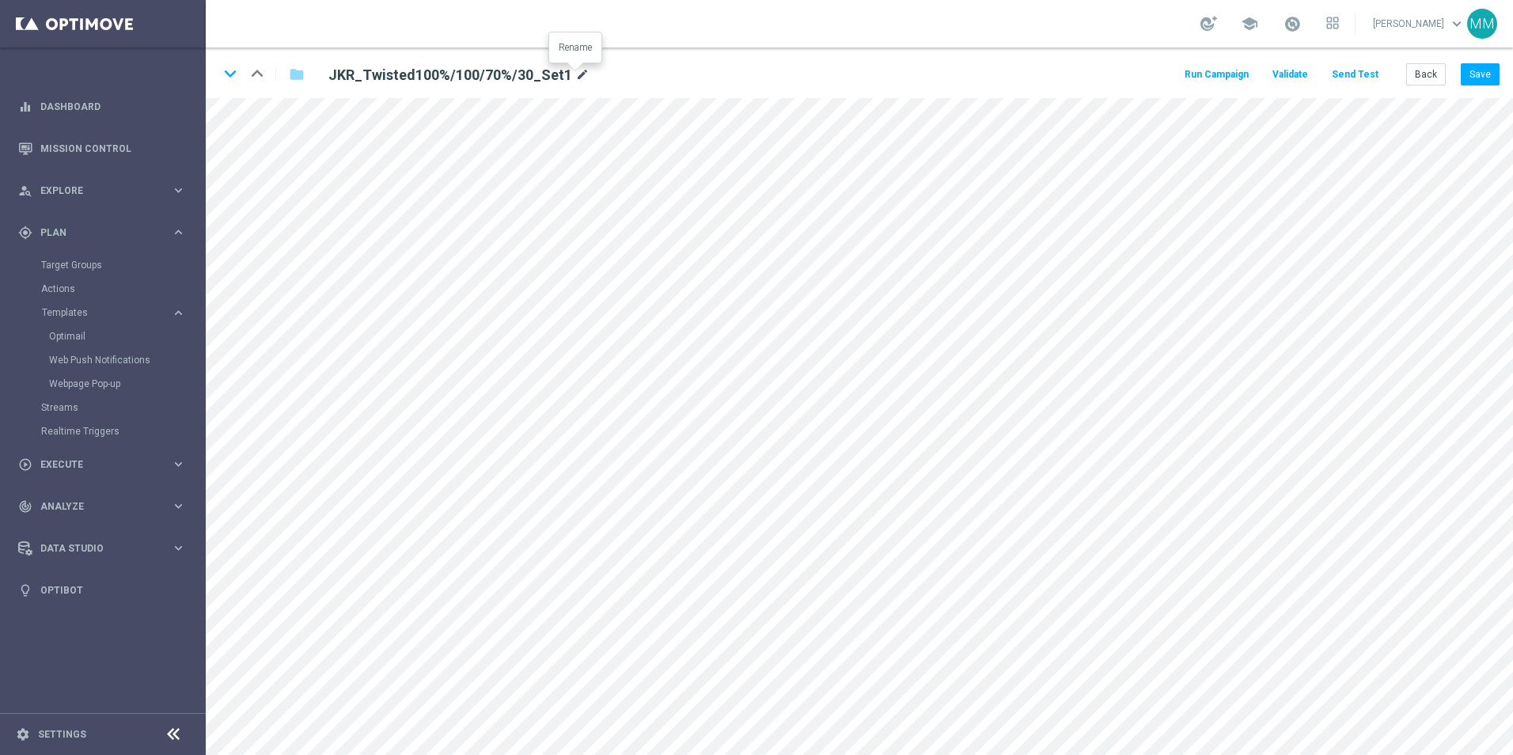
click at [579, 76] on icon "mode_edit" at bounding box center [582, 75] width 14 height 19
click at [231, 74] on icon "keyboard_arrow_down" at bounding box center [230, 74] width 24 height 24
click at [559, 69] on icon "mode_edit" at bounding box center [566, 75] width 14 height 19
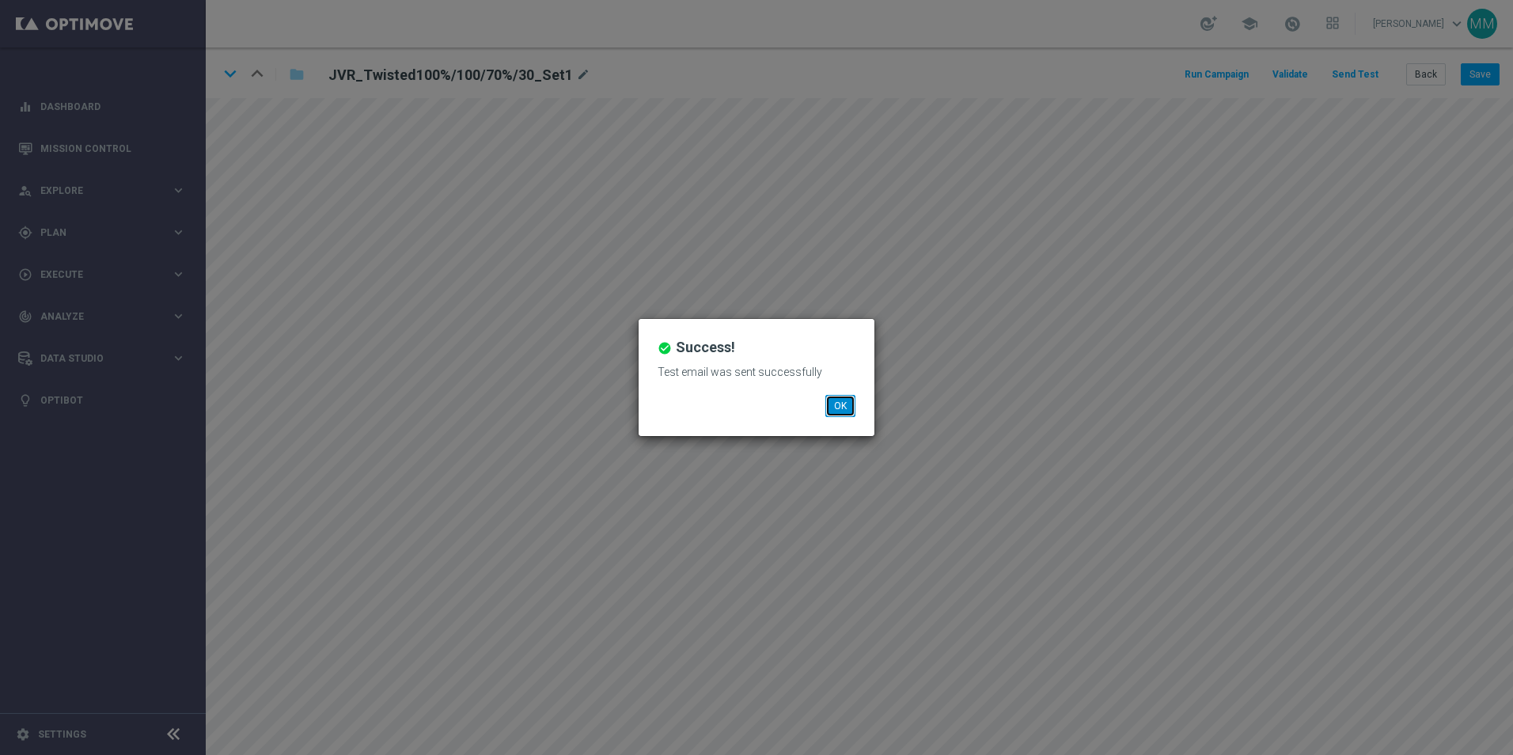
click at [843, 406] on button "OK" at bounding box center [840, 406] width 30 height 22
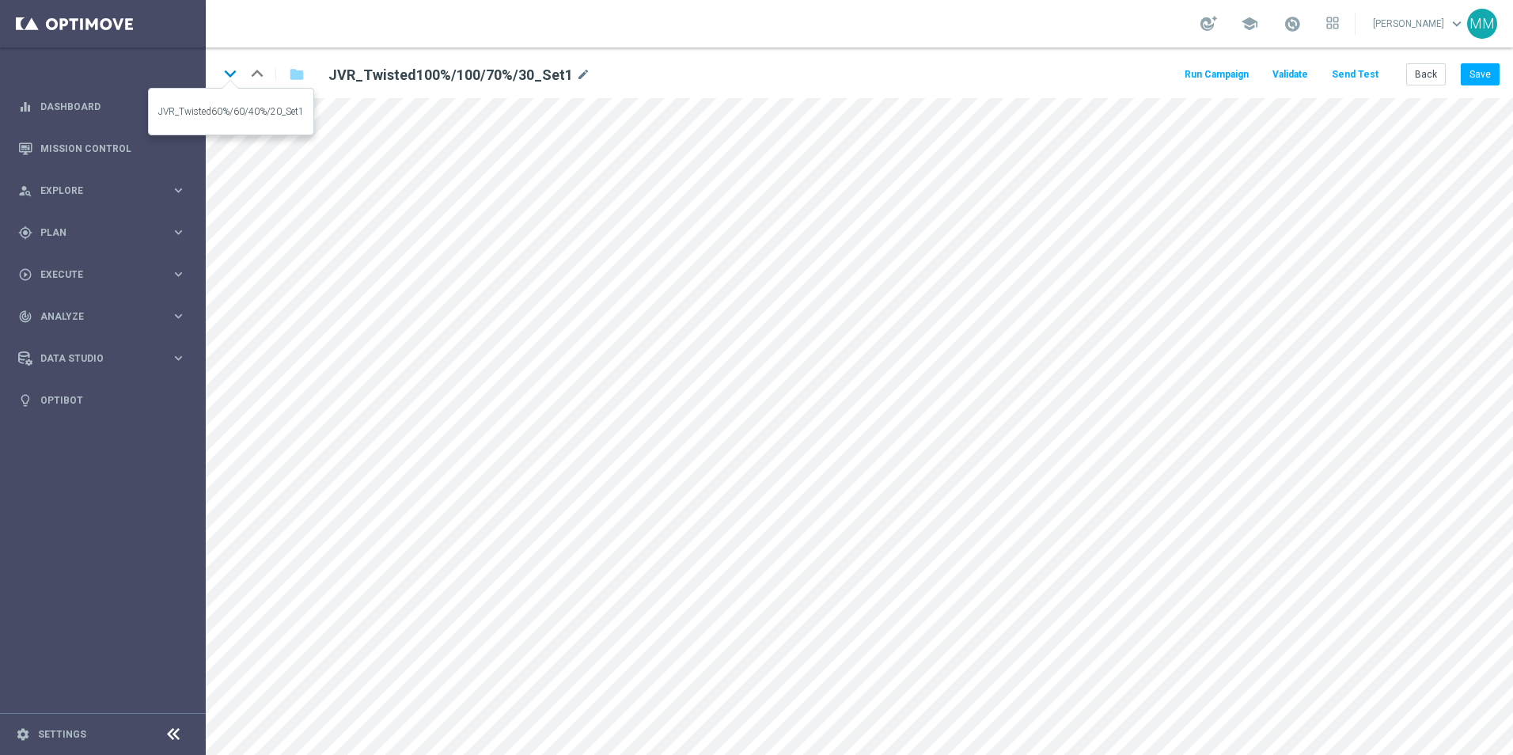
click at [237, 74] on icon "keyboard_arrow_down" at bounding box center [230, 74] width 24 height 24
click at [1477, 73] on button "Save" at bounding box center [1479, 74] width 39 height 22
click at [561, 70] on icon "mode_edit" at bounding box center [567, 75] width 14 height 19
click at [1475, 79] on button "Save" at bounding box center [1479, 74] width 39 height 22
click at [260, 72] on icon "keyboard_arrow_up" at bounding box center [257, 74] width 24 height 24
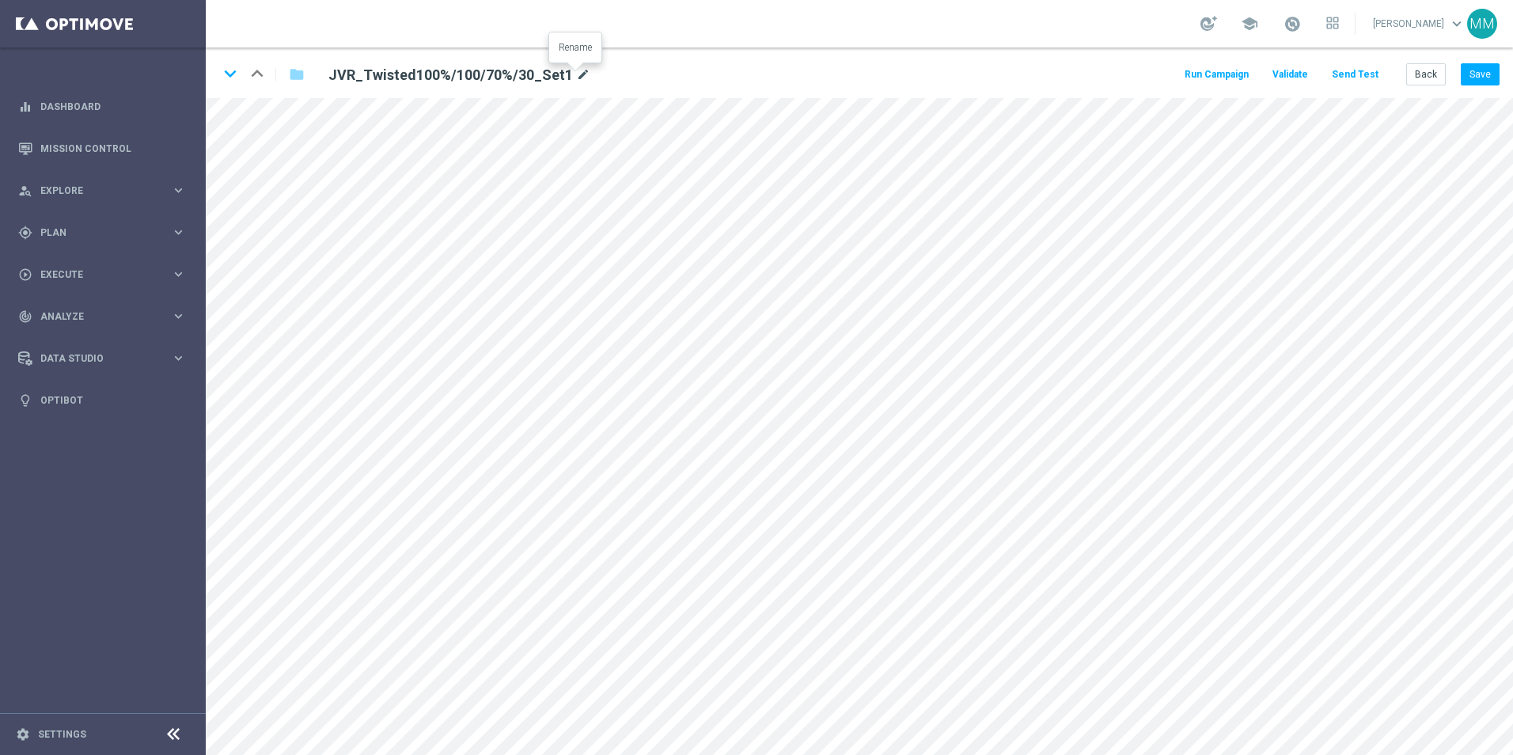
click at [576, 70] on icon "mode_edit" at bounding box center [583, 75] width 14 height 19
click at [1473, 73] on button "Save" at bounding box center [1479, 74] width 39 height 22
click at [219, 70] on icon "keyboard_arrow_down" at bounding box center [230, 74] width 24 height 24
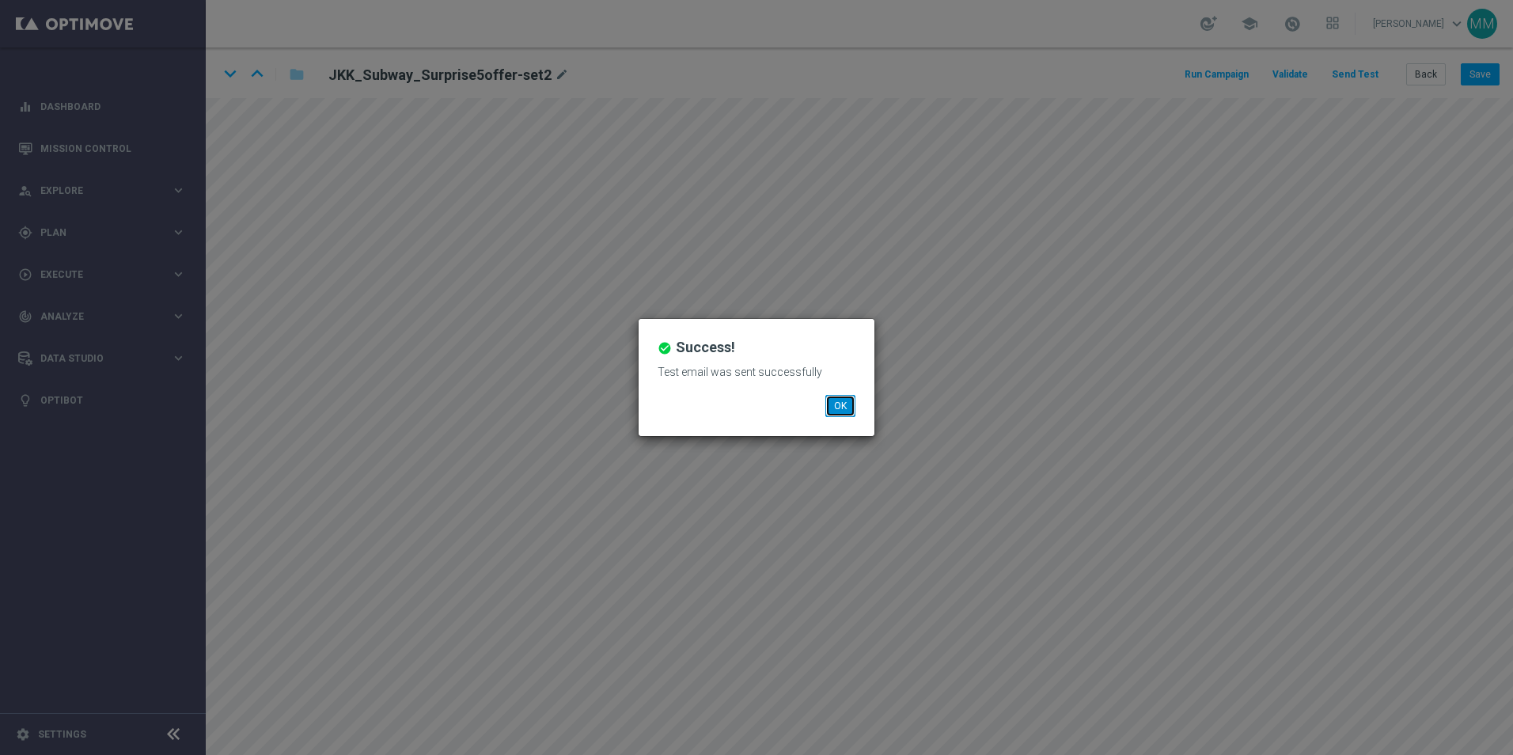
click at [846, 414] on button "OK" at bounding box center [840, 406] width 30 height 22
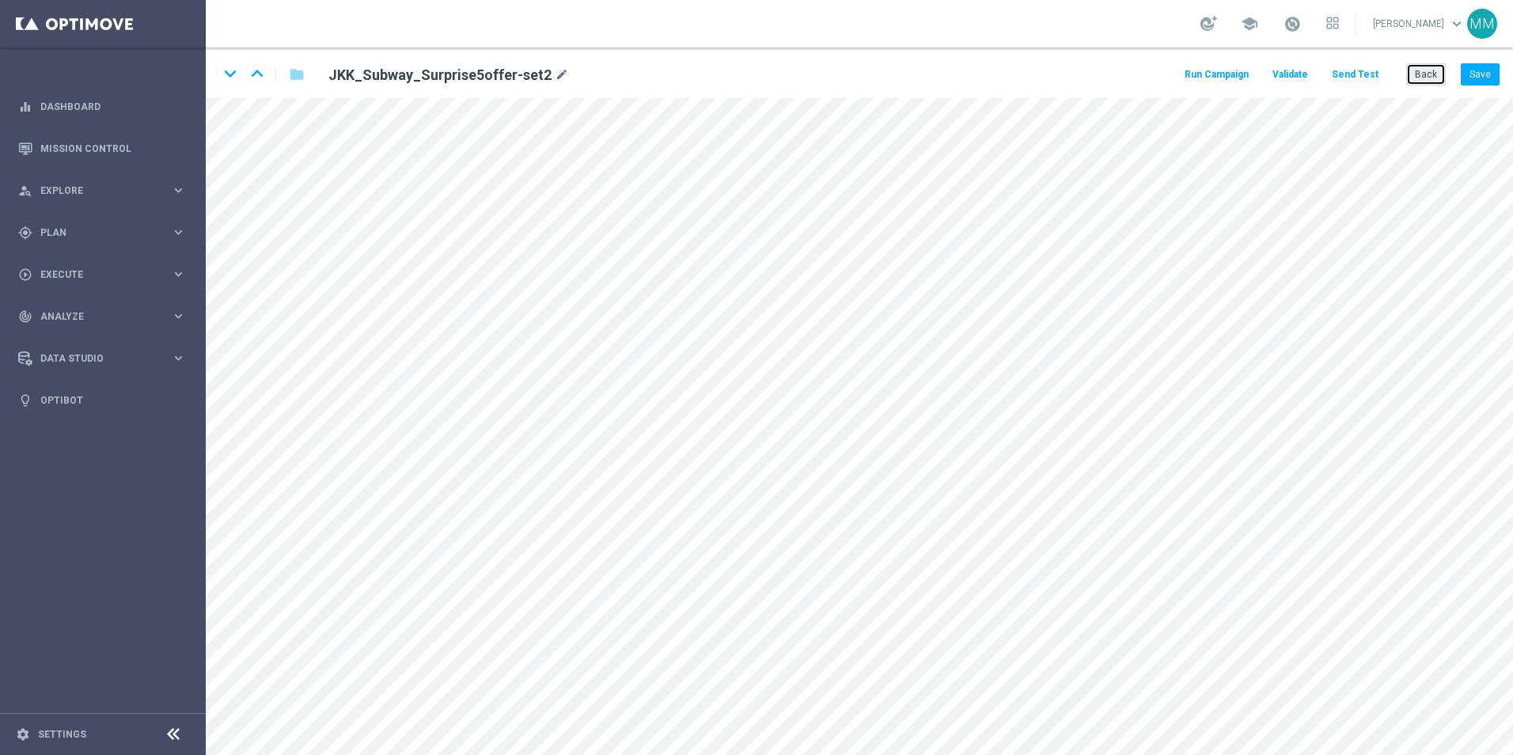
click at [1423, 81] on button "Back" at bounding box center [1426, 74] width 40 height 22
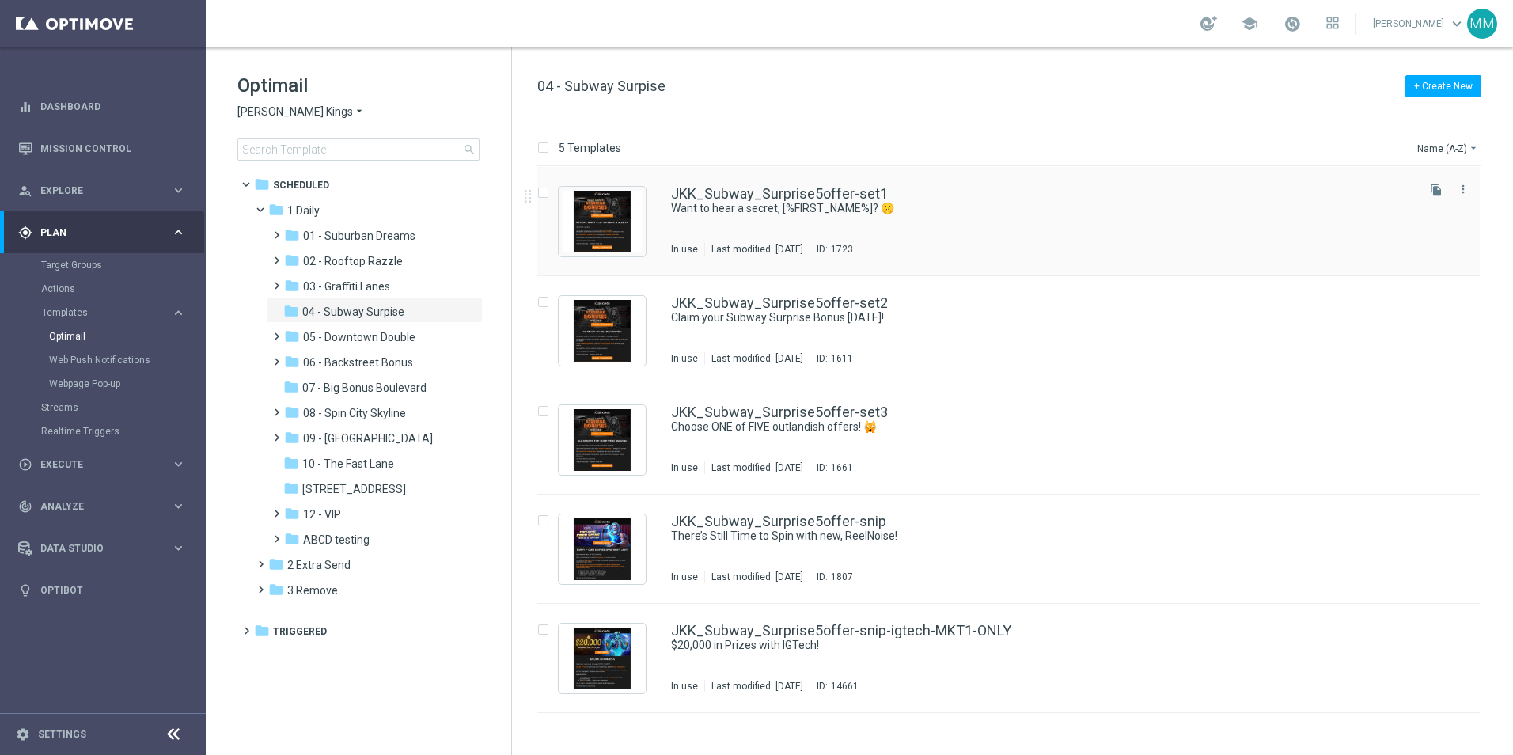
click at [949, 222] on div "JKK_Subway_Surprise5offer-set1 Want to hear a secret, [%FIRST_NAME%]? 🤫 In use …" at bounding box center [1042, 221] width 742 height 69
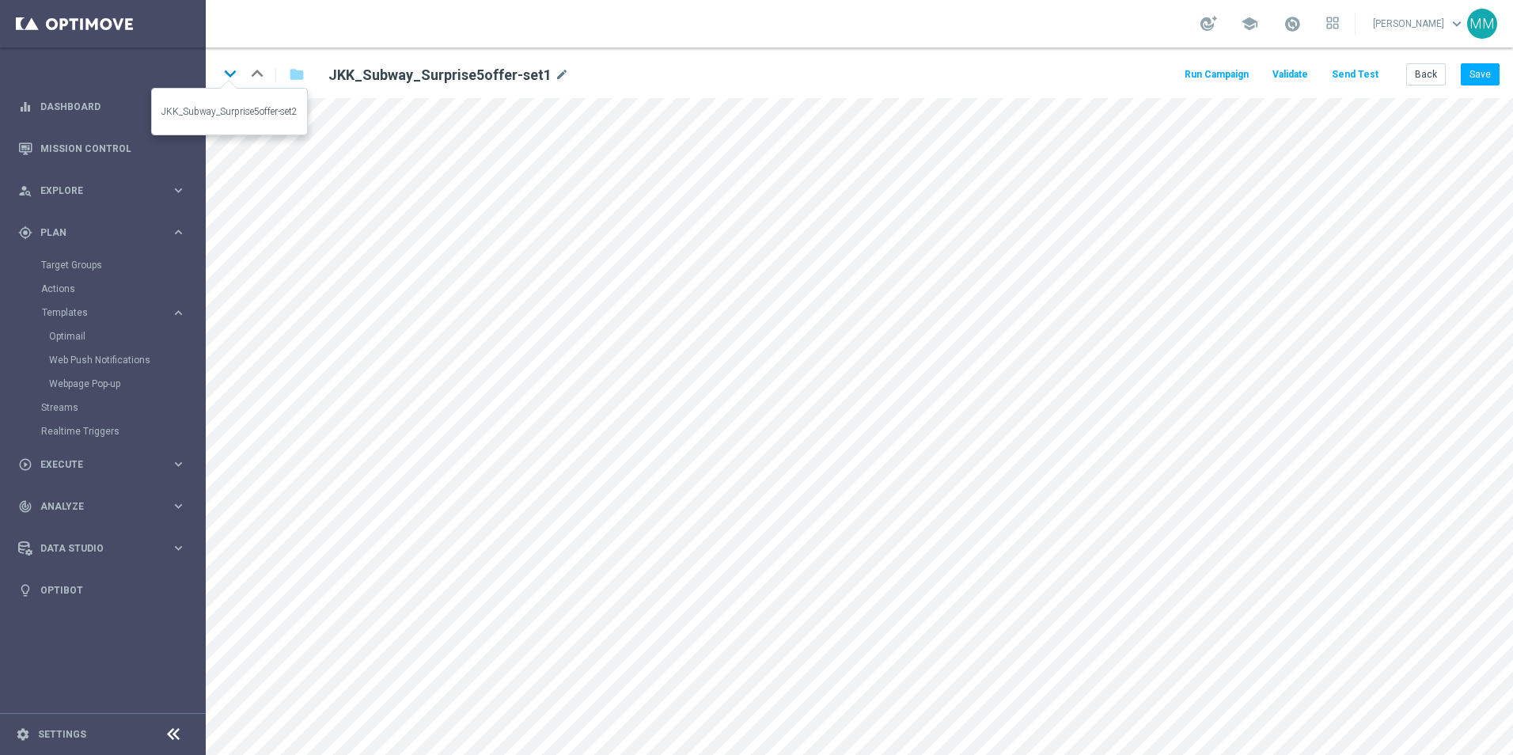
click at [237, 74] on icon "keyboard_arrow_down" at bounding box center [230, 74] width 24 height 24
click at [558, 77] on icon "mode_edit" at bounding box center [562, 75] width 14 height 19
click at [1422, 70] on button "Back" at bounding box center [1426, 74] width 40 height 22
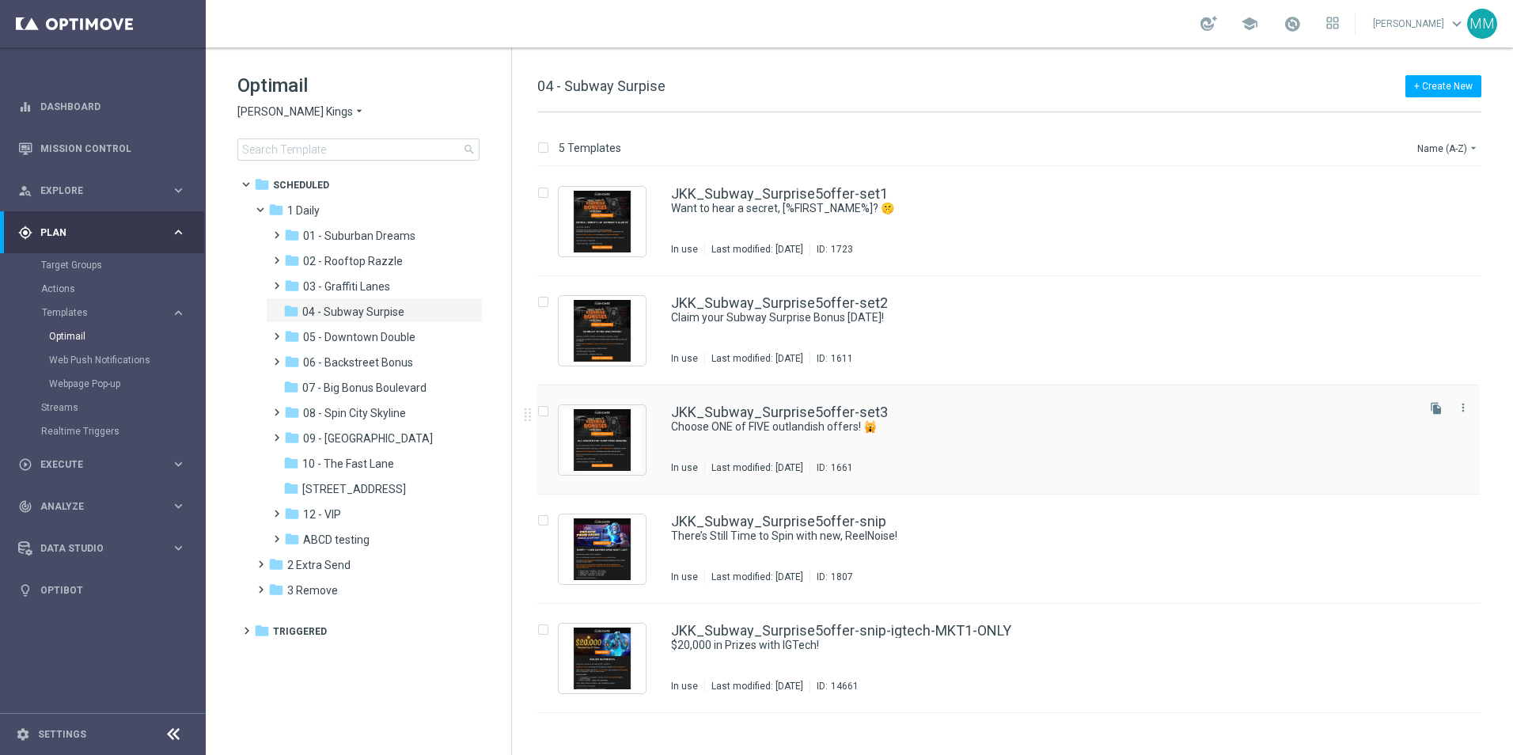
click at [945, 434] on div "JKK_Subway_Surprise5offer-set3 Choose ONE of FIVE outlandish offers! 🙀 In use L…" at bounding box center [1042, 439] width 742 height 69
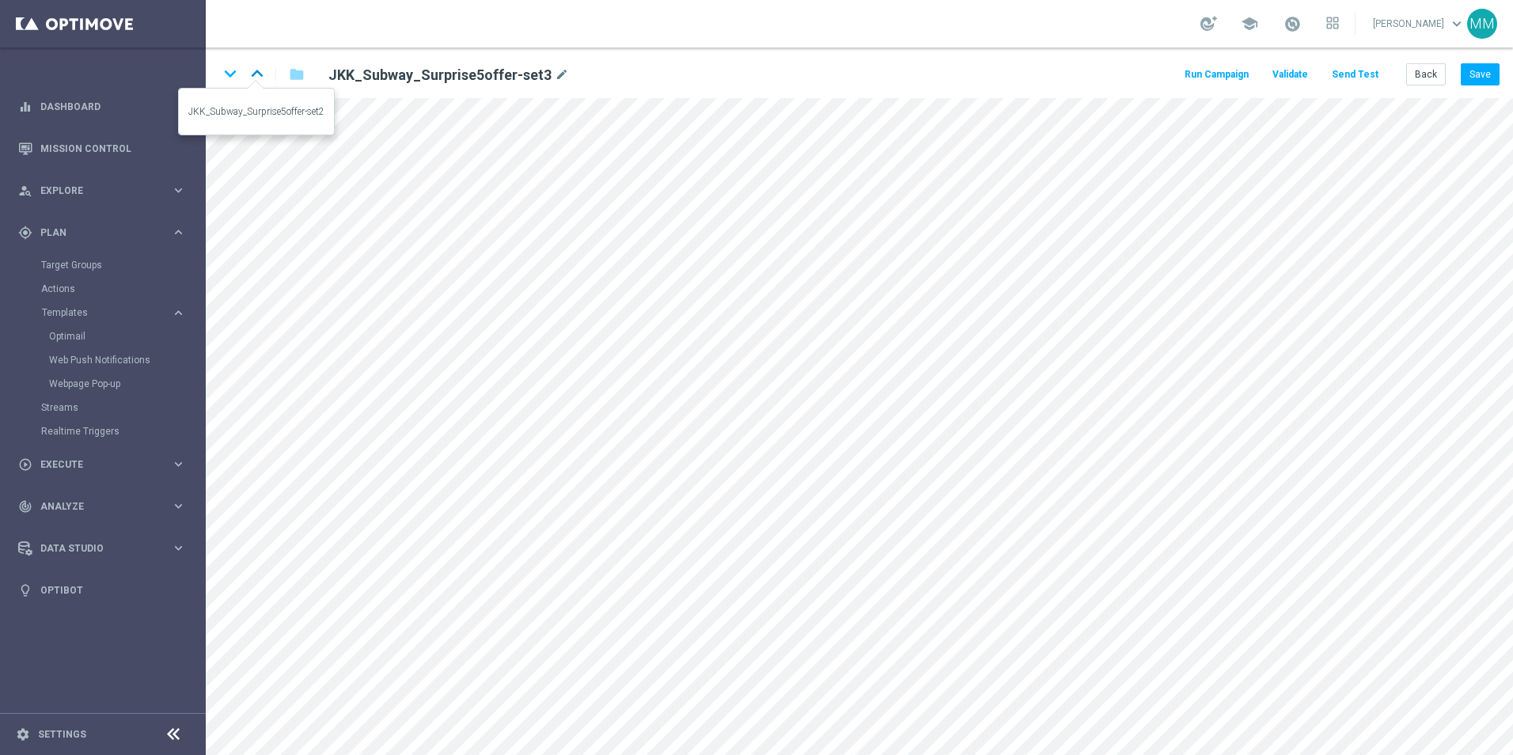
click at [252, 69] on icon "keyboard_arrow_up" at bounding box center [257, 74] width 24 height 24
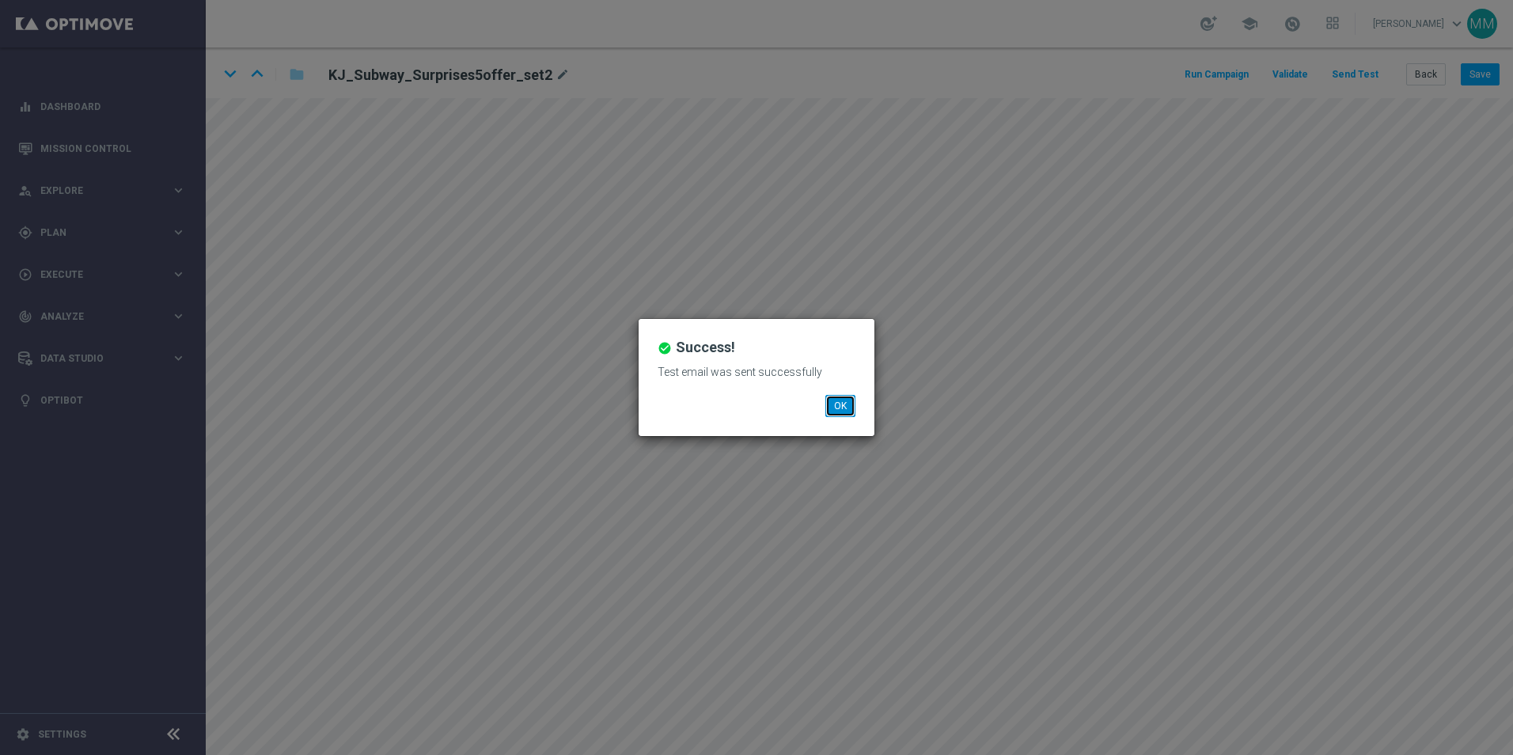
click at [842, 403] on button "OK" at bounding box center [840, 406] width 30 height 22
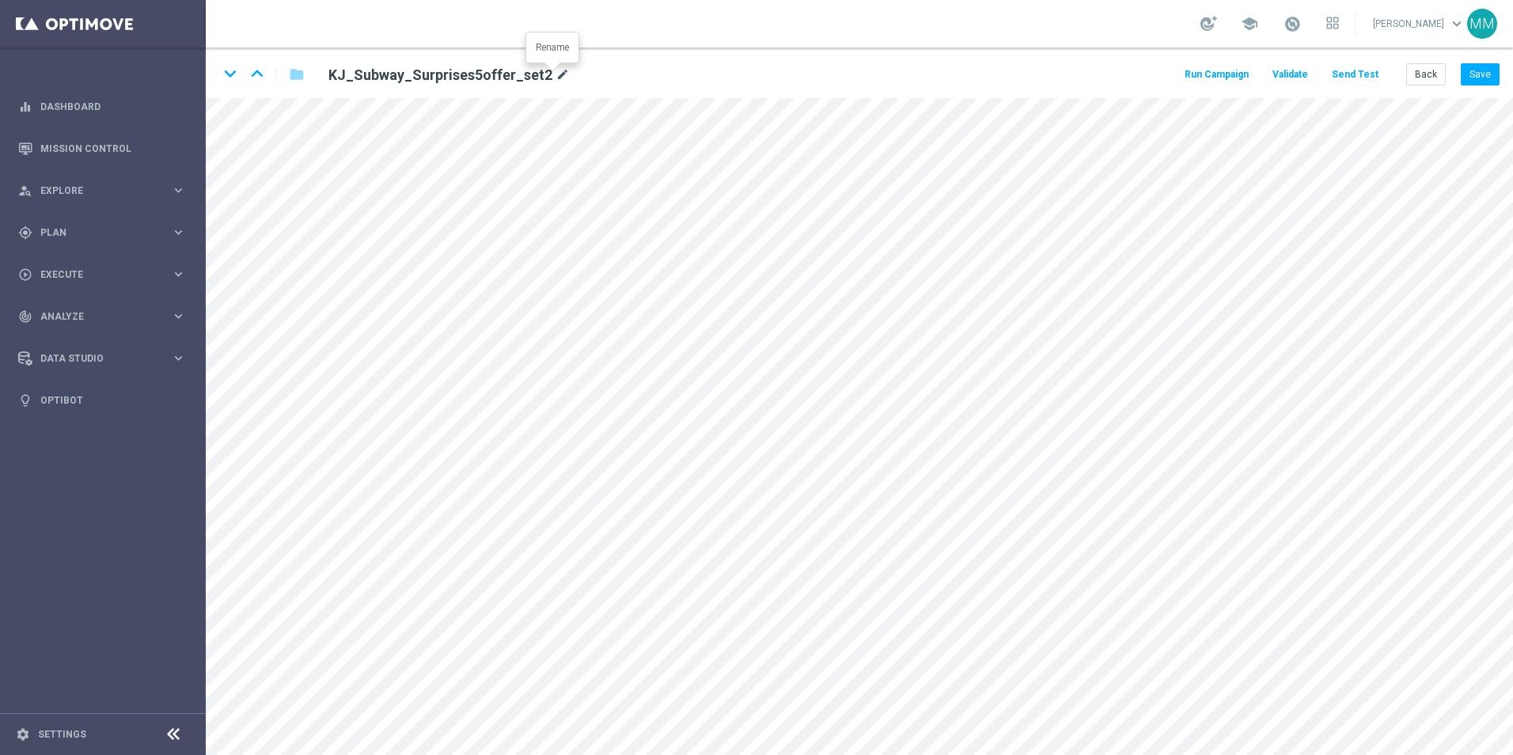
click at [555, 71] on icon "mode_edit" at bounding box center [562, 75] width 14 height 19
click at [1428, 74] on button "Back" at bounding box center [1426, 74] width 40 height 22
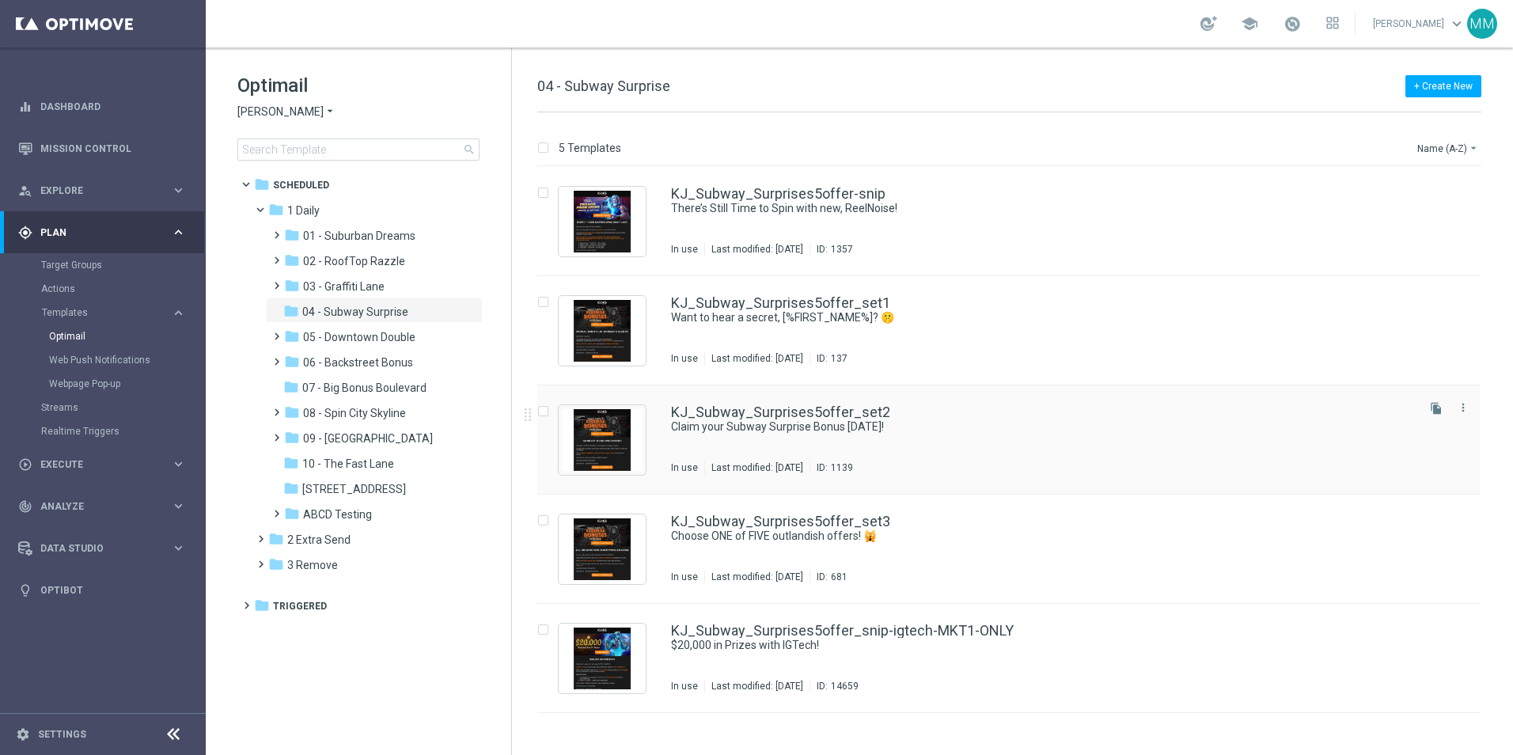
click at [851, 434] on div "KJ_Subway_Surprises5offer_set2 Claim your Subway Surprise Bonus [DATE]! In use …" at bounding box center [1042, 439] width 742 height 69
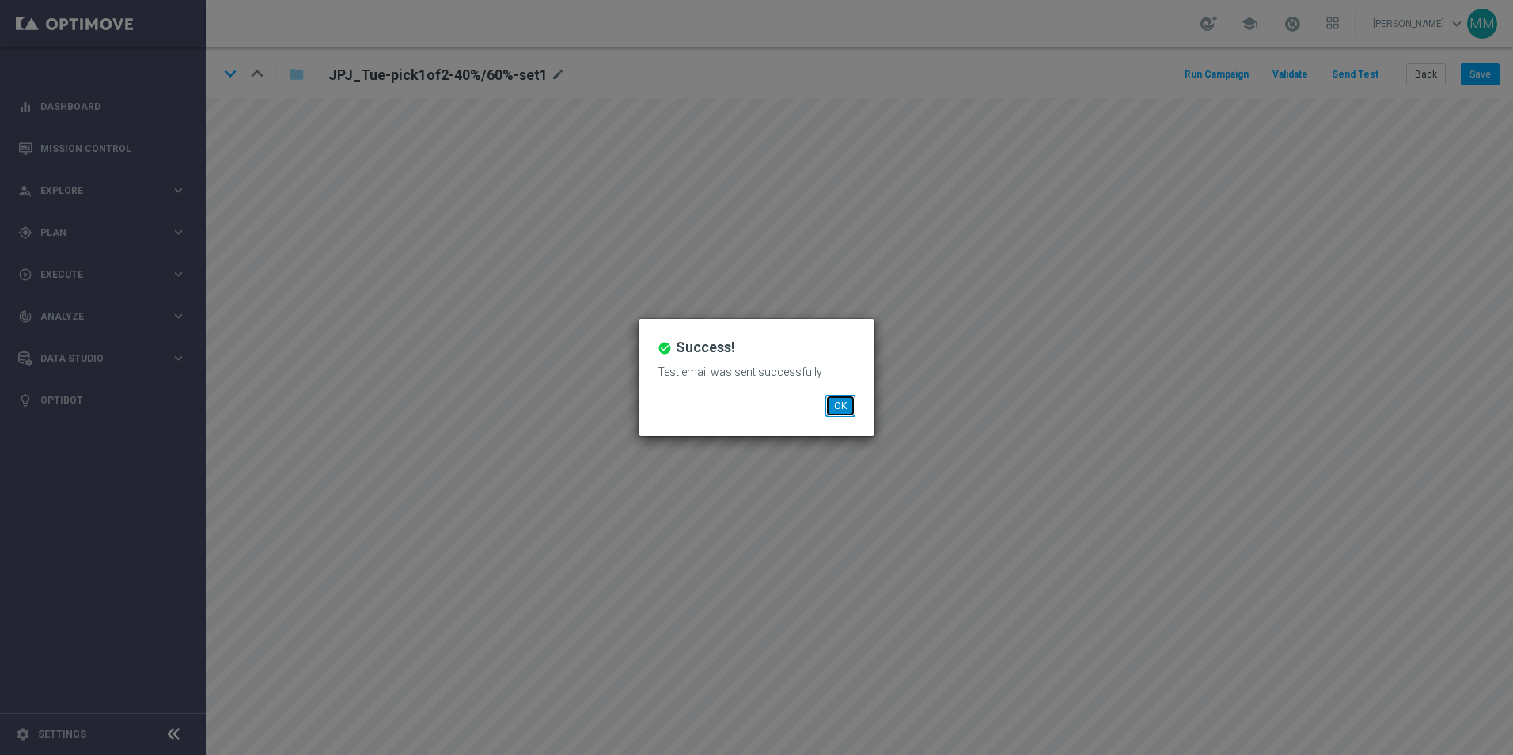
click at [854, 407] on button "OK" at bounding box center [840, 406] width 30 height 22
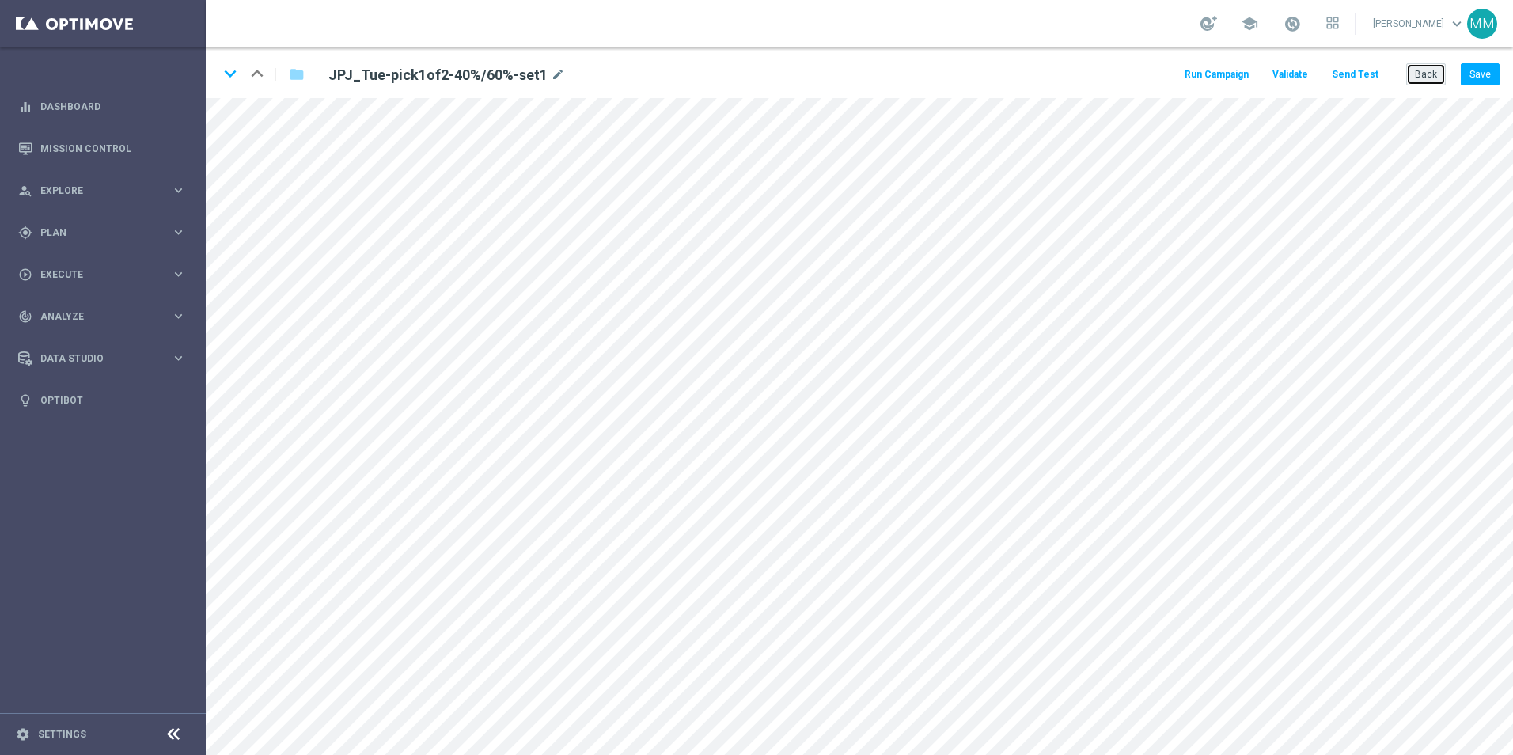
click at [1411, 74] on button "Back" at bounding box center [1426, 74] width 40 height 22
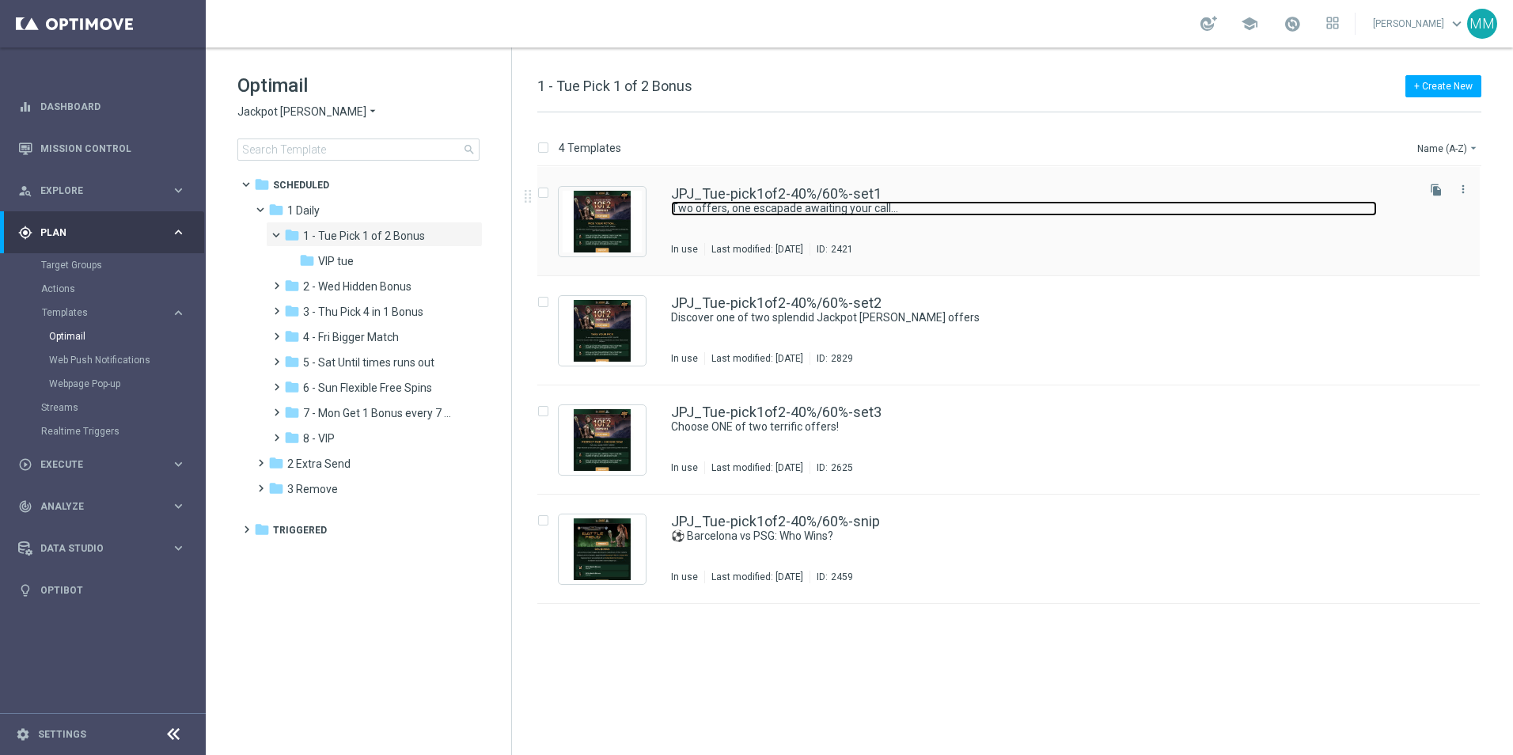
click at [979, 214] on link "Two offers, one escapade awaiting your call..." at bounding box center [1024, 208] width 706 height 15
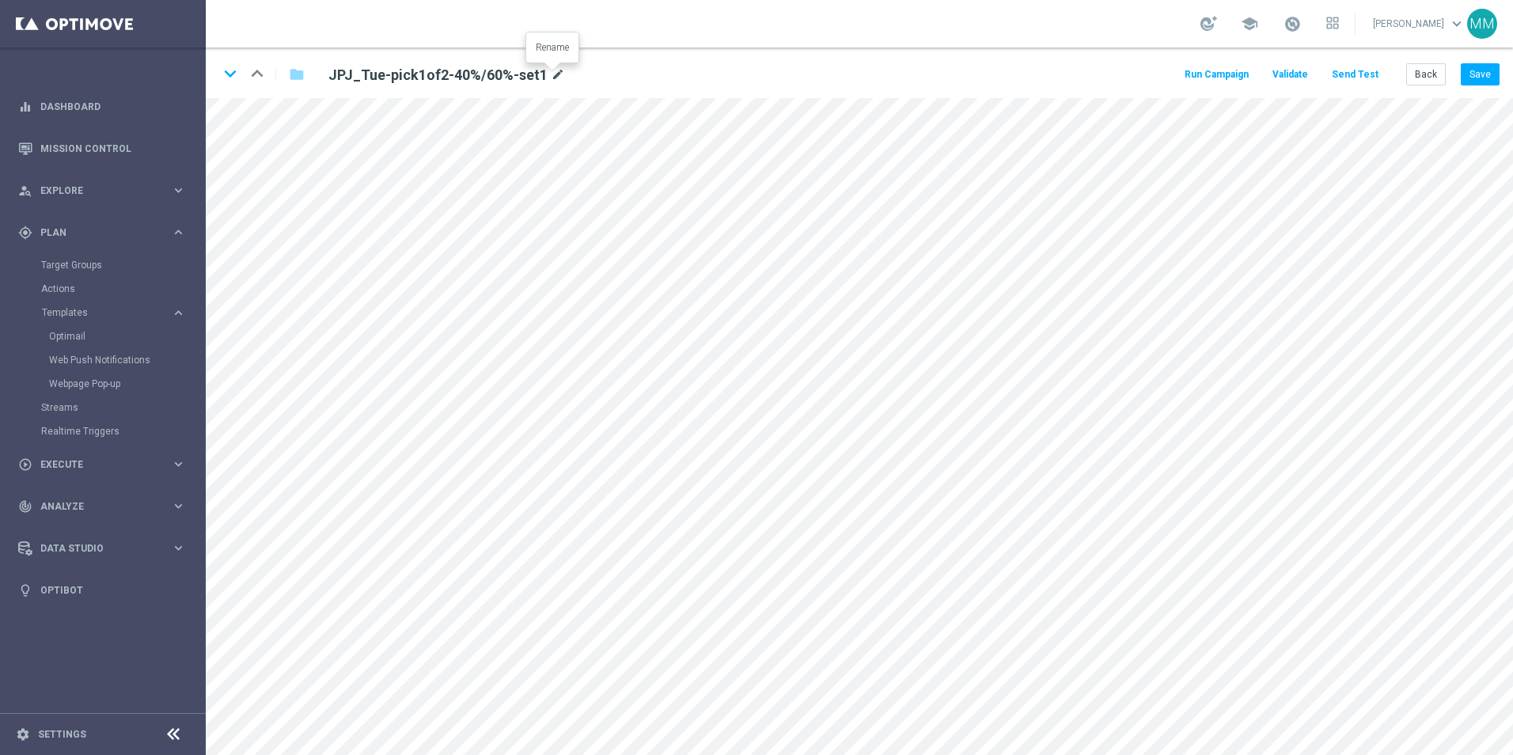
click at [551, 74] on icon "mode_edit" at bounding box center [558, 75] width 14 height 19
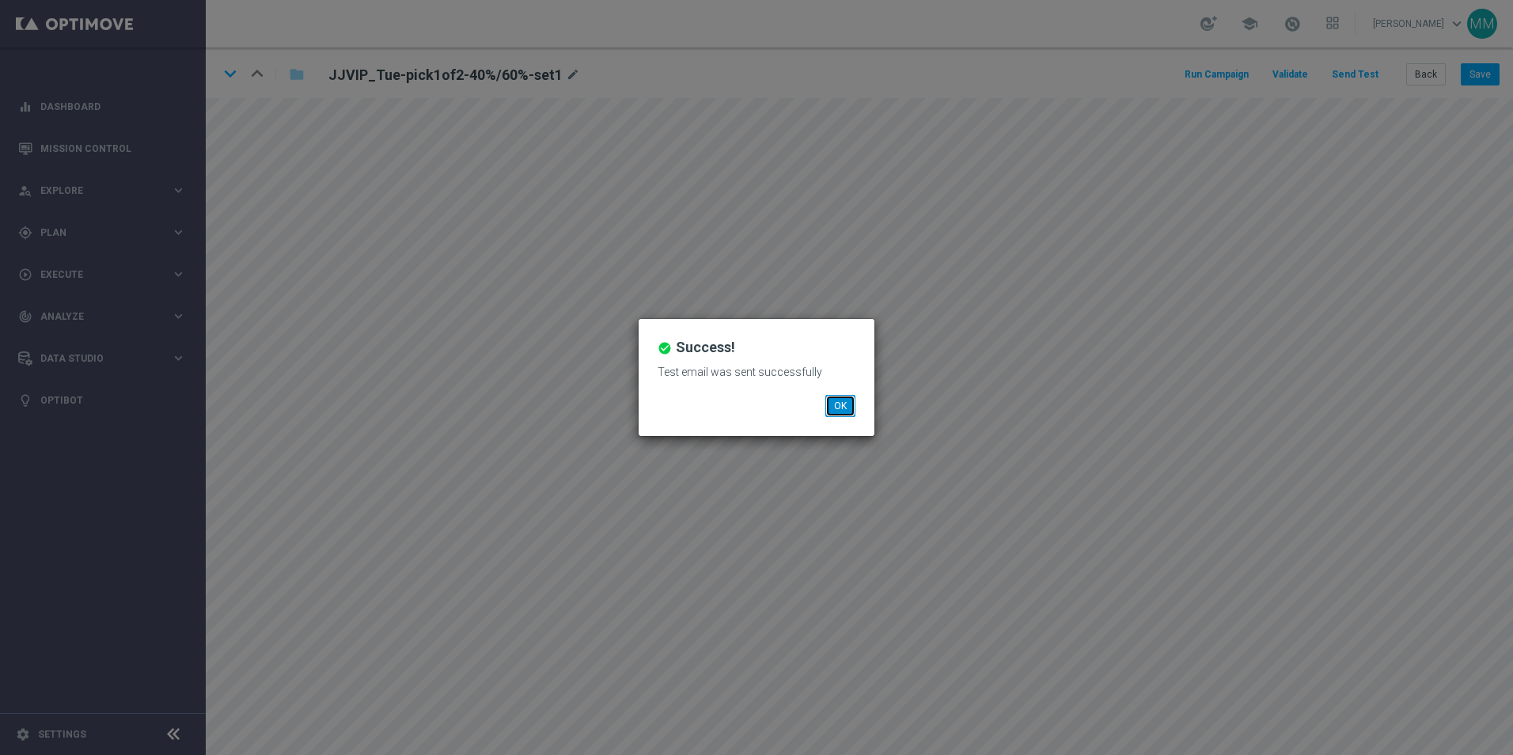
click at [839, 403] on button "OK" at bounding box center [840, 406] width 30 height 22
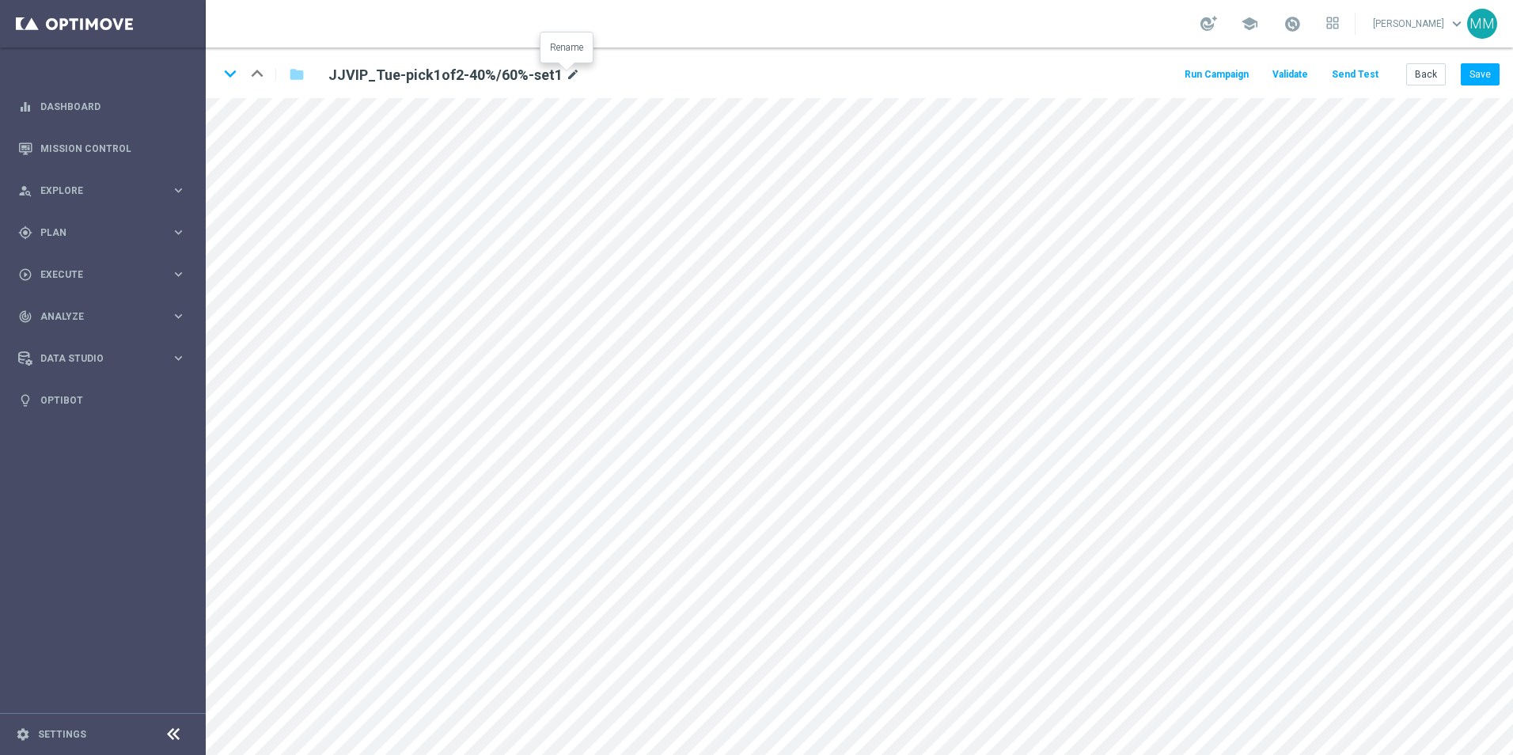
click at [568, 72] on icon "mode_edit" at bounding box center [573, 75] width 14 height 19
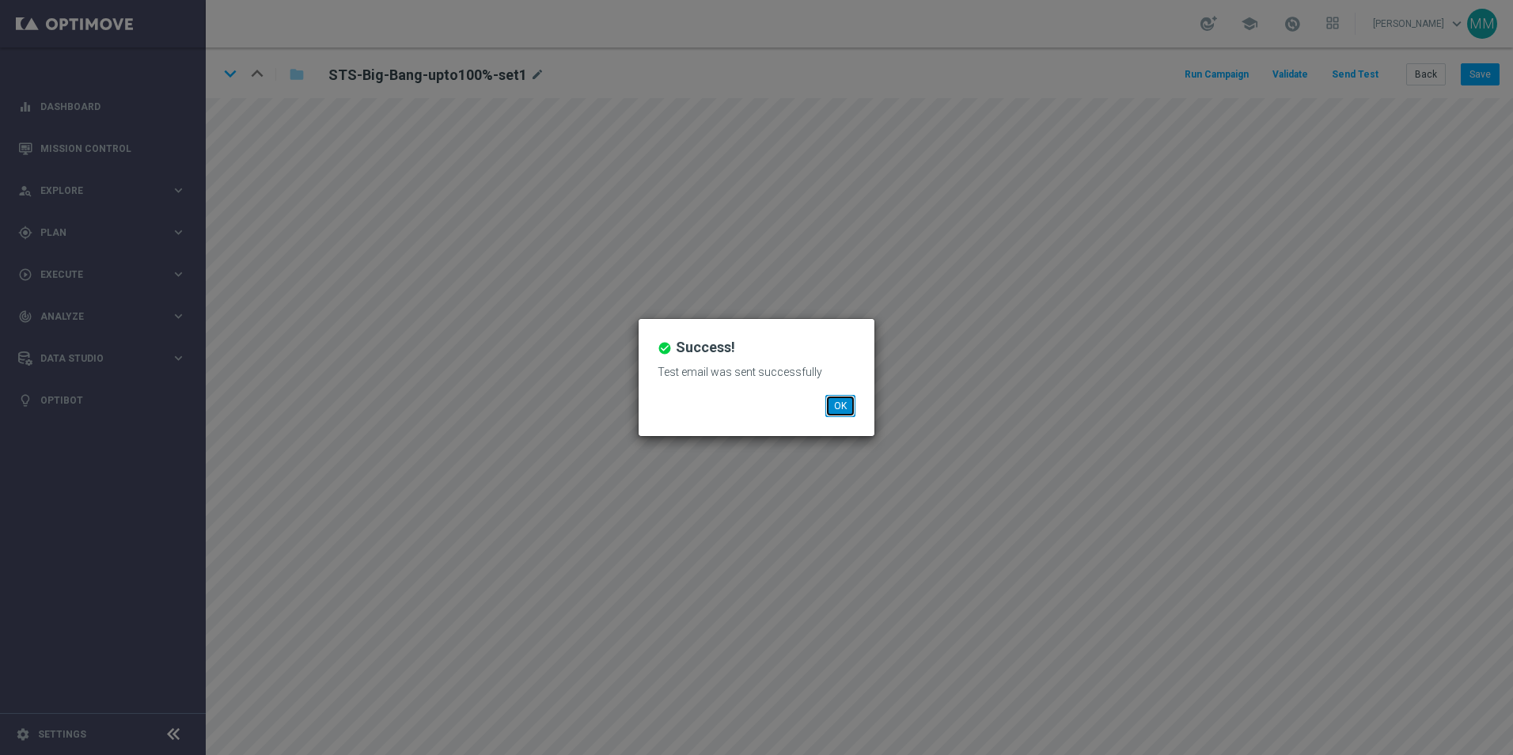
click at [843, 415] on button "OK" at bounding box center [840, 406] width 30 height 22
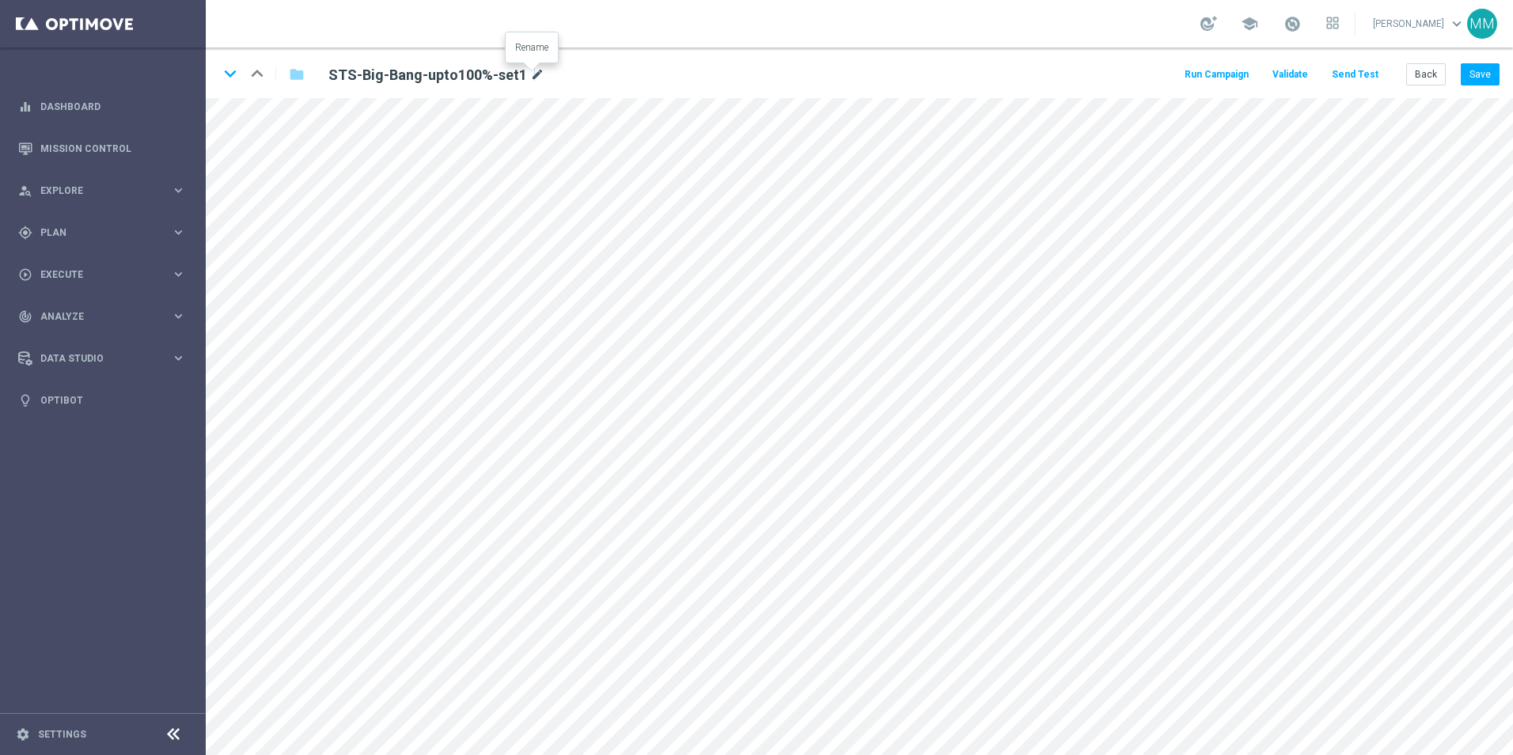
click at [530, 74] on icon "mode_edit" at bounding box center [537, 75] width 14 height 19
click at [415, 74] on input "STS-Big-Bang-upto100%-set1" at bounding box center [512, 74] width 392 height 22
click at [377, 79] on input "STS-Big-Bang-upto100%-set1" at bounding box center [512, 74] width 392 height 22
click at [374, 80] on input "STS-Big-Bang-upto100%-set1" at bounding box center [512, 74] width 392 height 22
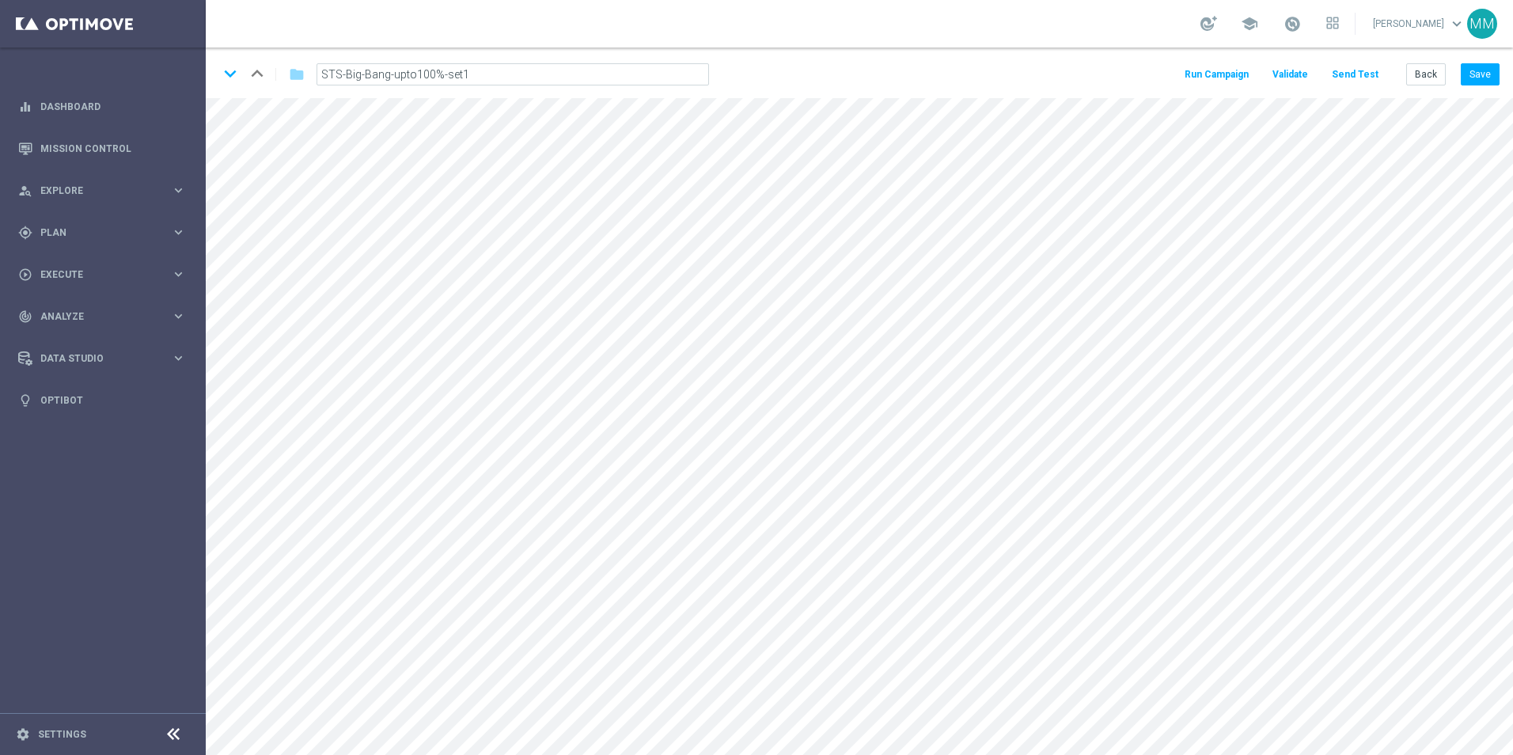
click at [374, 80] on input "STS-Big-Bang-upto100%-set1" at bounding box center [512, 74] width 392 height 22
click at [1419, 70] on button "Back" at bounding box center [1426, 74] width 40 height 22
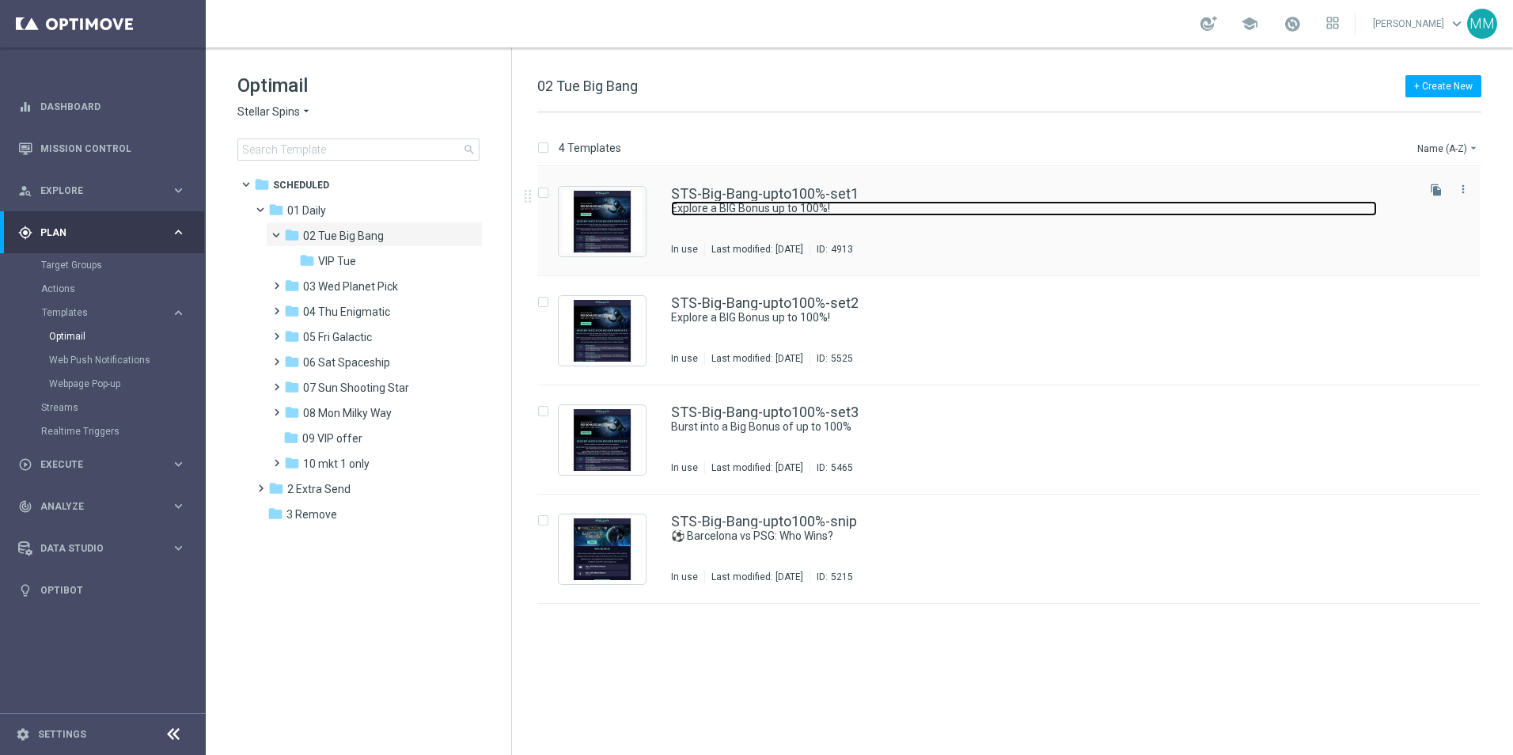
click at [839, 204] on link "Explore a BIG Bonus up to 100%!" at bounding box center [1024, 208] width 706 height 15
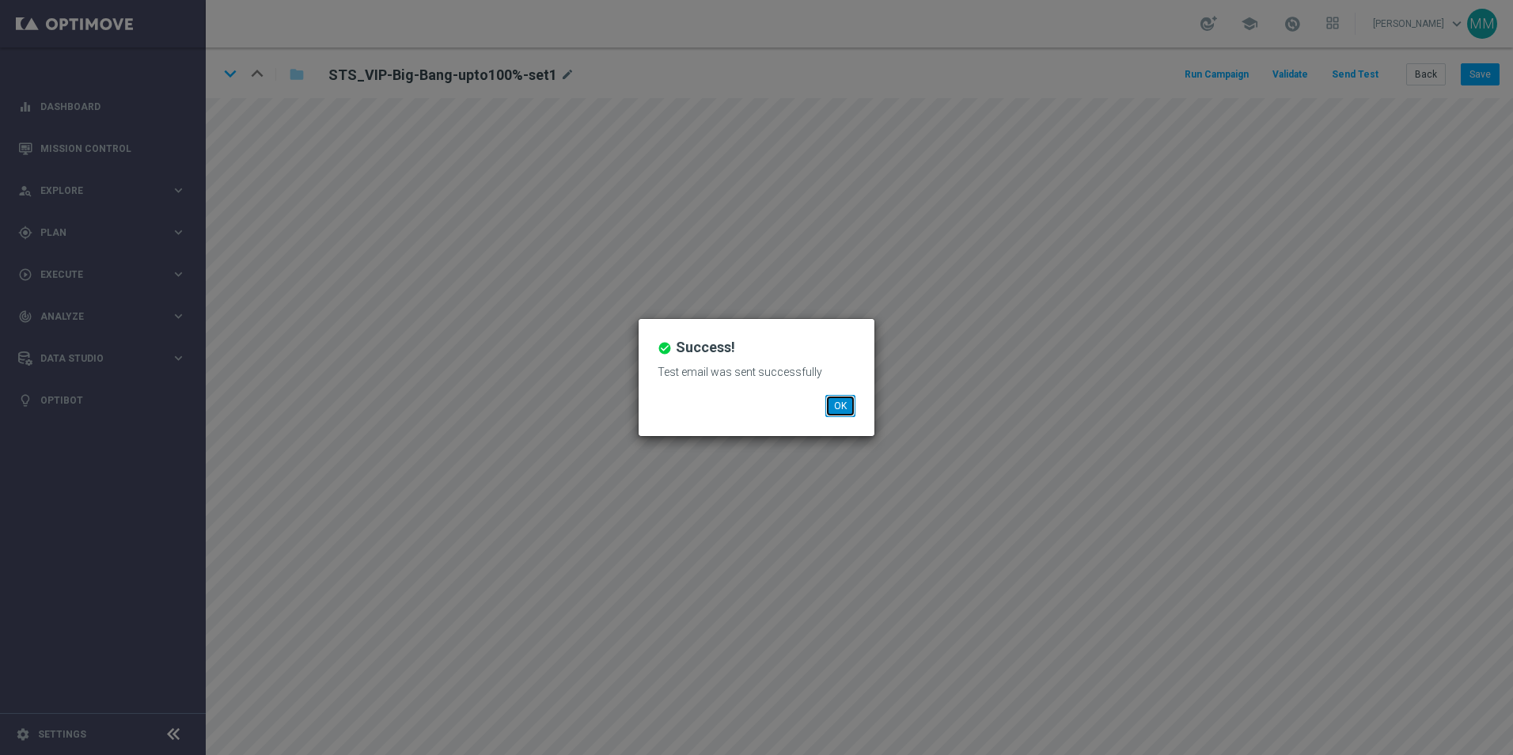
click at [850, 413] on button "OK" at bounding box center [840, 406] width 30 height 22
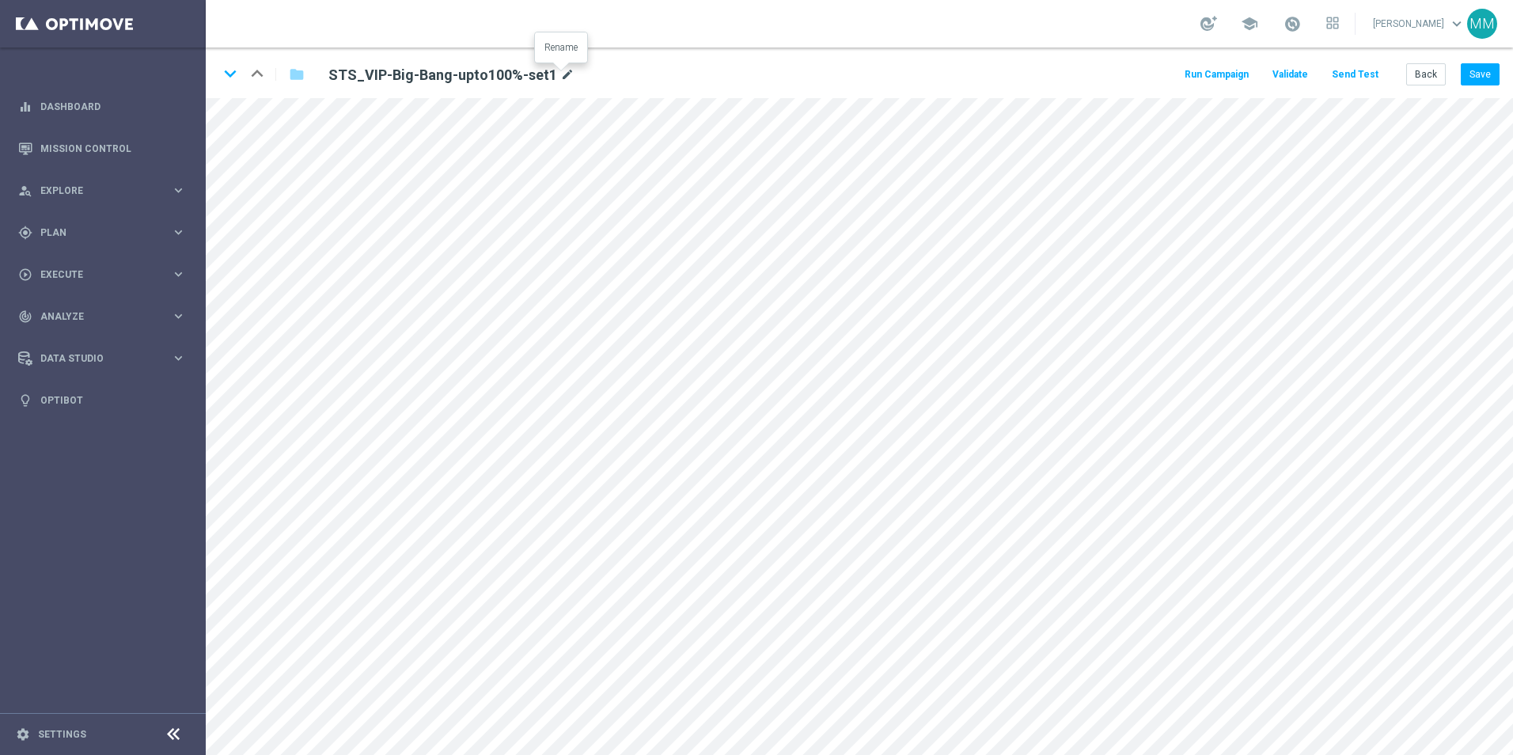
click at [560, 71] on icon "mode_edit" at bounding box center [567, 75] width 14 height 19
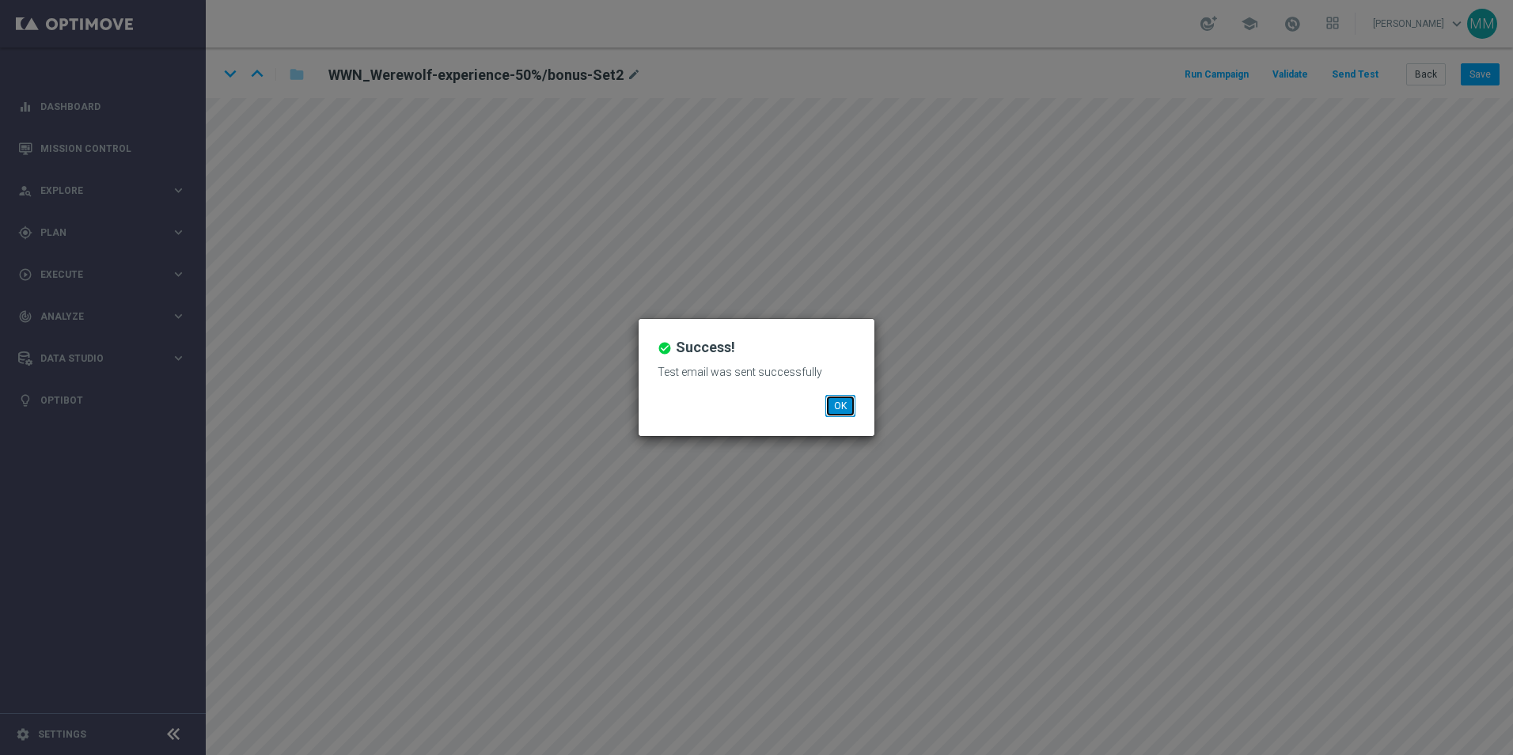
click at [843, 401] on button "OK" at bounding box center [840, 406] width 30 height 22
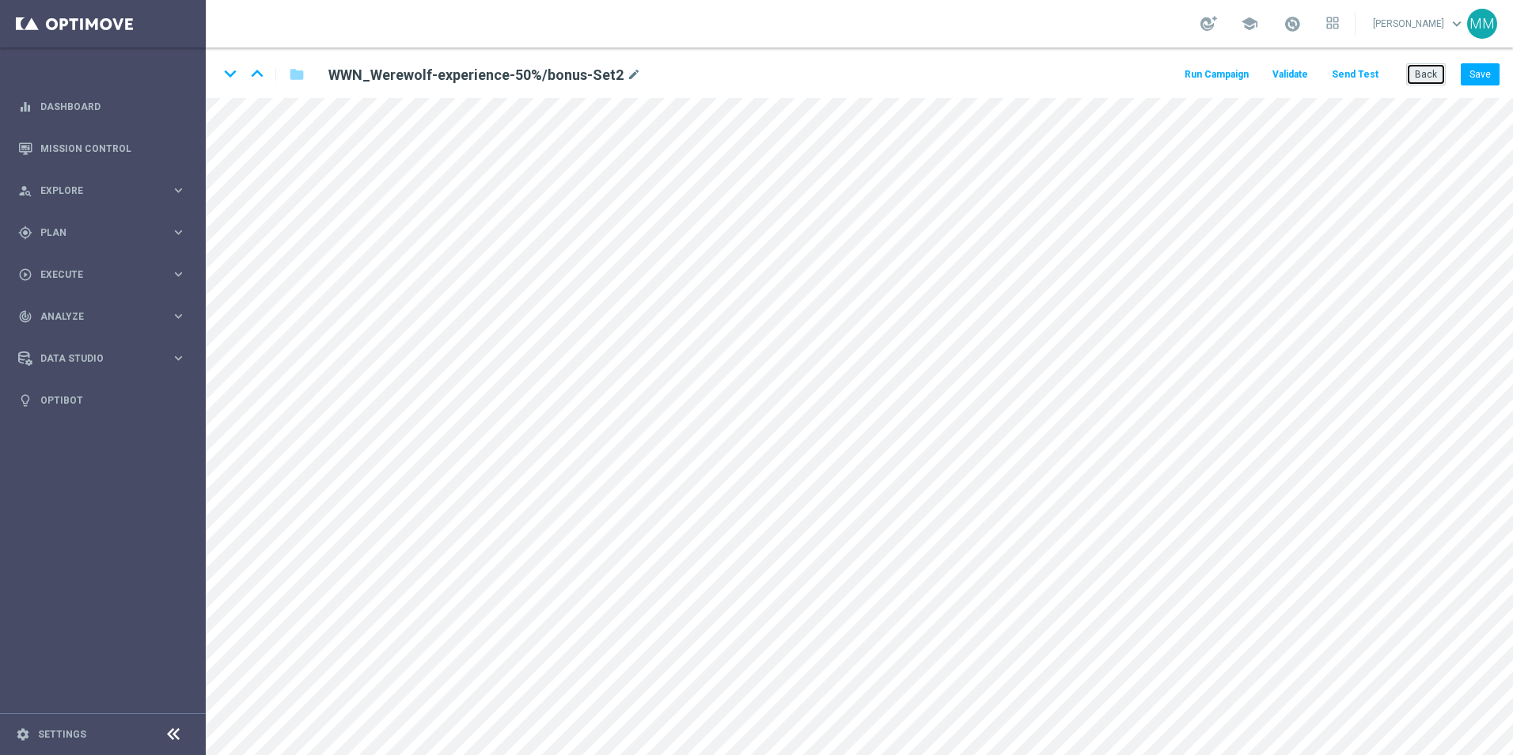
click at [1432, 68] on button "Back" at bounding box center [1426, 74] width 40 height 22
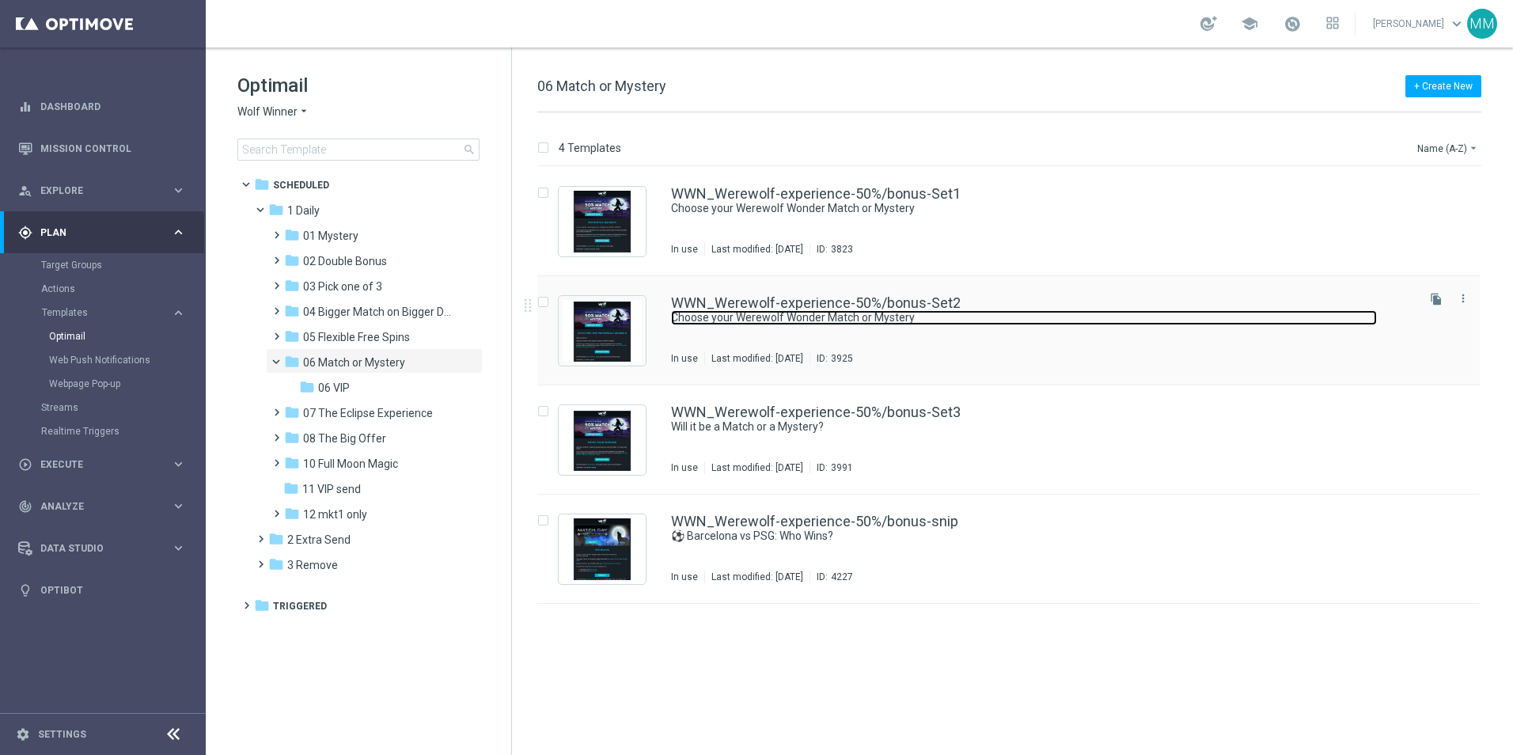
click at [1037, 311] on link "Choose your Werewolf Wonder Match or Mystery" at bounding box center [1024, 317] width 706 height 15
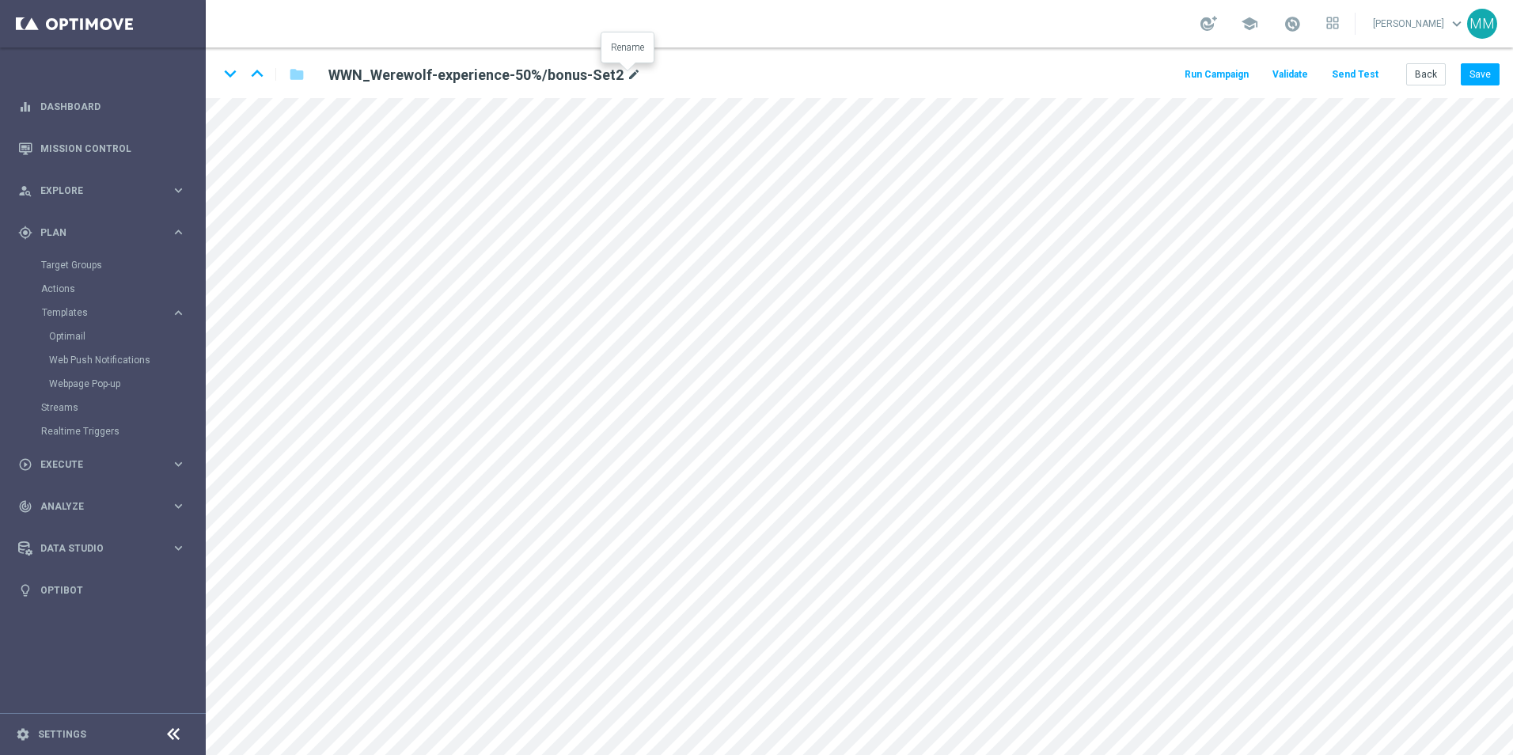
click at [627, 73] on icon "mode_edit" at bounding box center [634, 75] width 14 height 19
